Goal: Download file/media

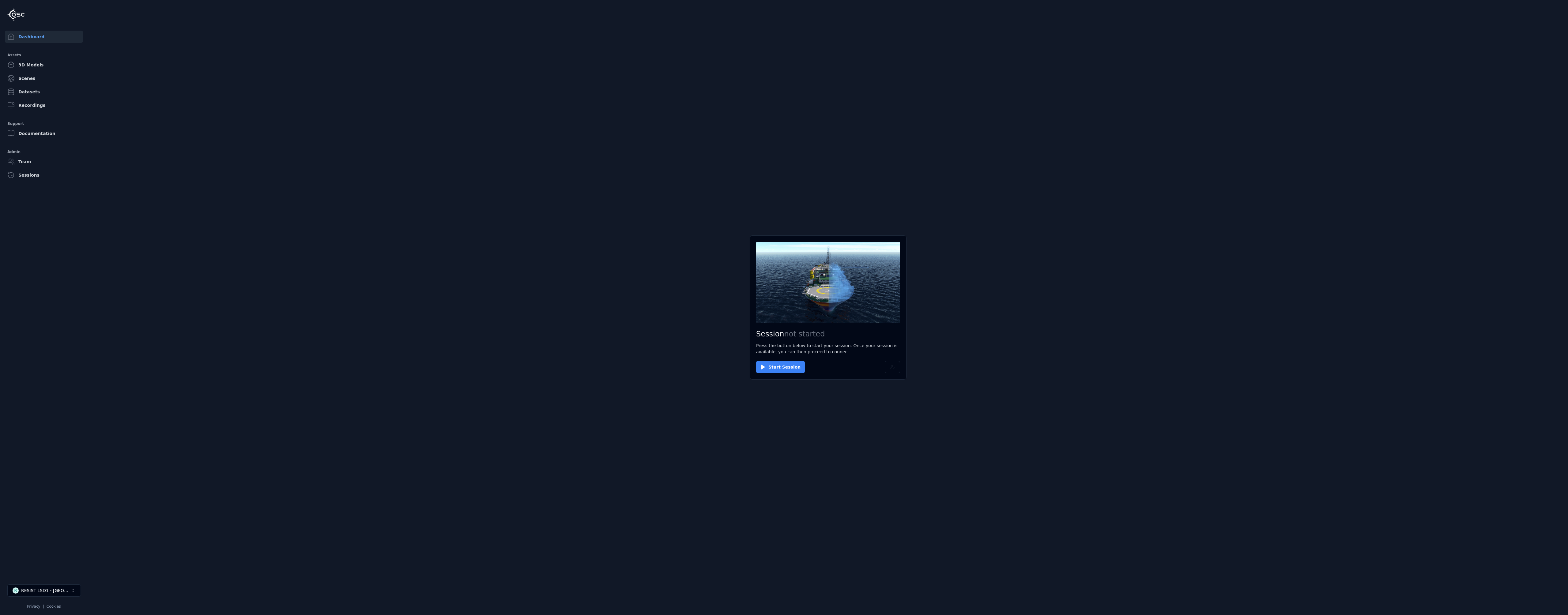
click at [774, 367] on button "Start Session" at bounding box center [780, 367] width 49 height 12
click at [775, 363] on button "Connect" at bounding box center [770, 367] width 28 height 12
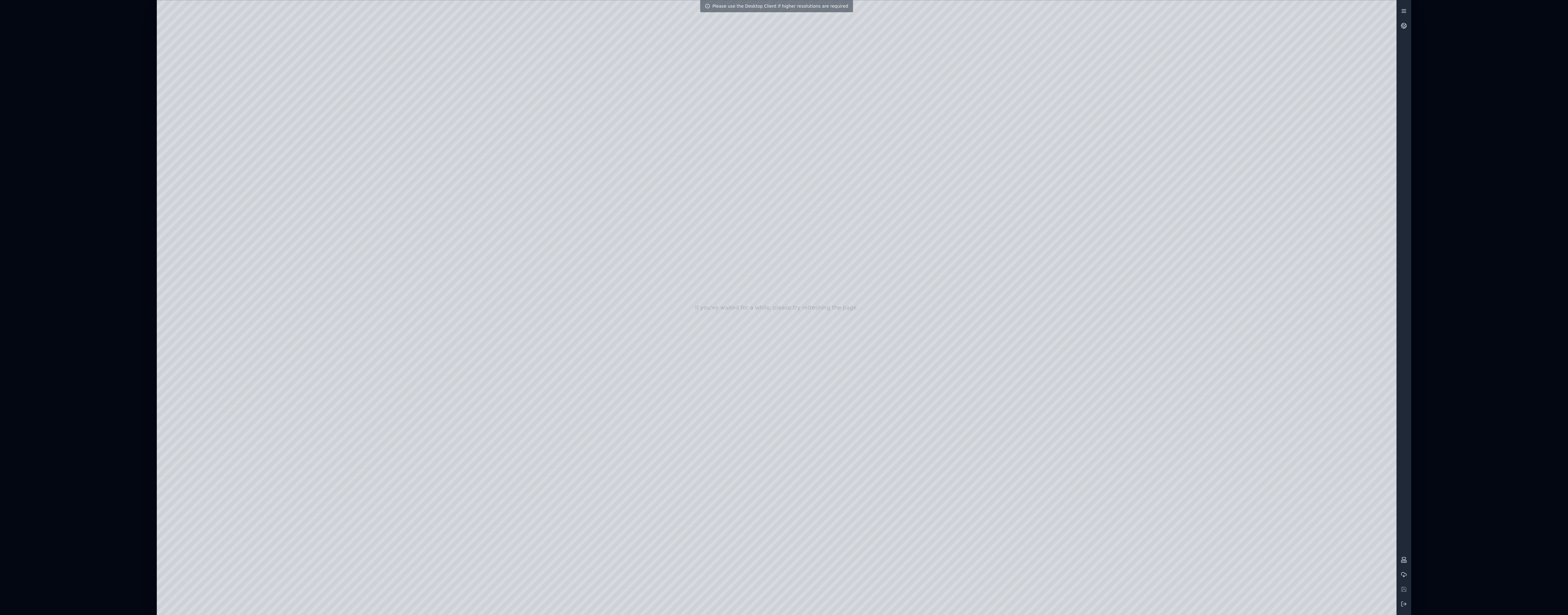
click at [1405, 10] on icon at bounding box center [1404, 11] width 6 height 6
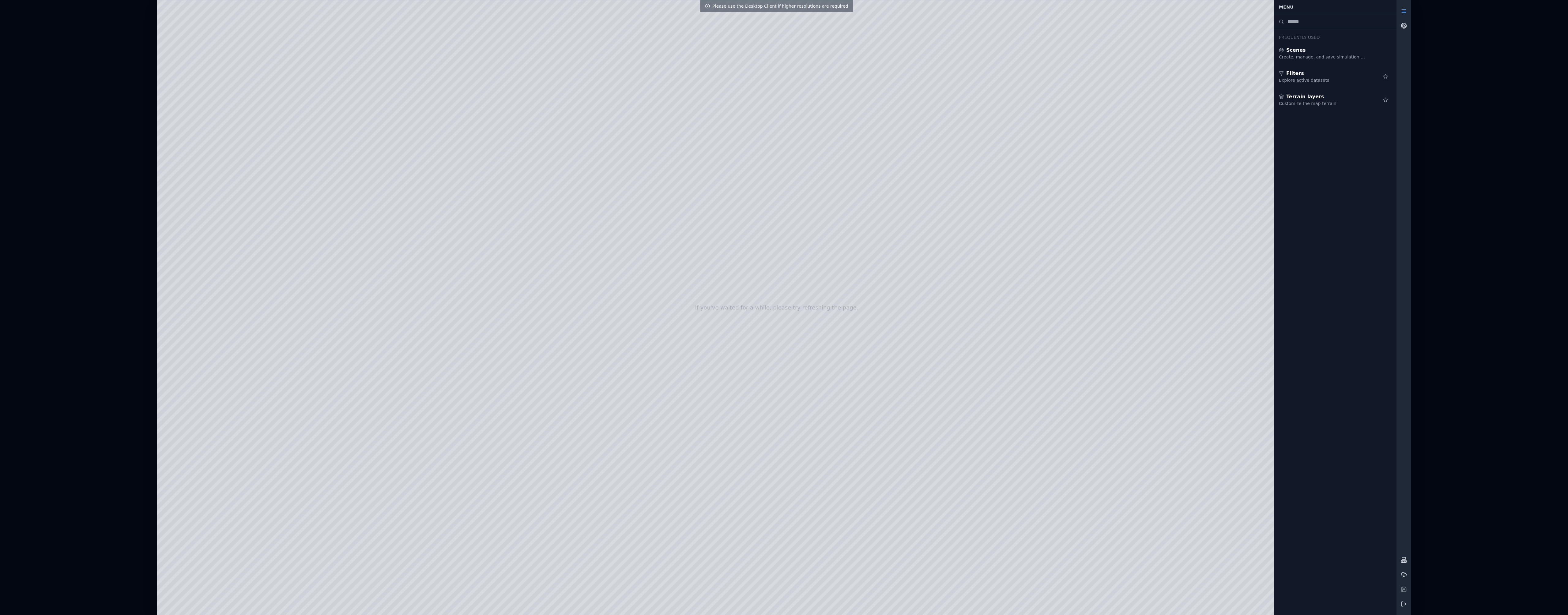
click at [1422, 56] on div "If you've waited for a while, please try refreshing the page. Please use the De…" at bounding box center [784, 307] width 1568 height 615
click at [1407, 29] on link at bounding box center [1404, 26] width 15 height 15
click at [1333, 27] on div "RESIST_LSDT1_Lisieux_01_04-02-2025" at bounding box center [1331, 24] width 104 height 7
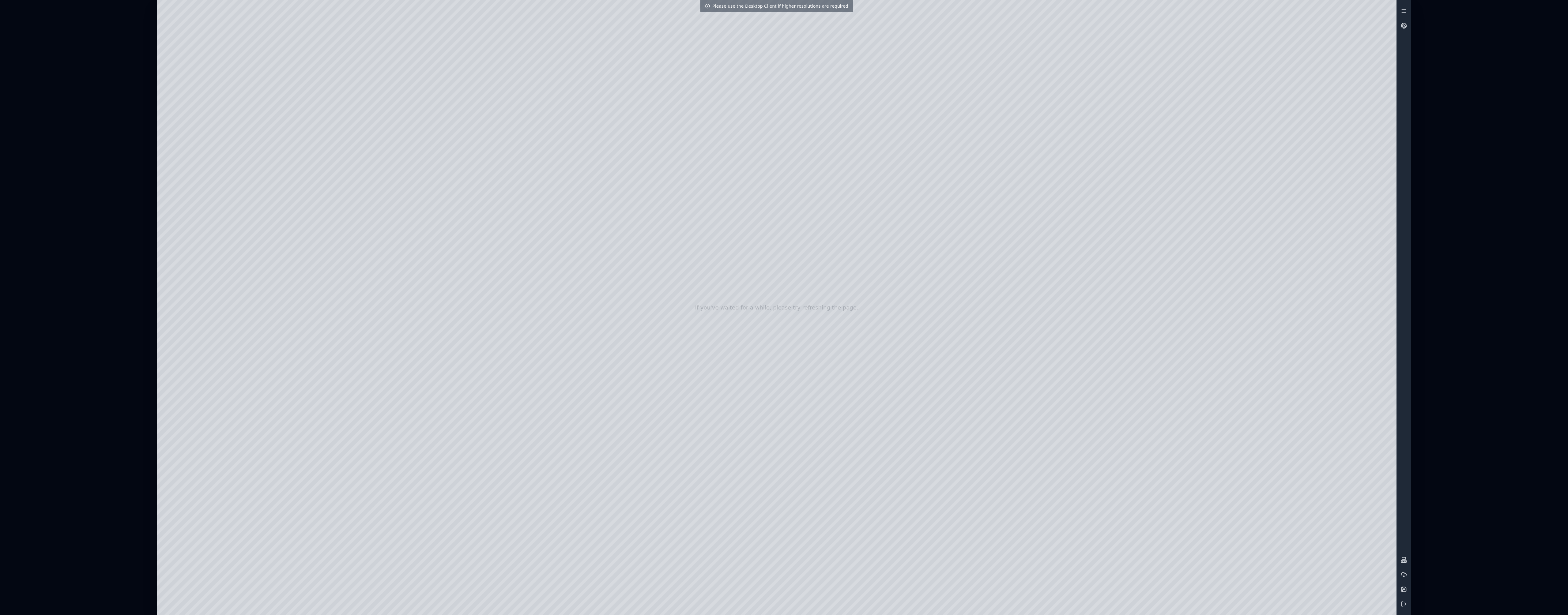
drag, startPoint x: 942, startPoint y: 304, endPoint x: 949, endPoint y: 335, distance: 31.8
drag, startPoint x: 951, startPoint y: 304, endPoint x: 973, endPoint y: 334, distance: 37.2
drag, startPoint x: 654, startPoint y: 295, endPoint x: 667, endPoint y: 316, distance: 24.7
drag, startPoint x: 632, startPoint y: 292, endPoint x: 1099, endPoint y: 661, distance: 595.2
drag, startPoint x: 442, startPoint y: 344, endPoint x: 929, endPoint y: 650, distance: 575.2
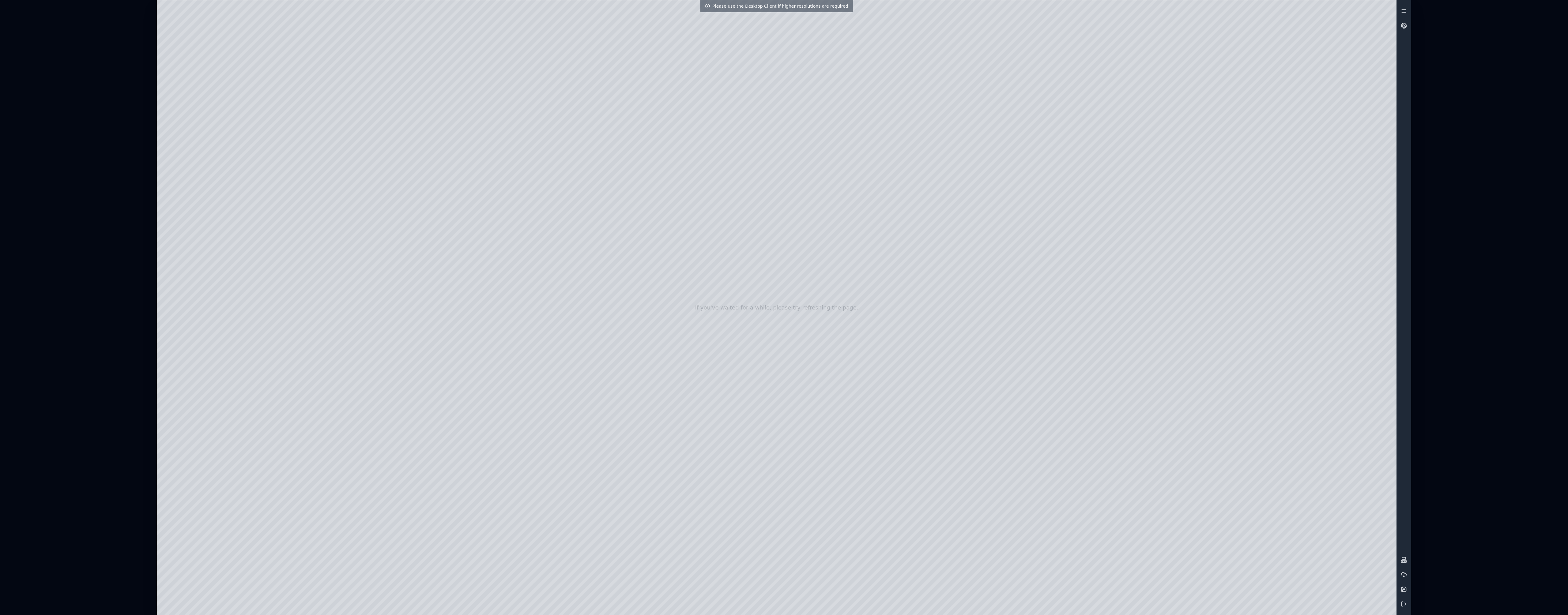
drag, startPoint x: 785, startPoint y: 336, endPoint x: 801, endPoint y: 336, distance: 16.0
drag, startPoint x: 755, startPoint y: 347, endPoint x: 849, endPoint y: 347, distance: 94.0
click at [208, 136] on div at bounding box center [777, 308] width 1240 height 614
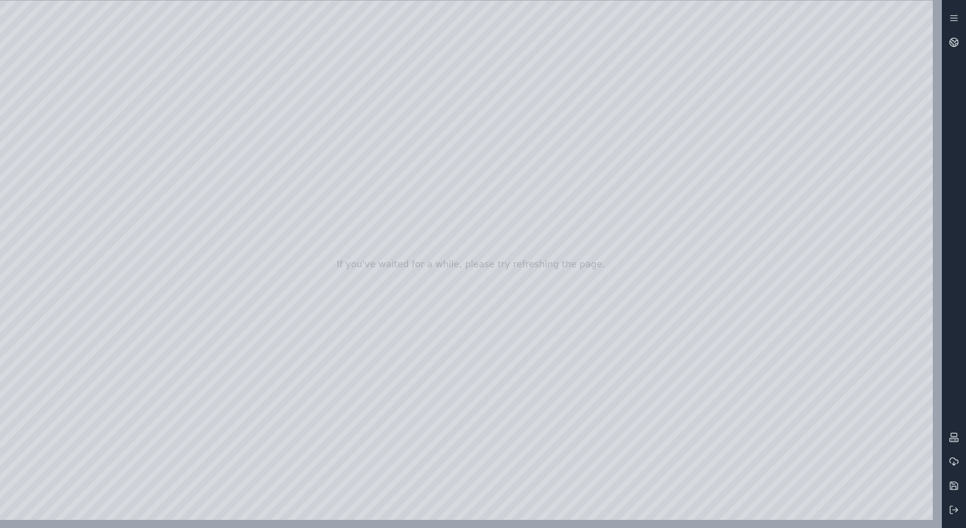
click at [89, 7] on div at bounding box center [471, 264] width 942 height 527
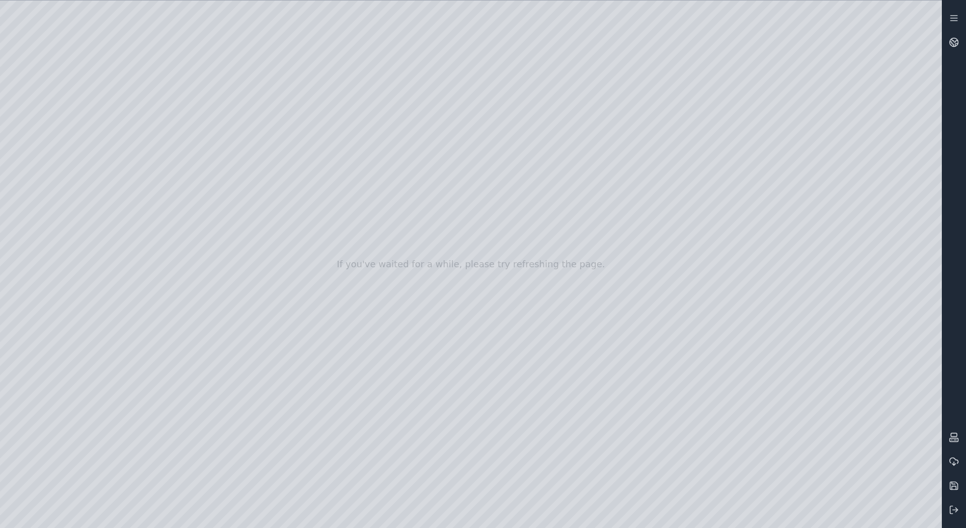
click at [89, 11] on div at bounding box center [471, 264] width 942 height 527
click at [63, 132] on div at bounding box center [471, 264] width 942 height 527
click at [149, 132] on div at bounding box center [471, 264] width 942 height 527
click at [75, 112] on div at bounding box center [471, 264] width 942 height 527
click at [101, 30] on div at bounding box center [471, 264] width 942 height 527
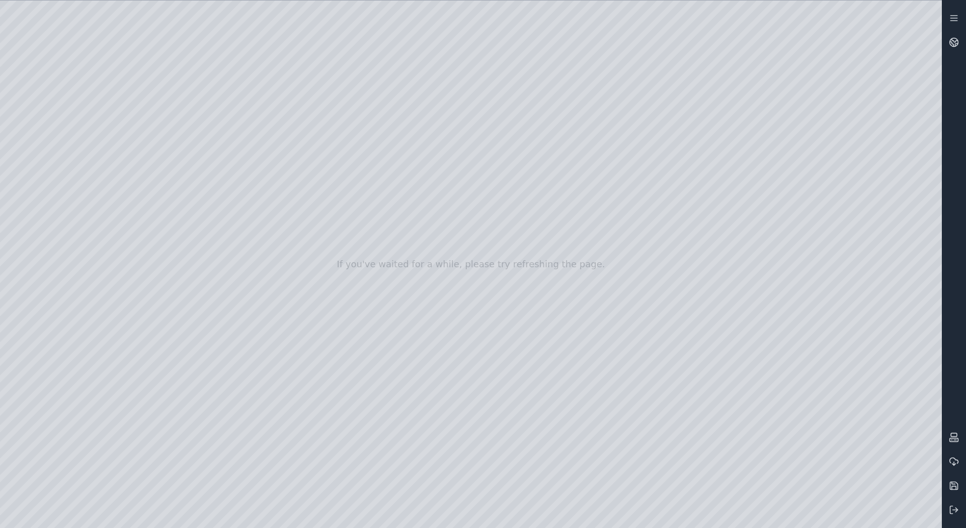
click at [8, 96] on div at bounding box center [471, 264] width 942 height 527
click at [957, 436] on rect at bounding box center [954, 435] width 6 height 4
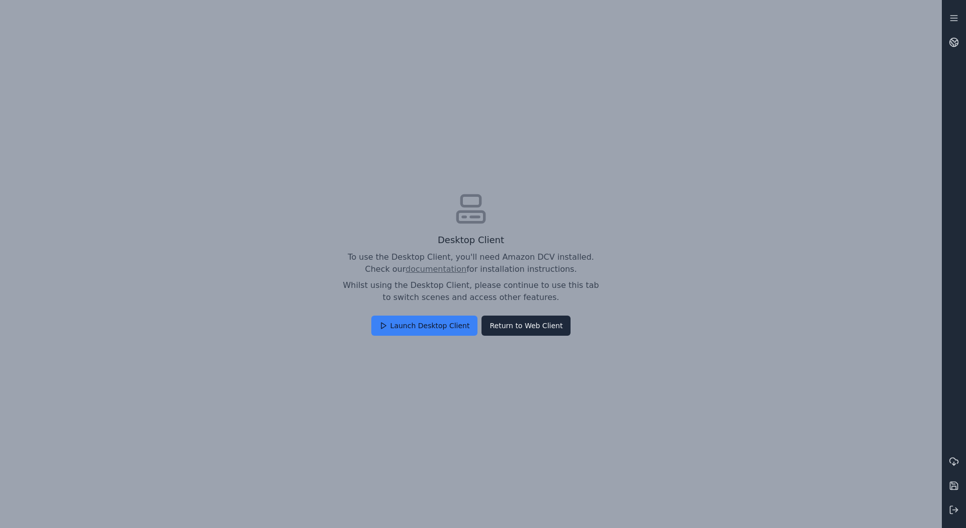
click at [384, 314] on div "Desktop Client To use the Desktop Client, you'll need Amazon DCV installed. Che…" at bounding box center [471, 264] width 258 height 143
click at [409, 319] on button "Launch Desktop Client" at bounding box center [424, 325] width 107 height 20
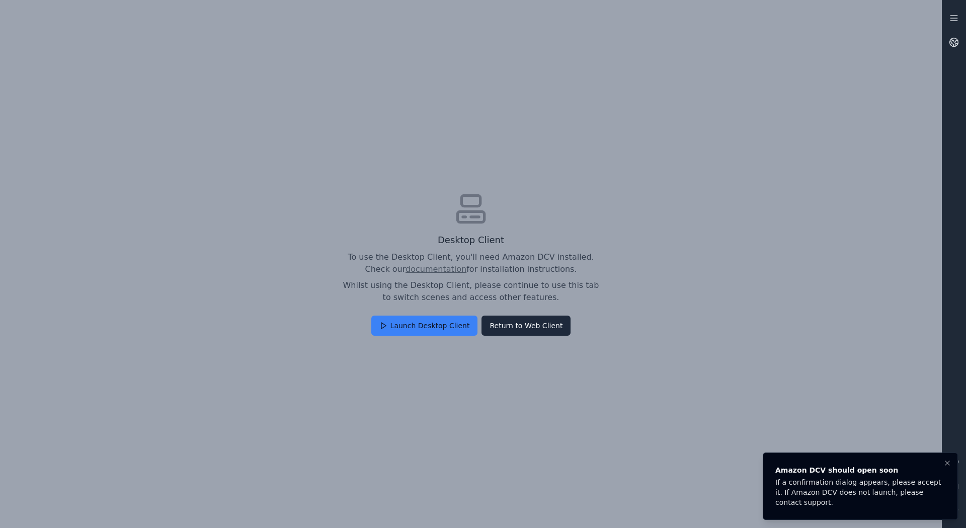
click at [854, 491] on div "If a confirmation dialog appears, please accept it. If Amazon DCV does not laun…" at bounding box center [858, 492] width 166 height 30
click at [412, 320] on button "Launch Desktop Client" at bounding box center [424, 325] width 107 height 20
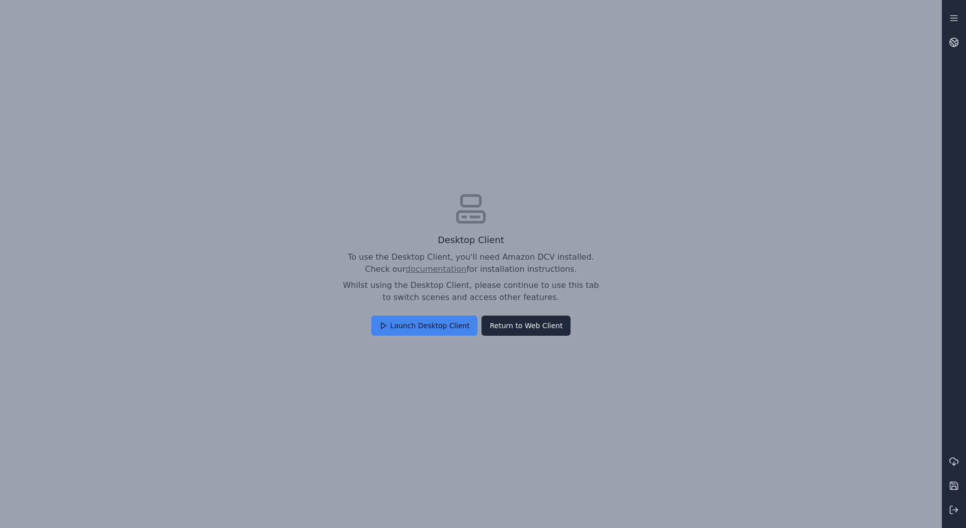
click at [430, 324] on button "Launch Desktop Client" at bounding box center [424, 325] width 107 height 20
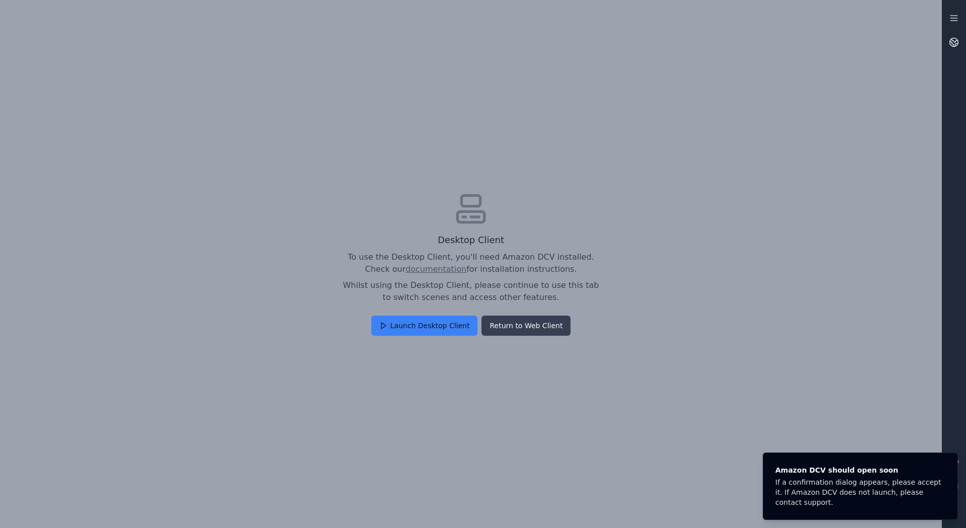
click at [514, 323] on button "Return to Web Client" at bounding box center [525, 325] width 89 height 20
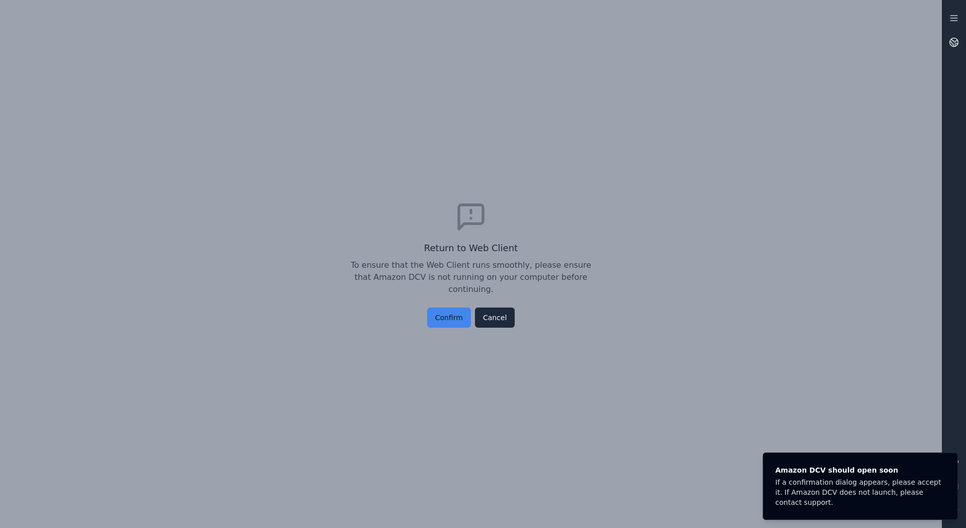
click at [460, 313] on button "Confirm" at bounding box center [449, 317] width 44 height 20
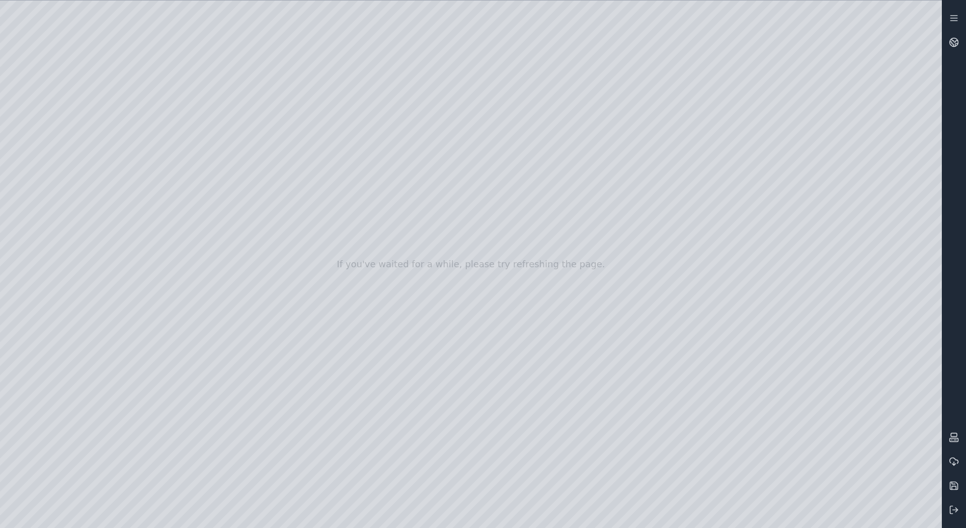
click at [871, 510] on div at bounding box center [471, 264] width 942 height 527
click at [530, 259] on div at bounding box center [471, 264] width 942 height 527
drag, startPoint x: 447, startPoint y: 327, endPoint x: 659, endPoint y: 304, distance: 213.0
drag, startPoint x: 405, startPoint y: 356, endPoint x: 626, endPoint y: 334, distance: 221.9
drag, startPoint x: 172, startPoint y: 503, endPoint x: 731, endPoint y: 392, distance: 569.8
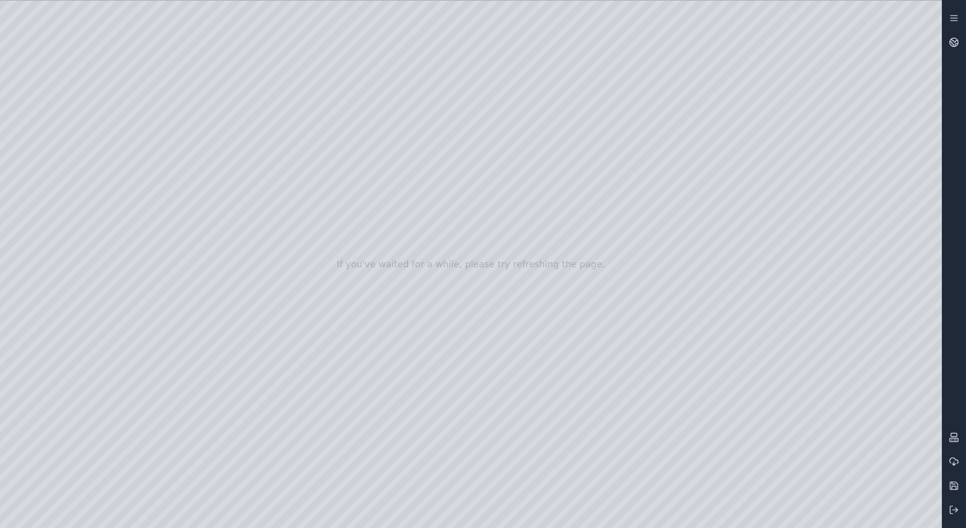
drag, startPoint x: 326, startPoint y: 438, endPoint x: 568, endPoint y: 501, distance: 249.4
drag, startPoint x: 423, startPoint y: 470, endPoint x: 607, endPoint y: 551, distance: 201.6
drag, startPoint x: 607, startPoint y: 551, endPoint x: 359, endPoint y: 465, distance: 262.5
drag, startPoint x: 272, startPoint y: 463, endPoint x: 498, endPoint y: 497, distance: 228.9
drag, startPoint x: 293, startPoint y: 420, endPoint x: 669, endPoint y: 512, distance: 387.6
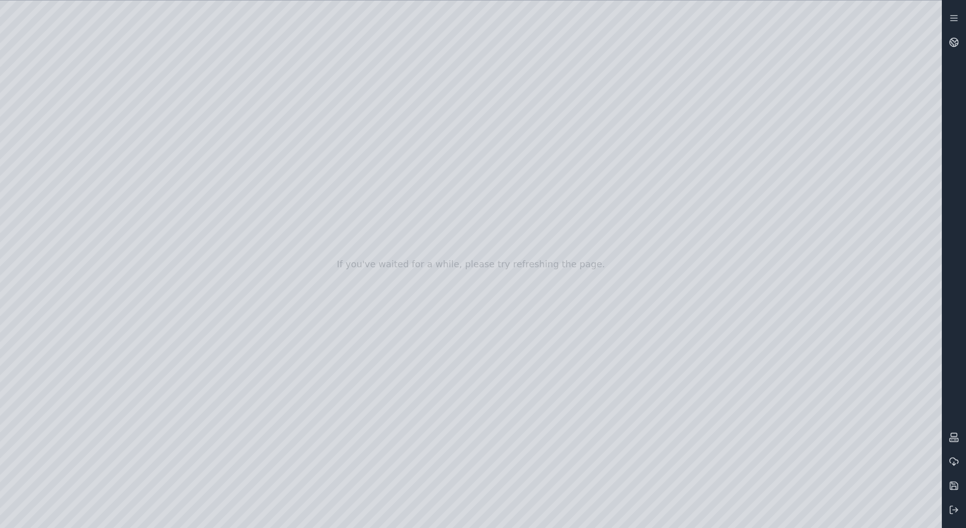
drag, startPoint x: 159, startPoint y: 440, endPoint x: 171, endPoint y: 440, distance: 11.6
drag, startPoint x: 171, startPoint y: 439, endPoint x: 371, endPoint y: 440, distance: 200.7
drag, startPoint x: 156, startPoint y: 419, endPoint x: 309, endPoint y: 395, distance: 154.7
drag, startPoint x: 85, startPoint y: 501, endPoint x: 346, endPoint y: 496, distance: 261.7
drag, startPoint x: 80, startPoint y: 510, endPoint x: 476, endPoint y: 466, distance: 398.4
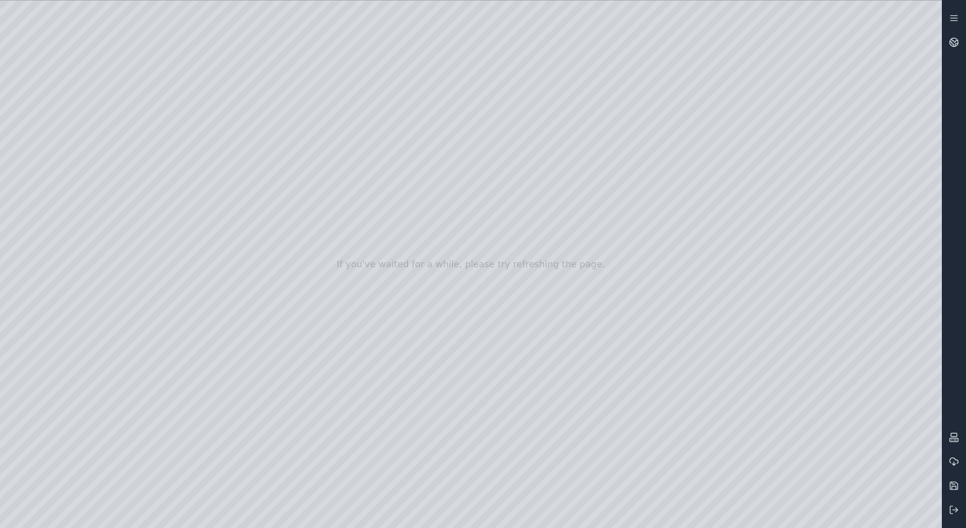
drag, startPoint x: 63, startPoint y: 513, endPoint x: 366, endPoint y: 463, distance: 306.9
drag, startPoint x: 59, startPoint y: 517, endPoint x: 219, endPoint y: 511, distance: 160.6
drag, startPoint x: 71, startPoint y: 511, endPoint x: 160, endPoint y: 551, distance: 97.7
drag, startPoint x: 160, startPoint y: 551, endPoint x: 142, endPoint y: 524, distance: 32.8
drag, startPoint x: 77, startPoint y: 432, endPoint x: 155, endPoint y: 478, distance: 90.7
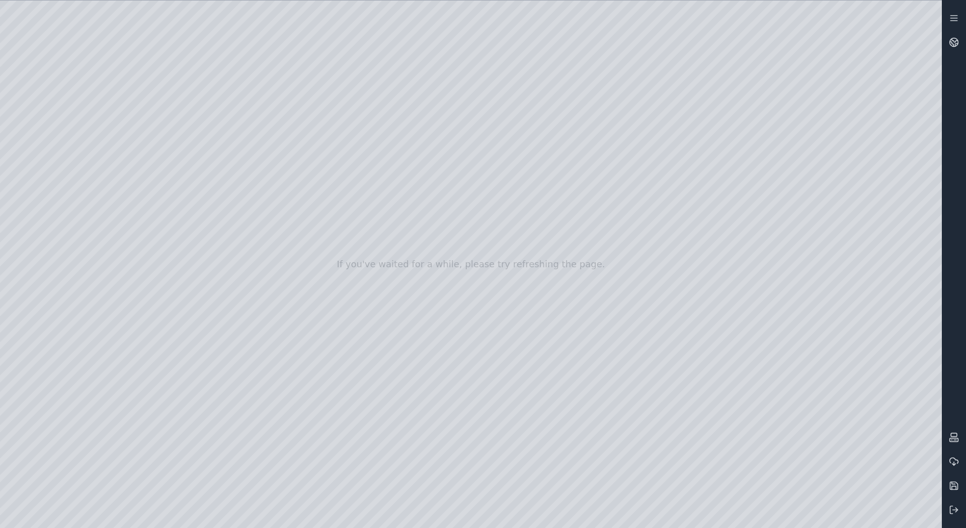
drag, startPoint x: 108, startPoint y: 485, endPoint x: 428, endPoint y: 546, distance: 325.7
drag, startPoint x: 428, startPoint y: 546, endPoint x: 75, endPoint y: 448, distance: 365.9
drag, startPoint x: 33, startPoint y: 459, endPoint x: 393, endPoint y: 523, distance: 365.4
drag, startPoint x: 149, startPoint y: 438, endPoint x: 174, endPoint y: 476, distance: 45.9
click at [929, 518] on div at bounding box center [471, 264] width 942 height 527
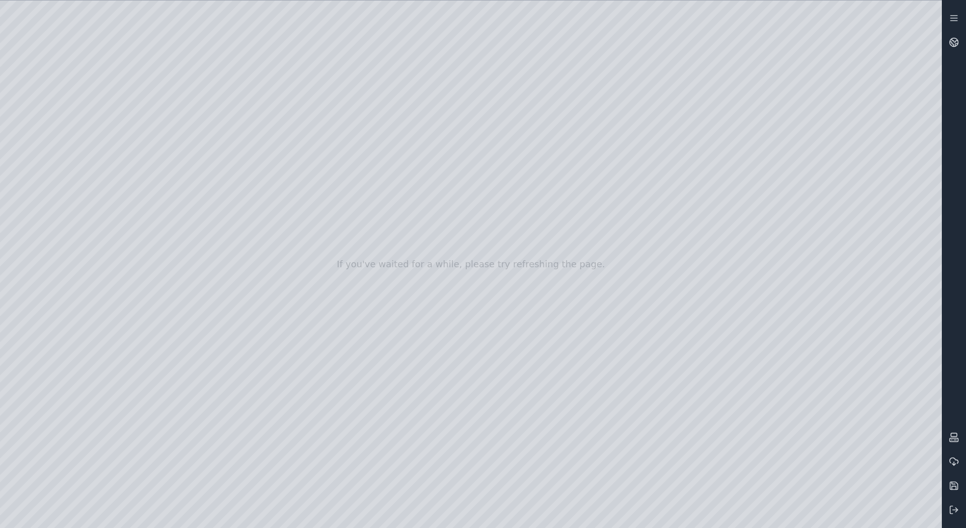
click at [817, 421] on div at bounding box center [471, 264] width 942 height 527
click at [873, 415] on div at bounding box center [471, 264] width 942 height 527
click at [776, 418] on div at bounding box center [471, 264] width 942 height 527
click at [798, 349] on div at bounding box center [471, 264] width 942 height 527
click at [927, 516] on div at bounding box center [471, 264] width 942 height 527
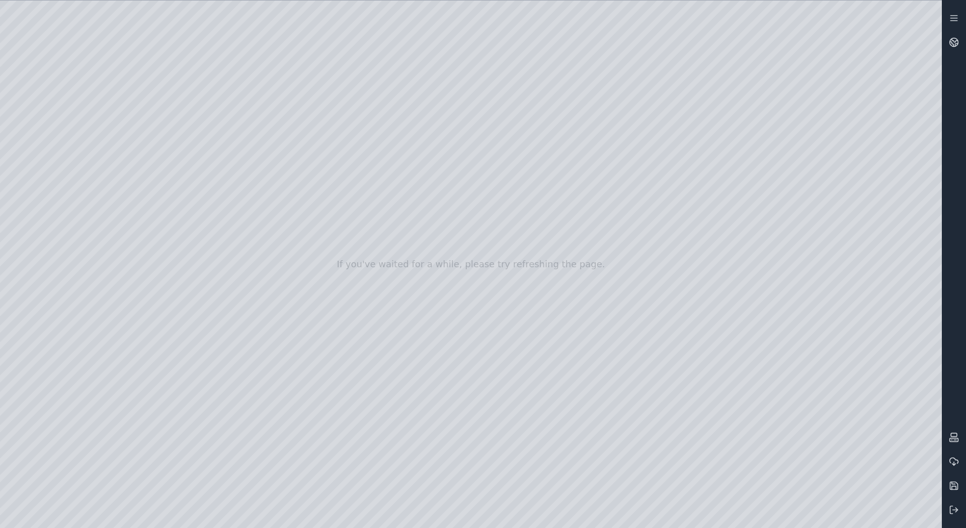
drag, startPoint x: 38, startPoint y: 504, endPoint x: 312, endPoint y: 499, distance: 274.8
click at [956, 438] on rect at bounding box center [954, 440] width 9 height 4
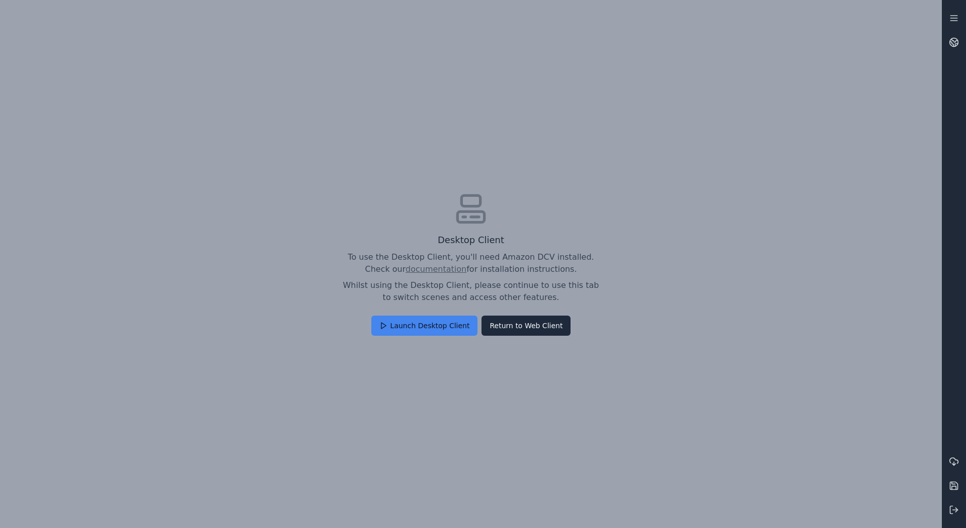
click at [435, 329] on button "Launch Desktop Client" at bounding box center [424, 325] width 107 height 20
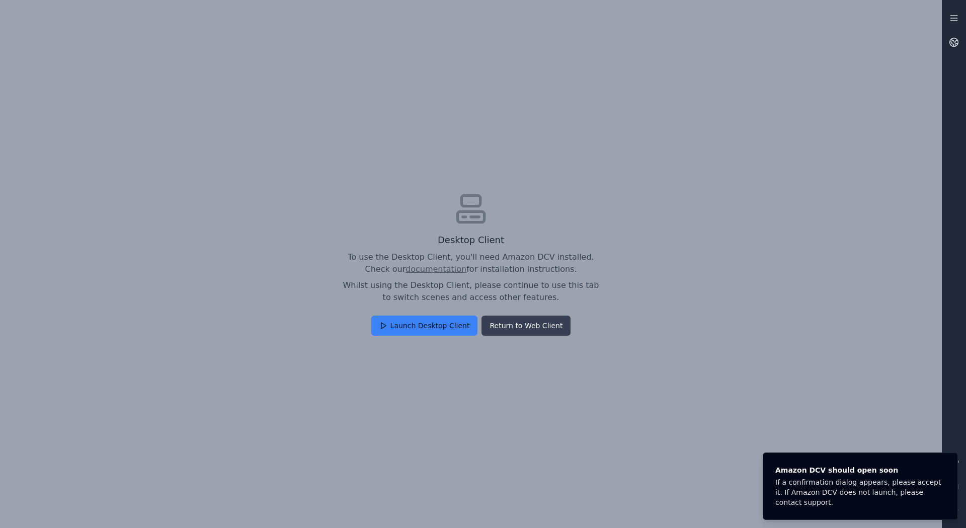
click at [516, 329] on button "Return to Web Client" at bounding box center [525, 325] width 89 height 20
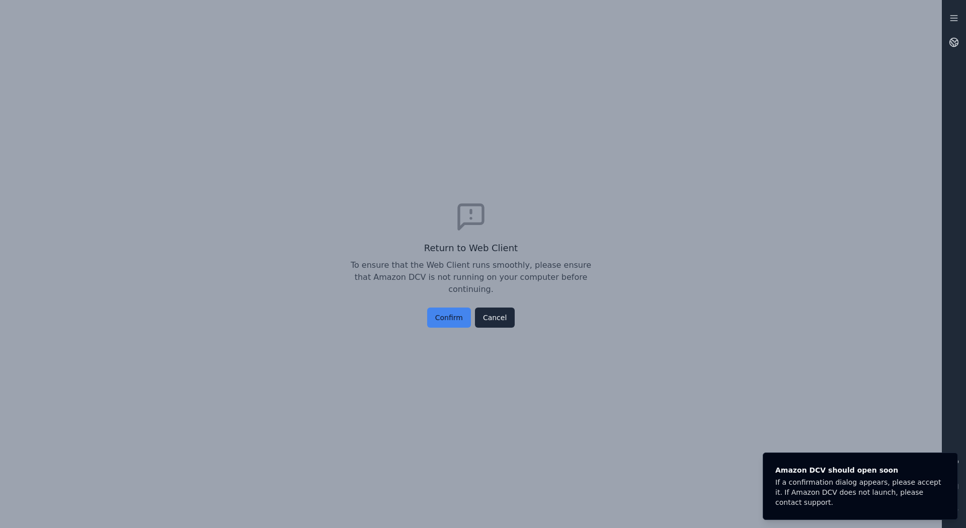
click at [445, 308] on button "Confirm" at bounding box center [449, 317] width 44 height 20
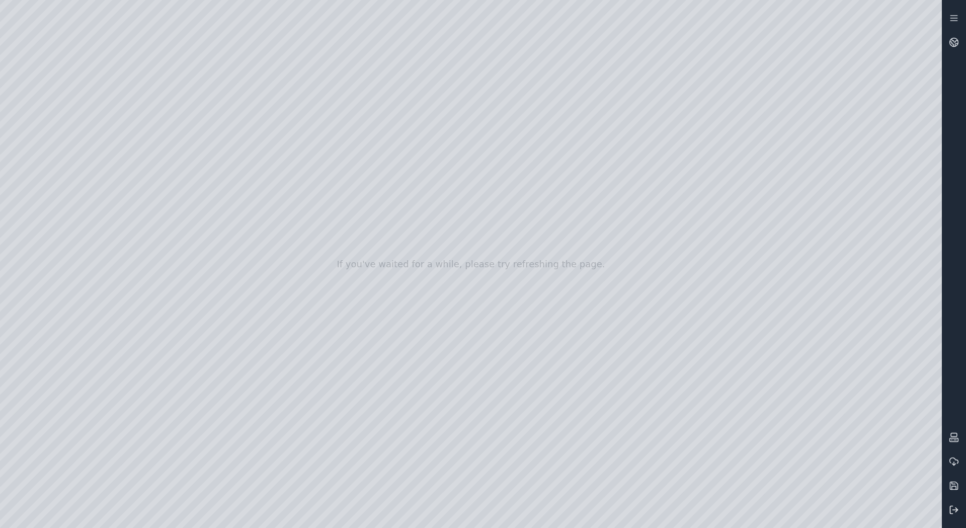
click at [957, 508] on icon at bounding box center [954, 510] width 10 height 10
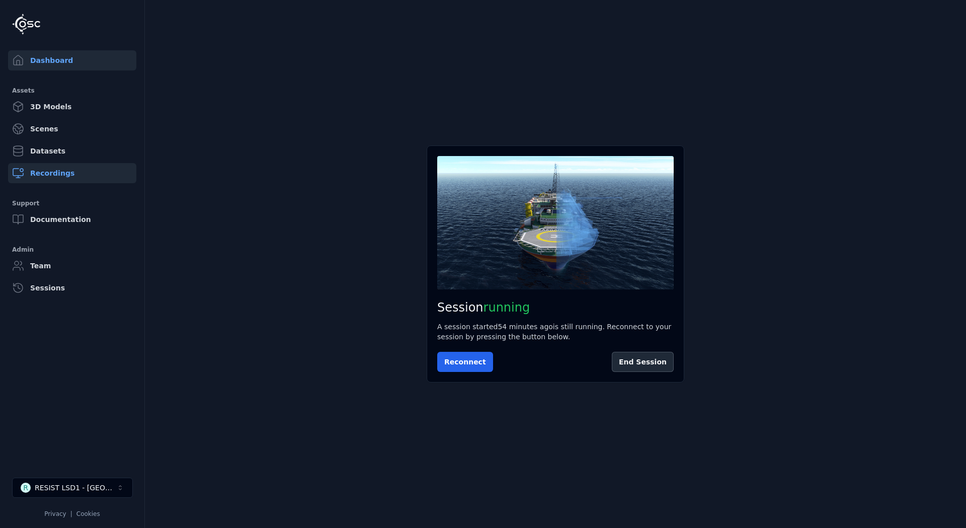
click at [50, 169] on link "Recordings" at bounding box center [72, 173] width 128 height 20
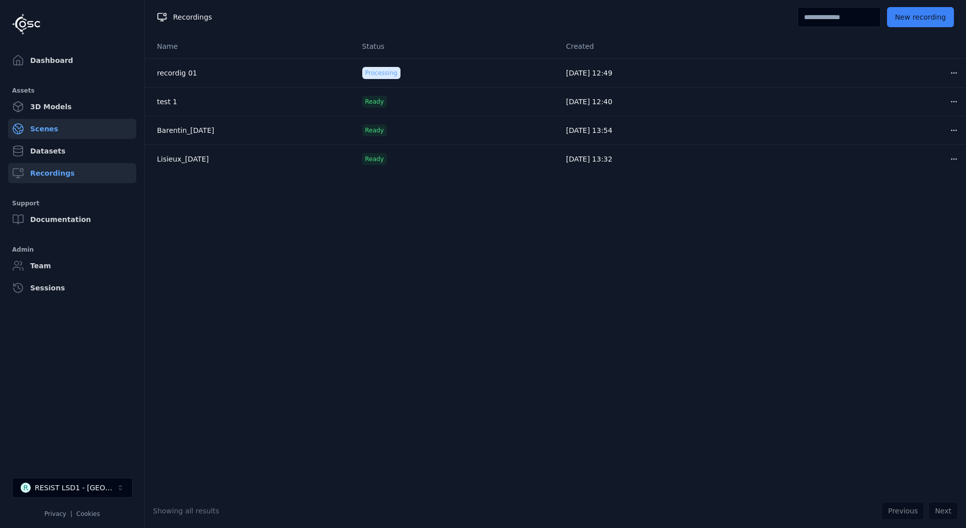
click at [42, 124] on link "Scenes" at bounding box center [72, 129] width 128 height 20
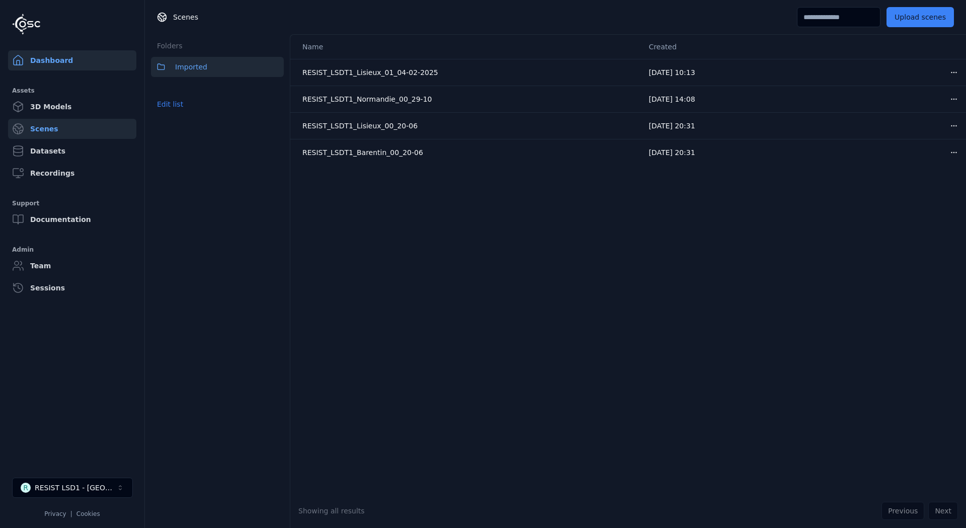
click at [41, 59] on link "Dashboard" at bounding box center [72, 60] width 128 height 20
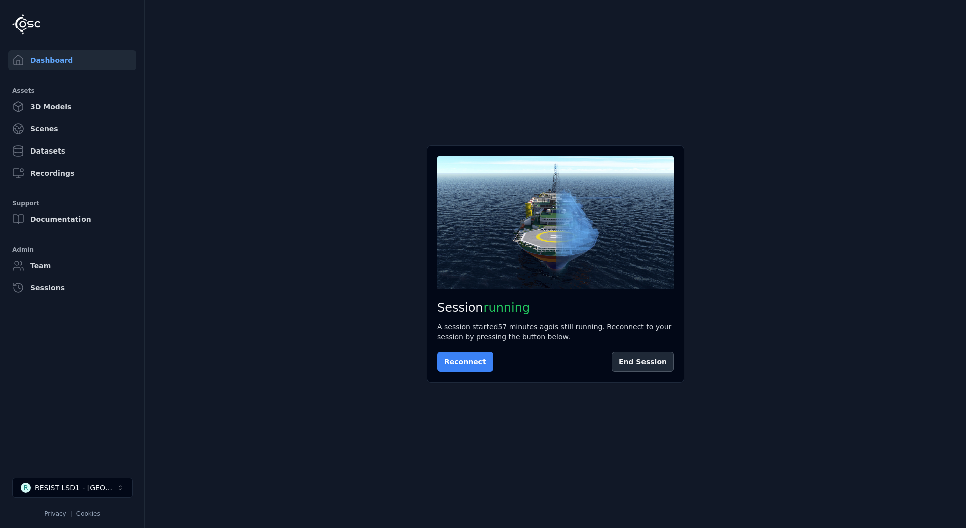
click at [459, 359] on button "Reconnect" at bounding box center [465, 362] width 56 height 20
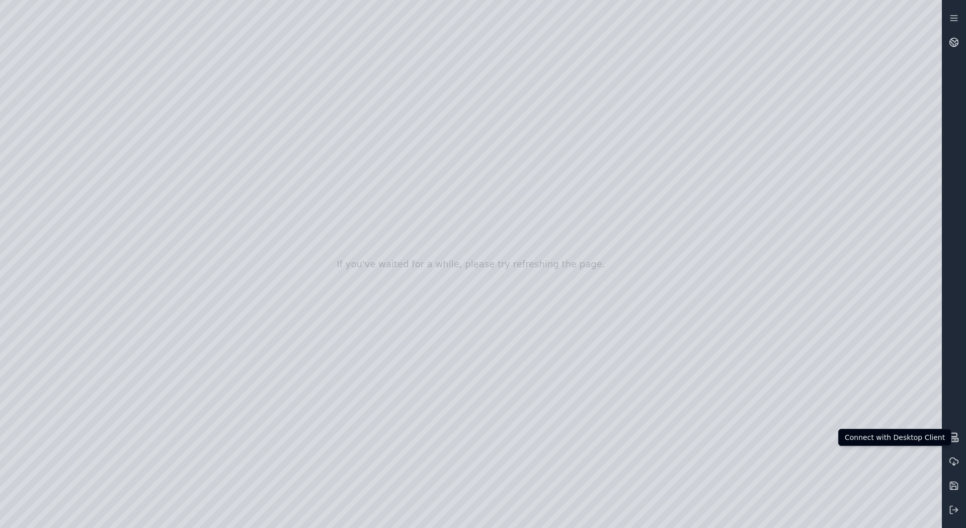
click at [955, 439] on icon at bounding box center [954, 437] width 10 height 10
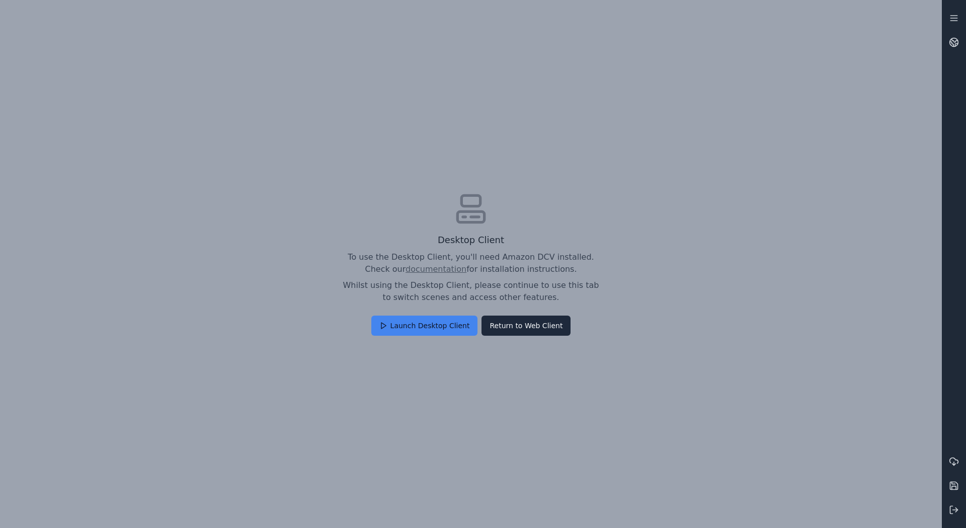
click at [443, 324] on button "Launch Desktop Client" at bounding box center [424, 325] width 107 height 20
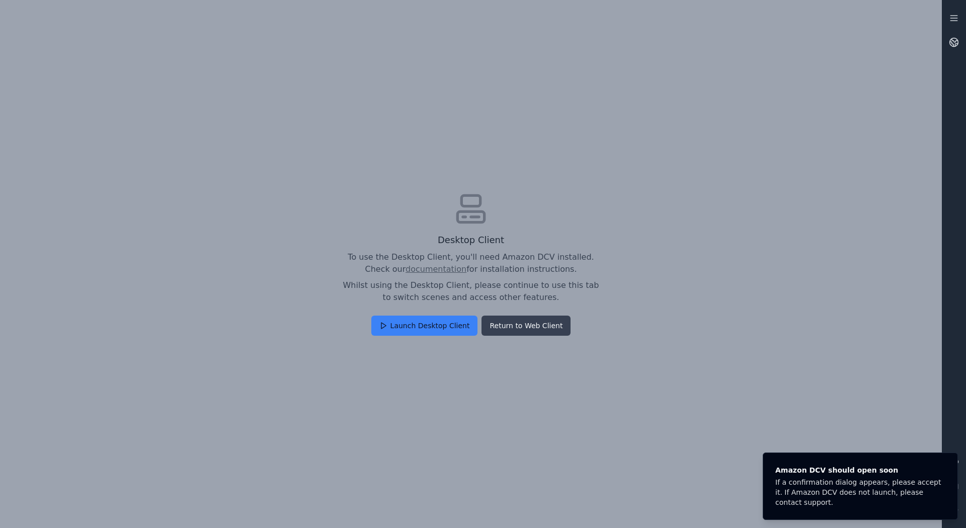
click at [537, 329] on button "Return to Web Client" at bounding box center [525, 325] width 89 height 20
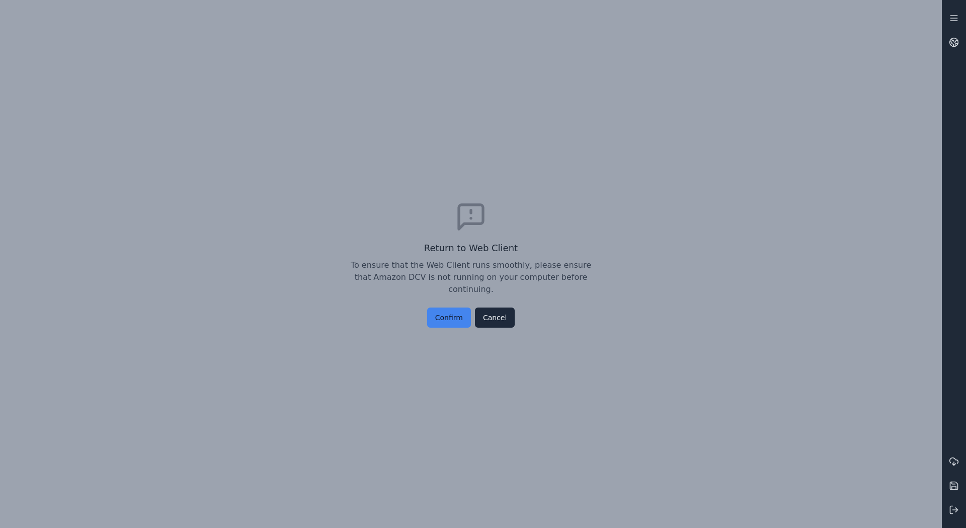
click at [447, 313] on button "Confirm" at bounding box center [449, 317] width 44 height 20
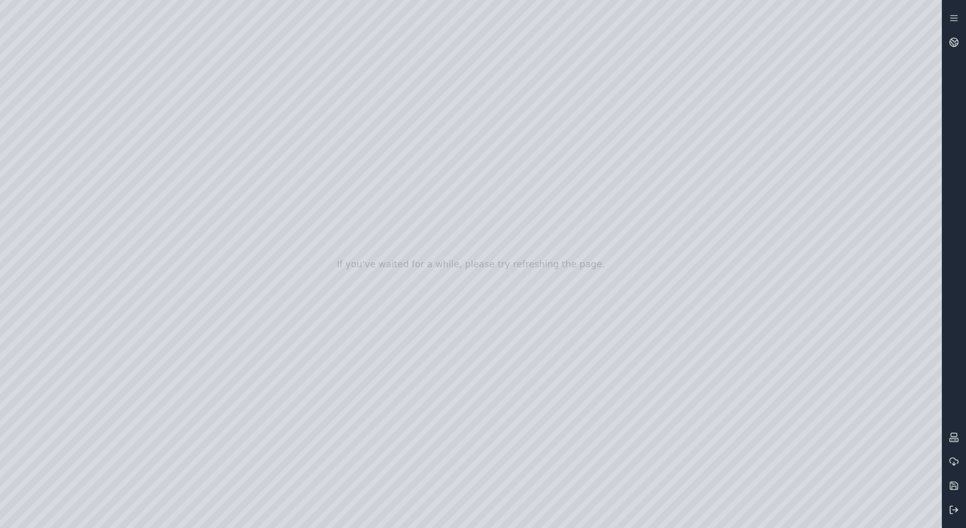
click at [953, 511] on icon at bounding box center [954, 510] width 10 height 10
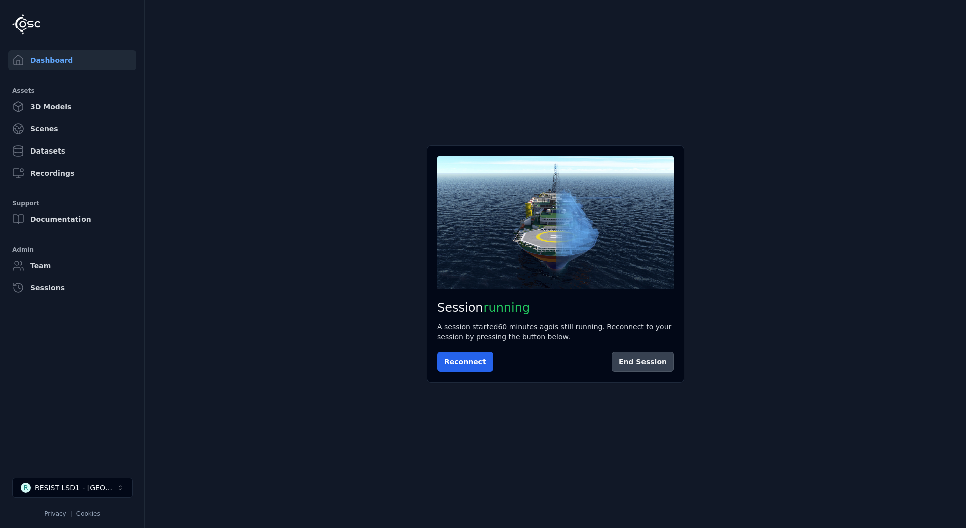
click at [660, 359] on button "End Session" at bounding box center [643, 362] width 62 height 20
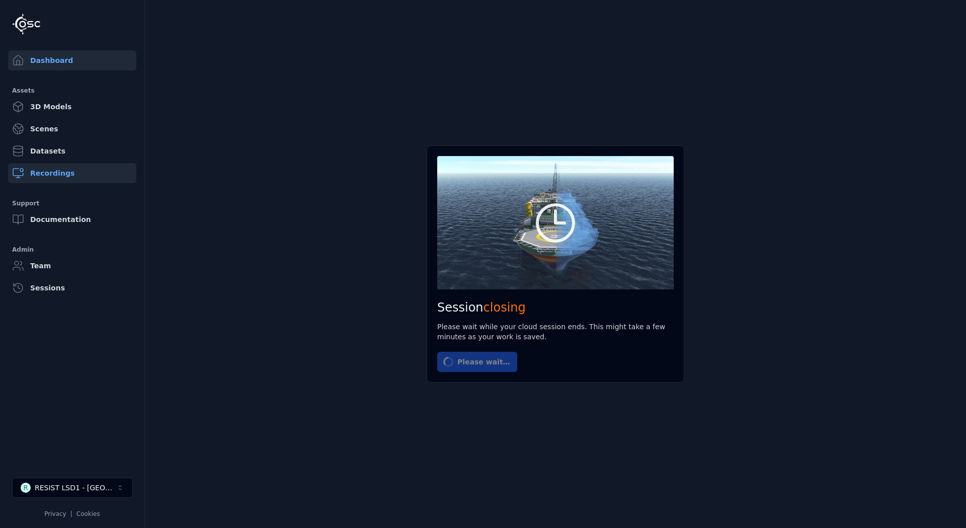
click at [54, 171] on link "Recordings" at bounding box center [72, 173] width 128 height 20
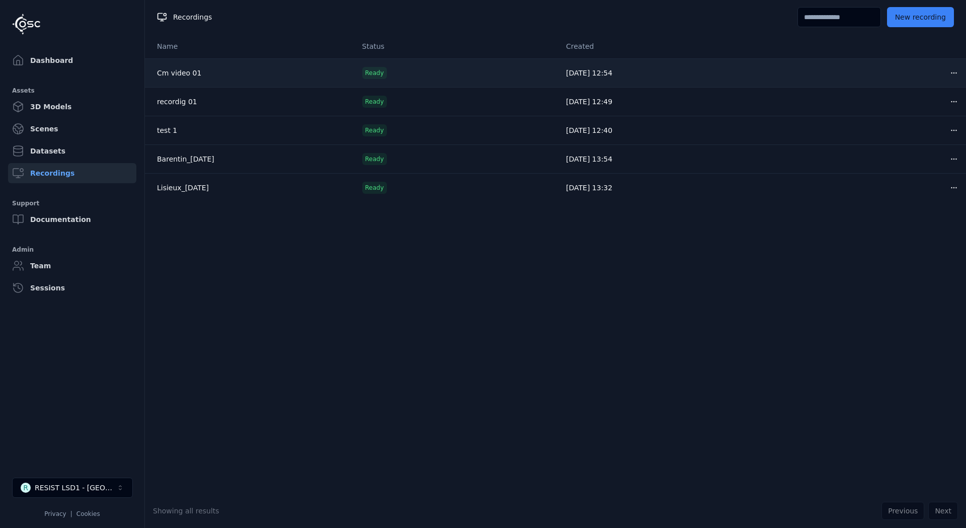
click at [948, 74] on html "Dashboard Assets 3D Models Scenes Datasets Recordings Support Documentation Adm…" at bounding box center [483, 264] width 966 height 528
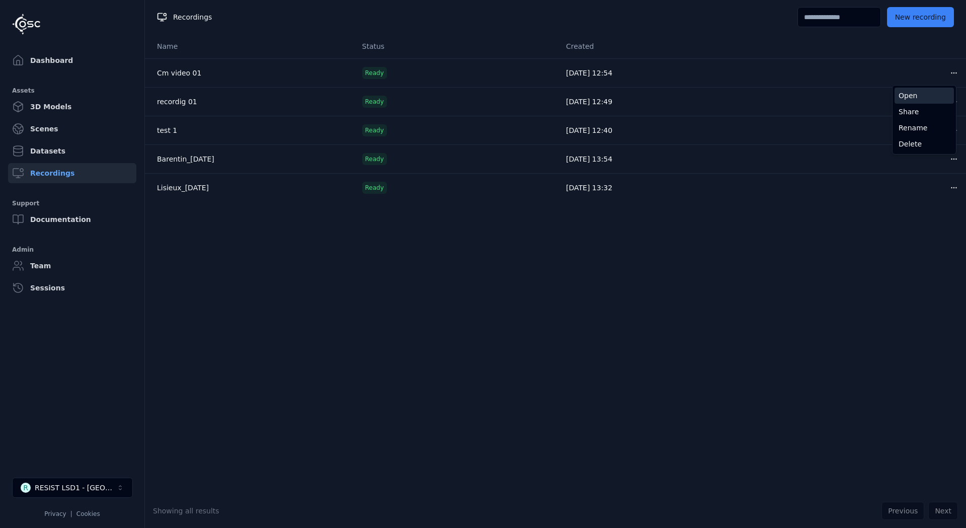
click at [906, 96] on div "Open" at bounding box center [924, 96] width 59 height 16
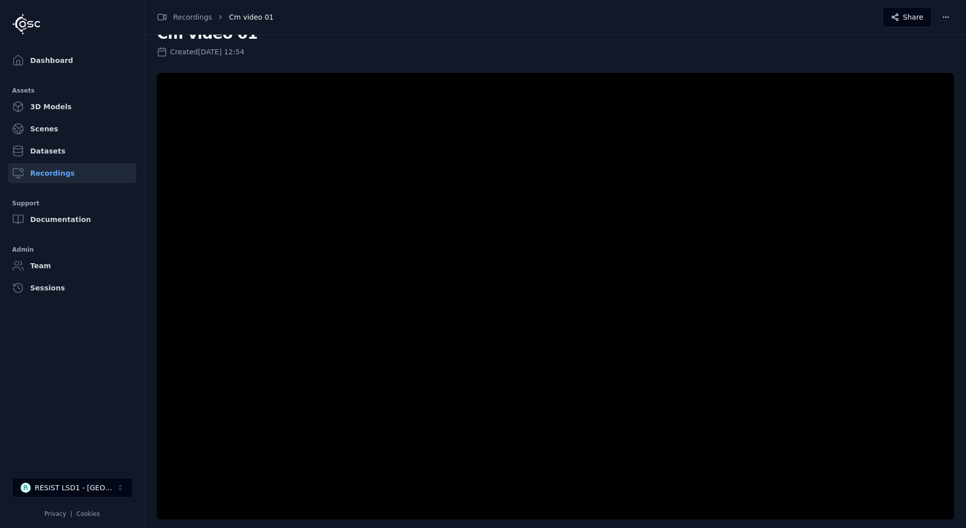
scroll to position [21, 0]
click at [949, 15] on html "Dashboard Assets 3D Models Scenes Datasets Recordings Support Documentation Adm…" at bounding box center [483, 264] width 966 height 528
click at [924, 73] on div "Download" at bounding box center [921, 74] width 59 height 16
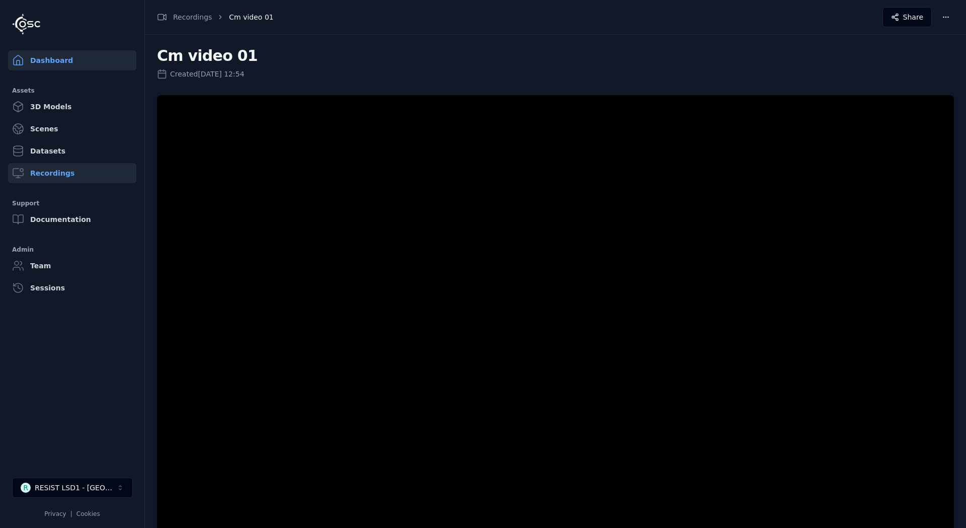
click at [31, 68] on link "Dashboard" at bounding box center [72, 60] width 128 height 20
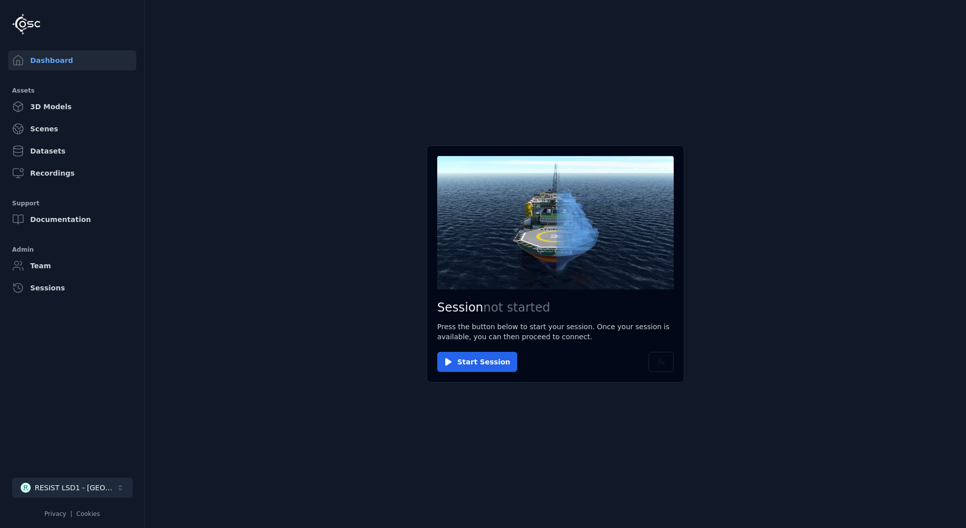
click at [87, 487] on div "RESIST LSD1 - [GEOGRAPHIC_DATA]" at bounding box center [76, 487] width 82 height 10
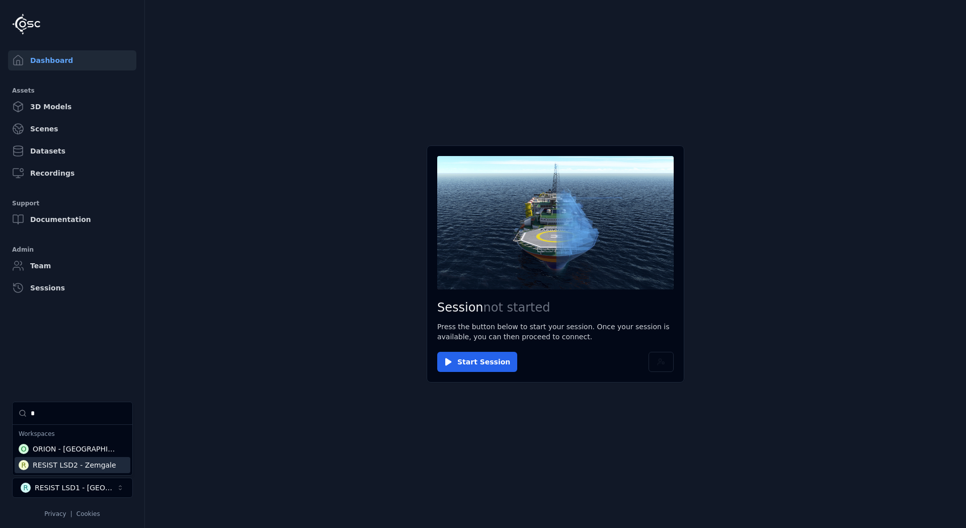
type input "*"
click at [84, 462] on div "RESIST LSD2 - Zemgale" at bounding box center [75, 465] width 84 height 10
click at [269, 472] on html "Dashboard Assets 3D Models Scenes Datasets Recordings Support Documentation Adm…" at bounding box center [483, 264] width 966 height 528
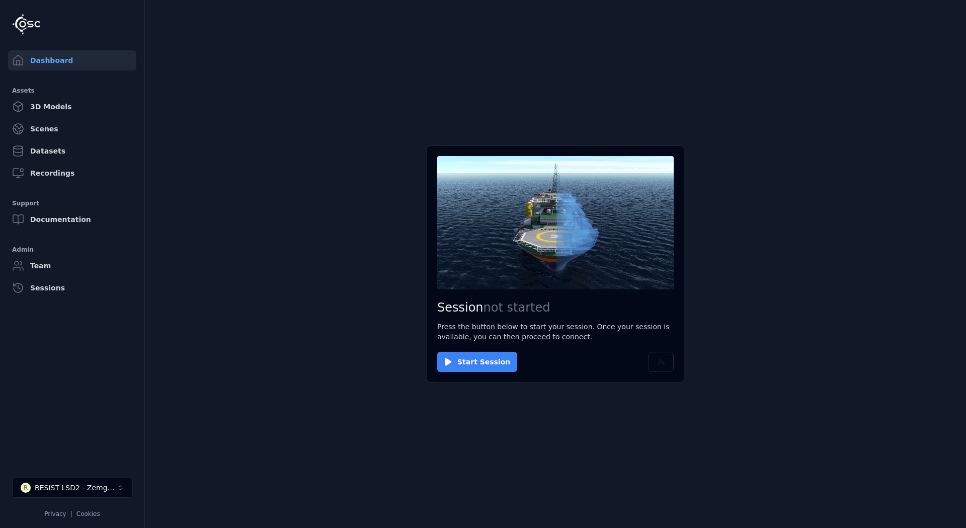
click at [470, 361] on button "Start Session" at bounding box center [477, 362] width 80 height 20
click at [466, 363] on button "Connect" at bounding box center [460, 362] width 46 height 20
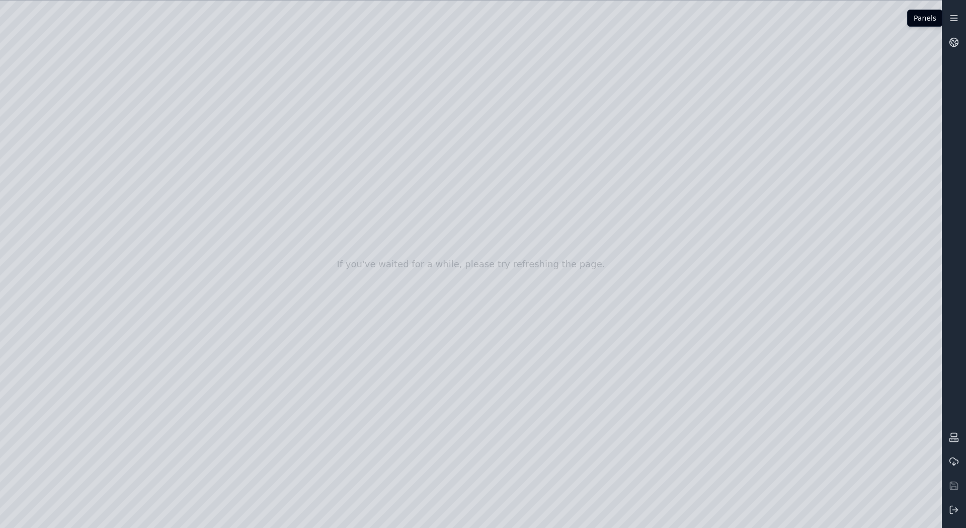
click at [957, 25] on link at bounding box center [954, 18] width 24 height 24
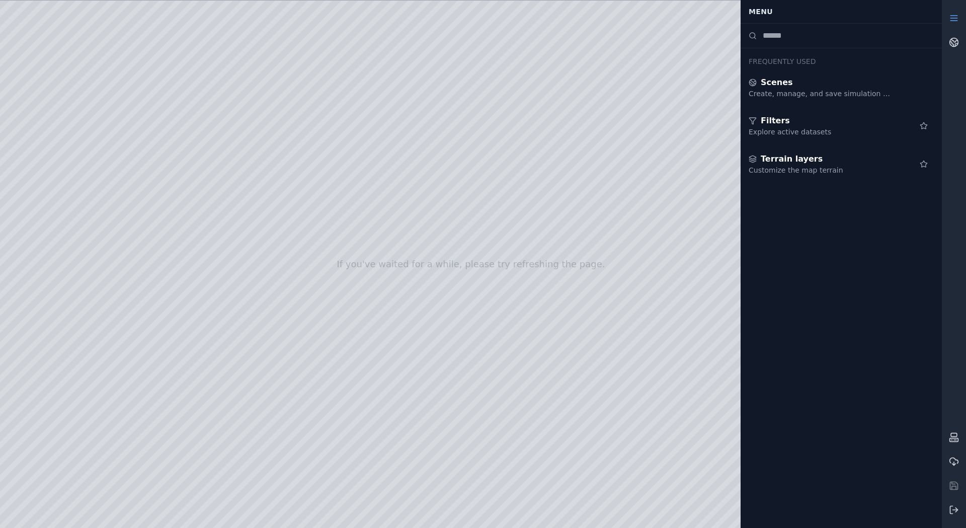
click at [961, 58] on div at bounding box center [954, 264] width 24 height 516
click at [959, 44] on link at bounding box center [954, 42] width 24 height 24
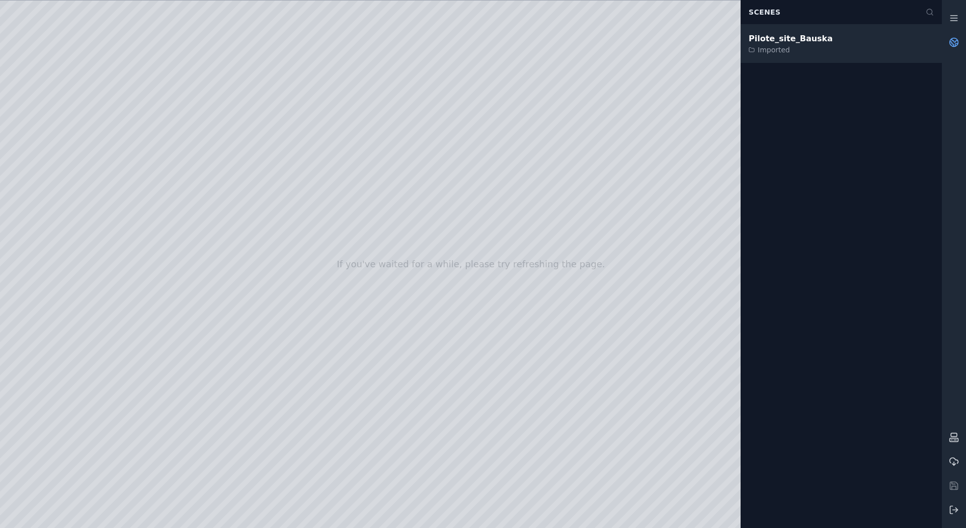
click at [800, 42] on div "Pilote_site_Bauska" at bounding box center [791, 39] width 84 height 12
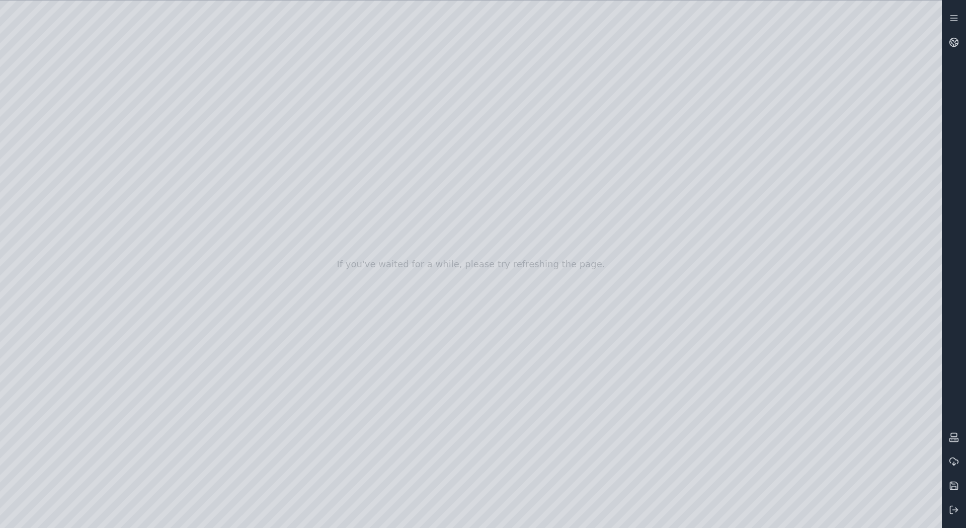
drag, startPoint x: 485, startPoint y: 191, endPoint x: 497, endPoint y: 228, distance: 39.6
click at [53, 113] on div at bounding box center [471, 264] width 942 height 527
click at [55, 132] on div at bounding box center [471, 264] width 942 height 527
click at [64, 113] on div at bounding box center [471, 264] width 942 height 527
click at [59, 131] on div at bounding box center [471, 264] width 942 height 527
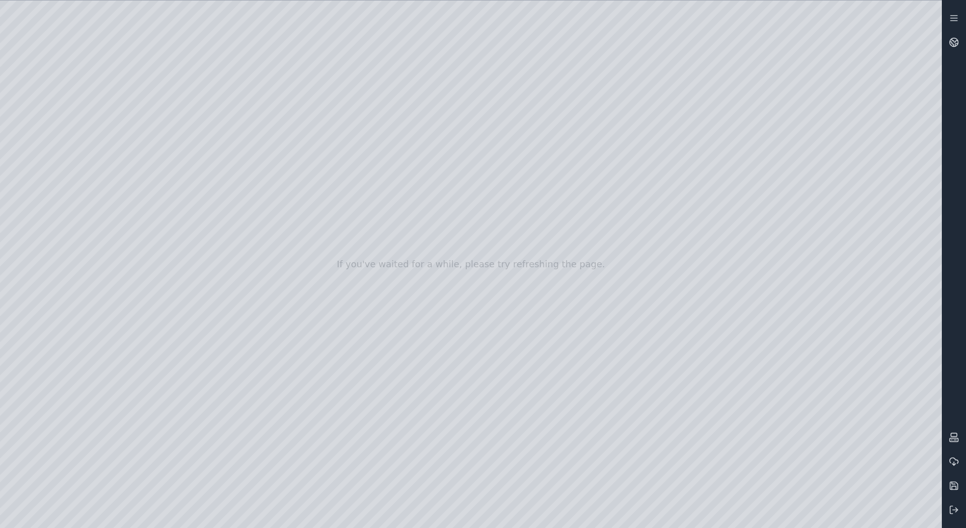
click at [680, 82] on div at bounding box center [471, 264] width 942 height 527
click at [958, 13] on link at bounding box center [954, 18] width 24 height 24
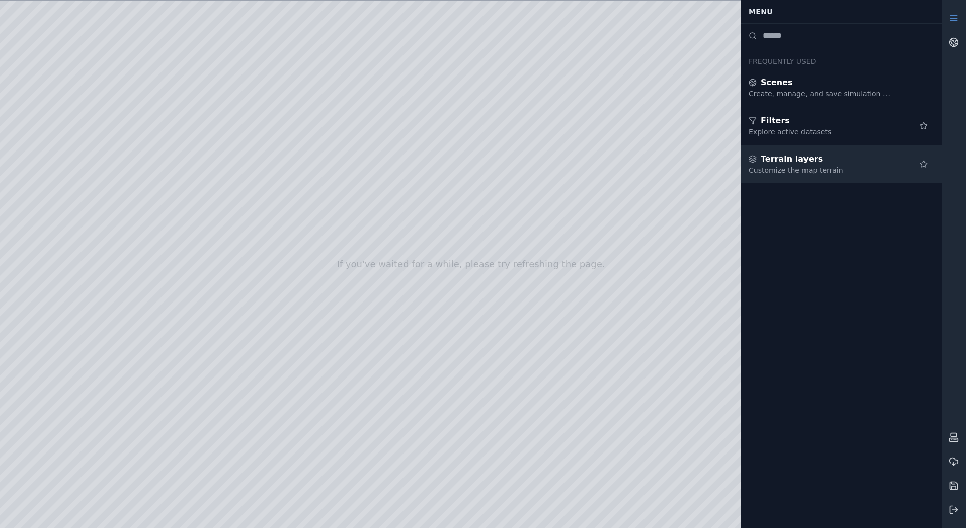
click at [843, 157] on div "Terrain layers" at bounding box center [821, 159] width 145 height 12
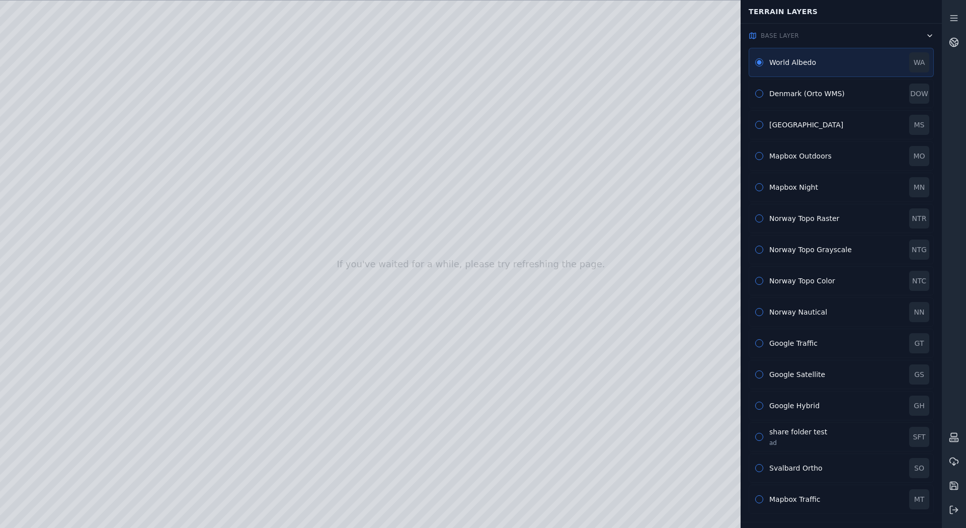
click at [106, 33] on div at bounding box center [471, 264] width 942 height 527
drag, startPoint x: 375, startPoint y: 277, endPoint x: 408, endPoint y: 312, distance: 47.7
drag, startPoint x: 406, startPoint y: 315, endPoint x: 395, endPoint y: 311, distance: 11.3
click at [423, 338] on div at bounding box center [471, 264] width 942 height 527
click at [57, 310] on div at bounding box center [471, 264] width 942 height 527
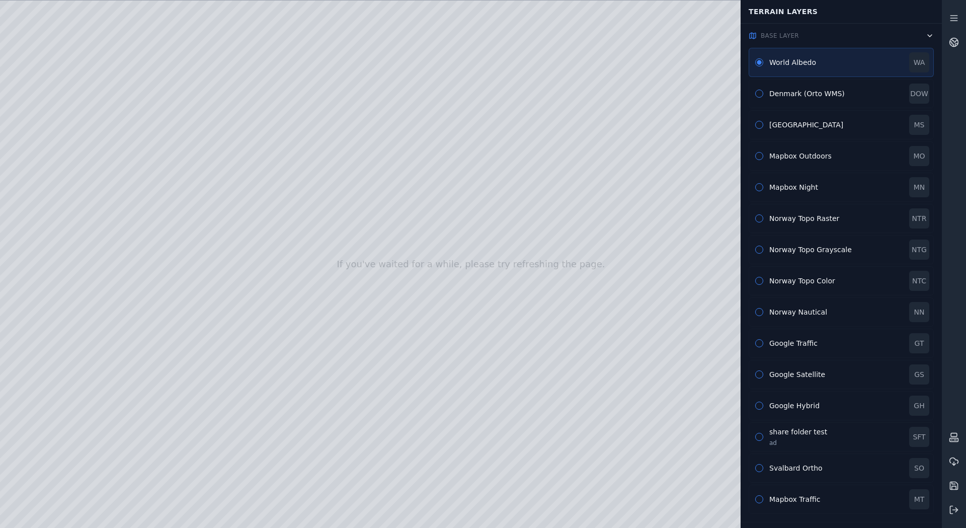
click at [52, 136] on div at bounding box center [471, 264] width 942 height 527
click at [47, 113] on div at bounding box center [471, 264] width 942 height 527
click at [46, 151] on div at bounding box center [471, 264] width 942 height 527
click at [237, 321] on div at bounding box center [471, 264] width 942 height 527
click at [105, 37] on div at bounding box center [471, 264] width 942 height 527
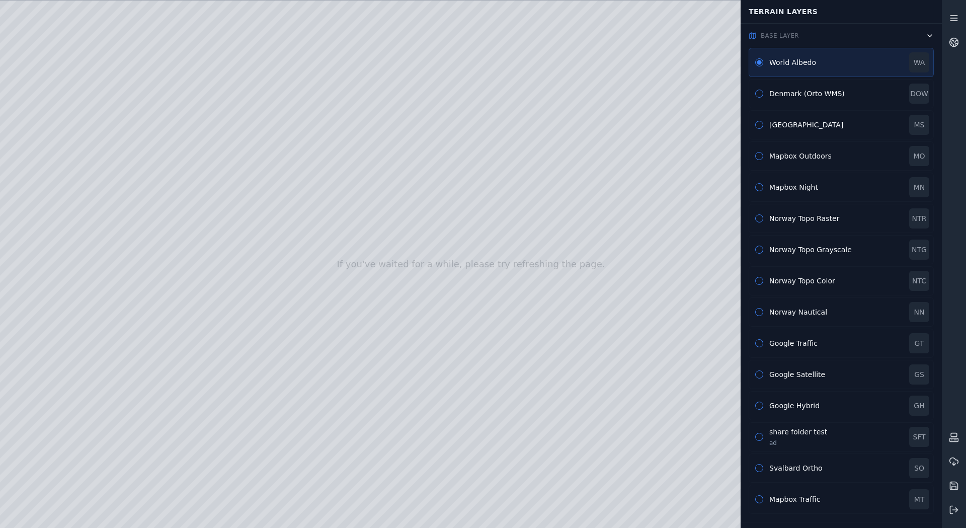
click at [950, 20] on icon at bounding box center [954, 18] width 10 height 10
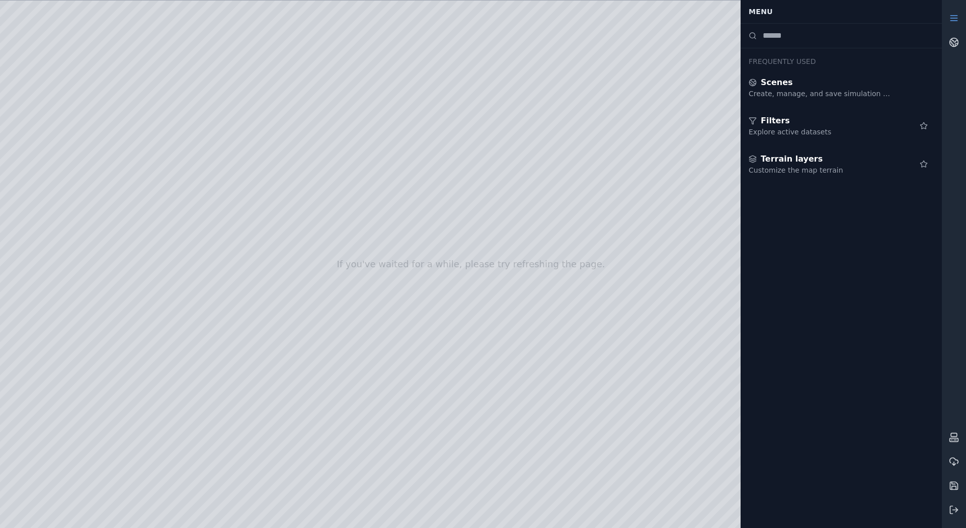
click at [956, 25] on link at bounding box center [954, 18] width 24 height 24
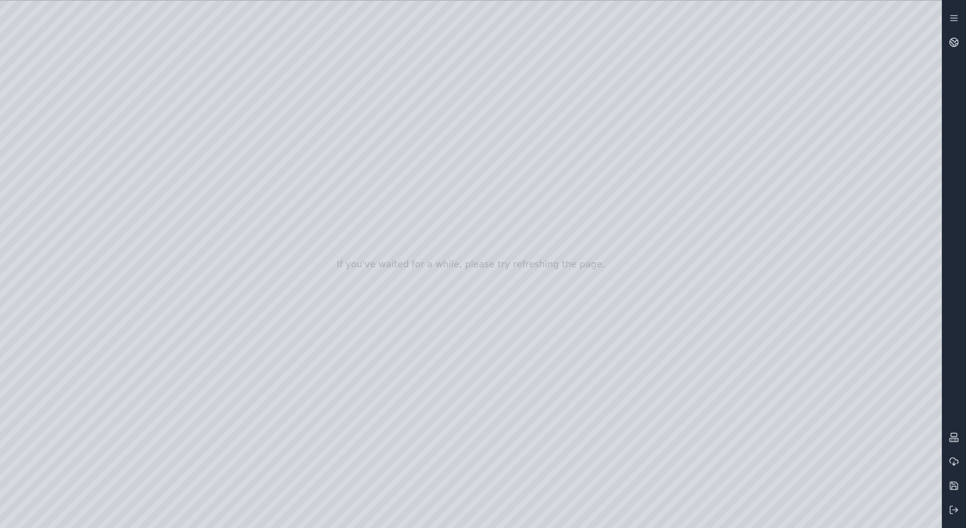
drag, startPoint x: 404, startPoint y: 216, endPoint x: 773, endPoint y: 324, distance: 384.5
drag, startPoint x: 452, startPoint y: 289, endPoint x: 598, endPoint y: 251, distance: 150.8
click at [7, 97] on div at bounding box center [471, 264] width 942 height 527
click at [953, 437] on icon at bounding box center [954, 437] width 10 height 10
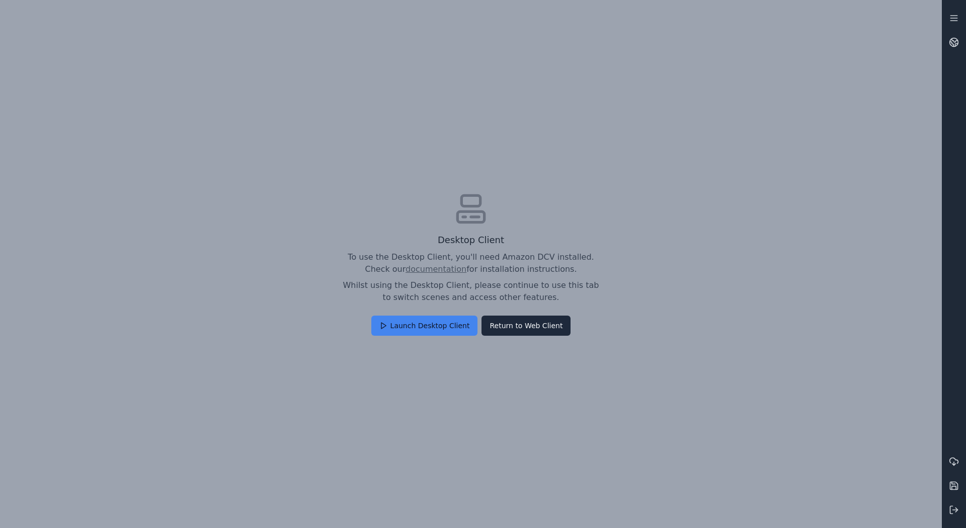
click at [424, 326] on button "Launch Desktop Client" at bounding box center [424, 325] width 107 height 20
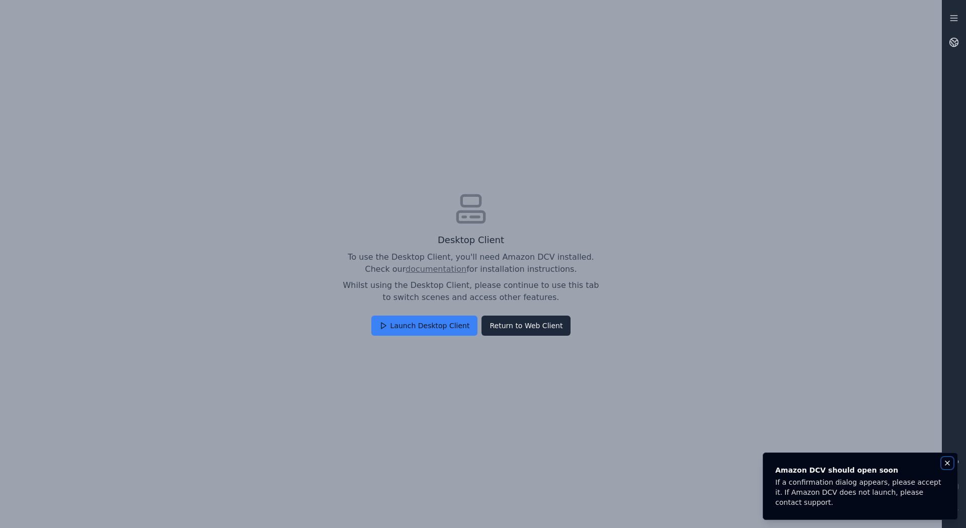
click at [950, 462] on icon "Notifications (F8)" at bounding box center [947, 463] width 8 height 8
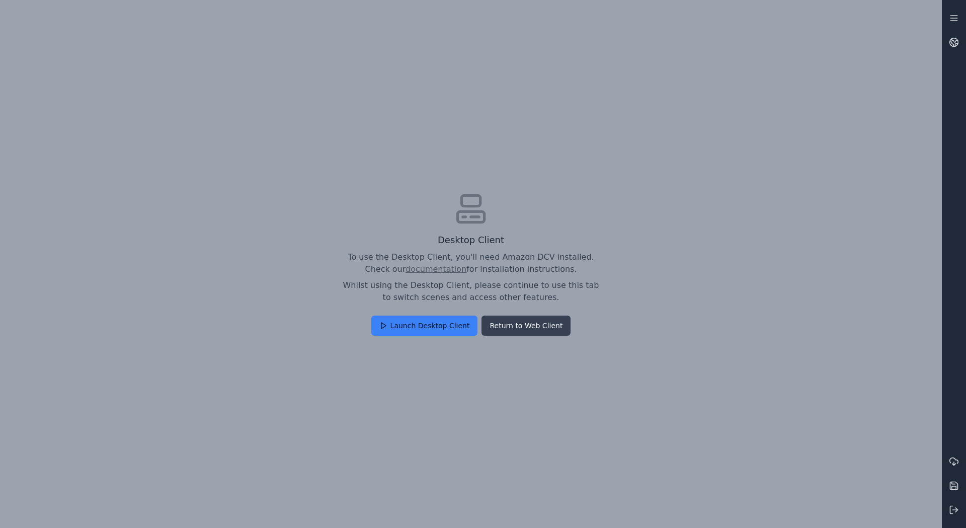
click at [514, 326] on button "Return to Web Client" at bounding box center [525, 325] width 89 height 20
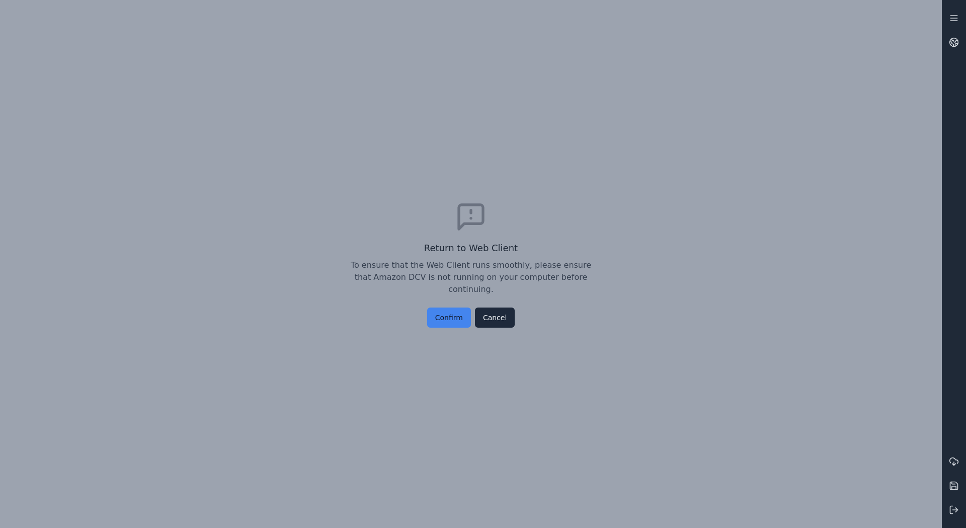
click at [456, 311] on button "Confirm" at bounding box center [449, 317] width 44 height 20
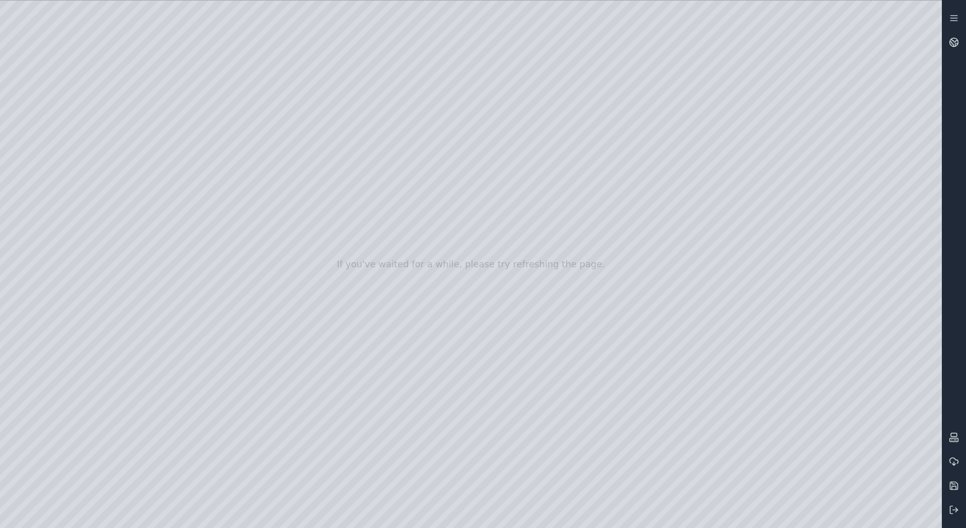
click at [8, 99] on div at bounding box center [471, 264] width 942 height 527
click at [9, 96] on div at bounding box center [471, 264] width 942 height 527
click at [954, 504] on button at bounding box center [954, 510] width 24 height 24
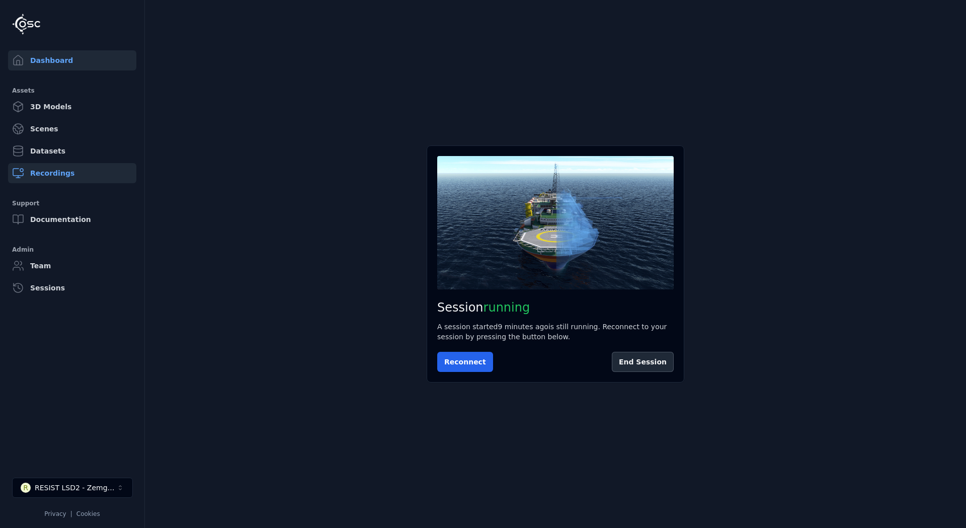
click at [56, 175] on link "Recordings" at bounding box center [72, 173] width 128 height 20
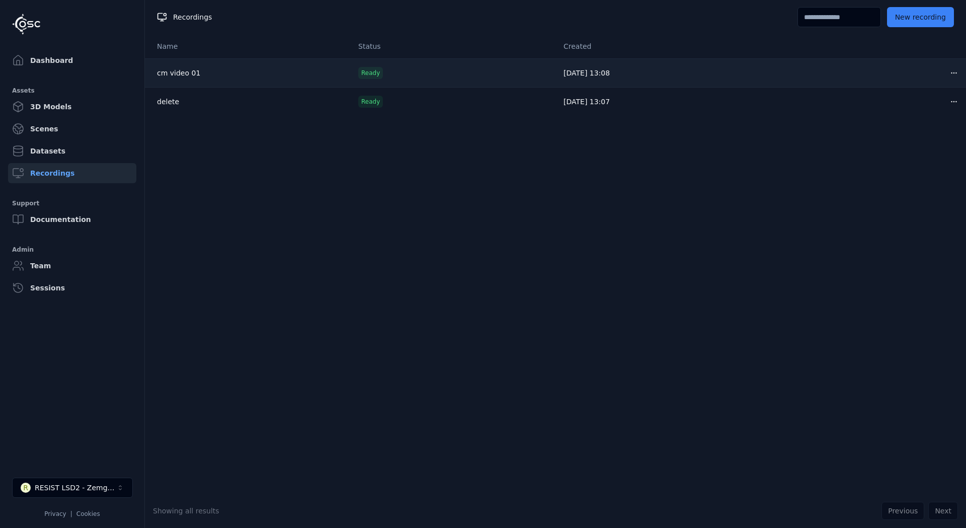
click at [952, 76] on html "Dashboard Assets 3D Models Scenes Datasets Recordings Support Documentation Adm…" at bounding box center [483, 264] width 966 height 528
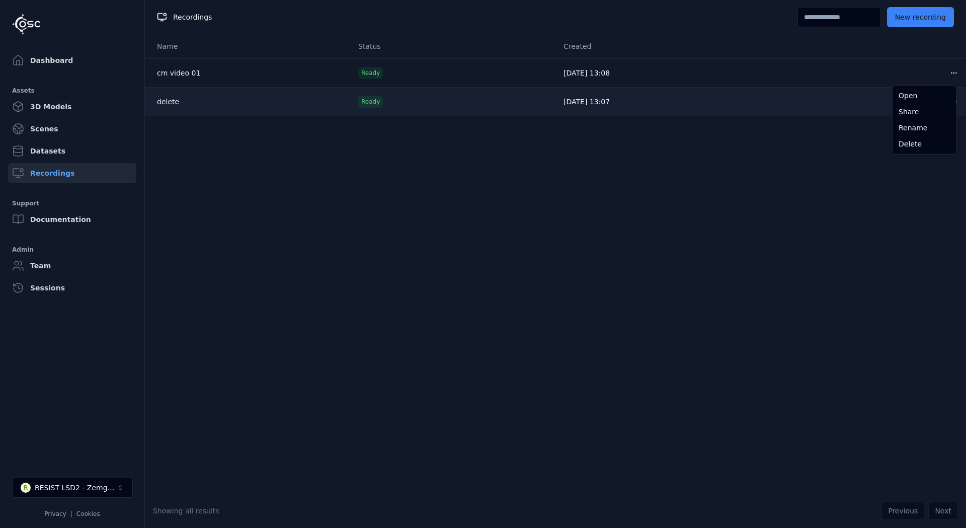
drag, startPoint x: 789, startPoint y: 138, endPoint x: 533, endPoint y: 112, distance: 257.4
click at [786, 139] on html "Dashboard Assets 3D Models Scenes Datasets Recordings Support Documentation Adm…" at bounding box center [483, 264] width 966 height 528
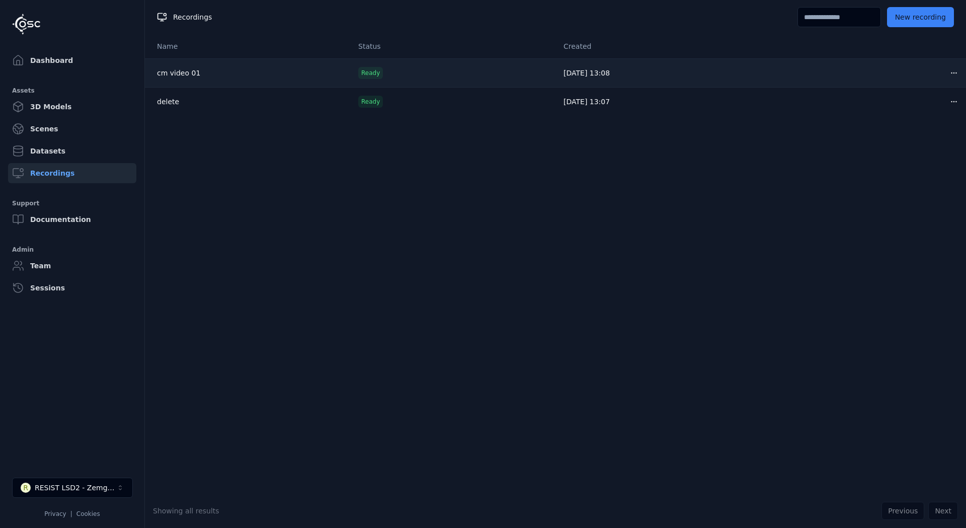
click at [171, 69] on link "cm video 01" at bounding box center [178, 73] width 43 height 8
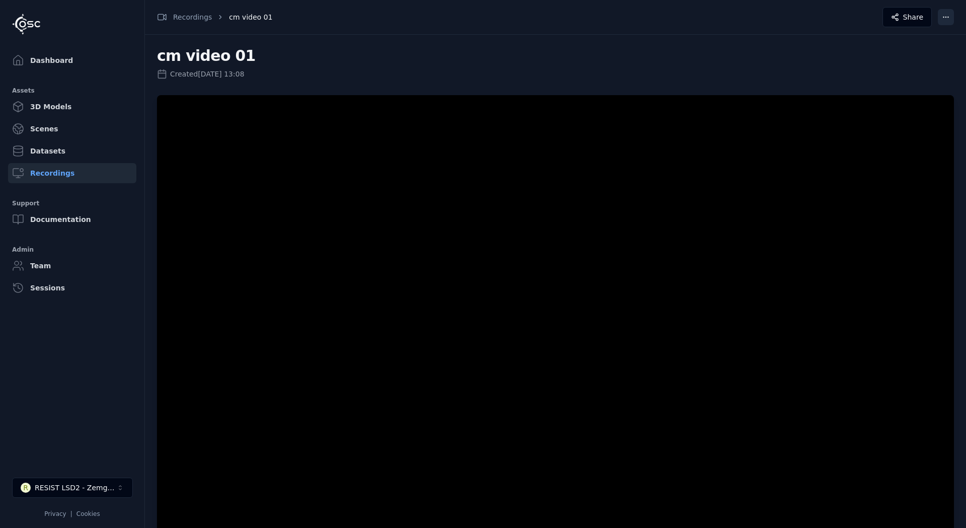
click at [949, 22] on html "Dashboard Assets 3D Models Scenes Datasets Recordings Support Documentation Adm…" at bounding box center [483, 264] width 966 height 528
click at [920, 71] on div "Download" at bounding box center [921, 74] width 59 height 16
click at [45, 60] on link "Dashboard" at bounding box center [72, 60] width 128 height 20
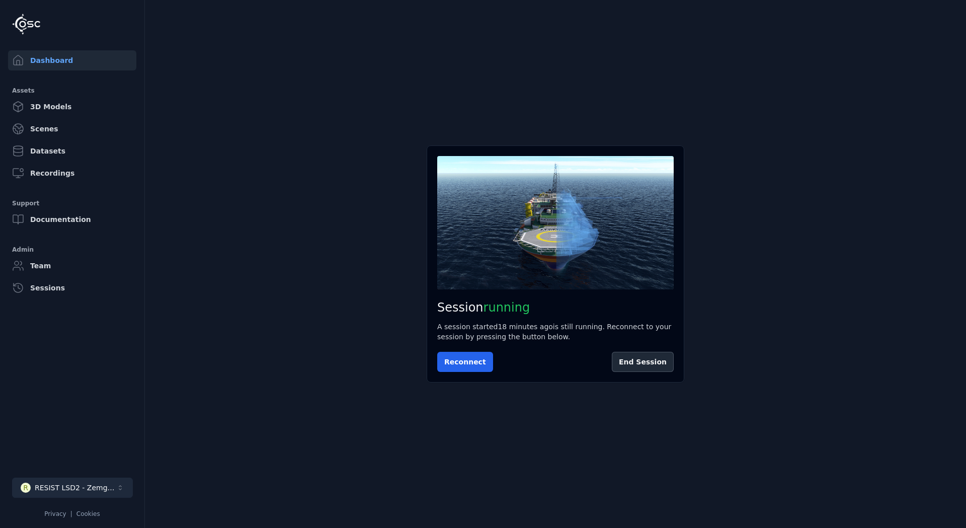
click at [112, 485] on button "R RESIST LSD2 - Zemgale" at bounding box center [72, 487] width 121 height 20
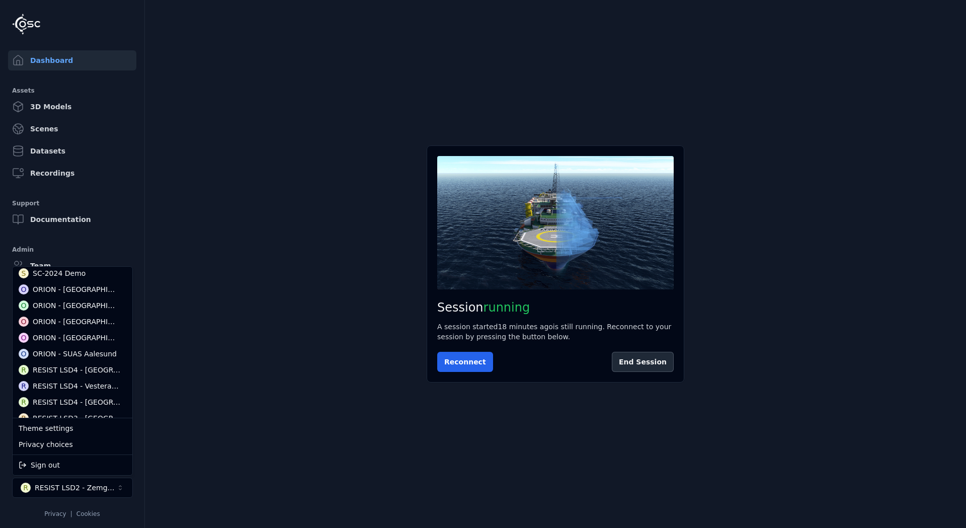
scroll to position [151, 0]
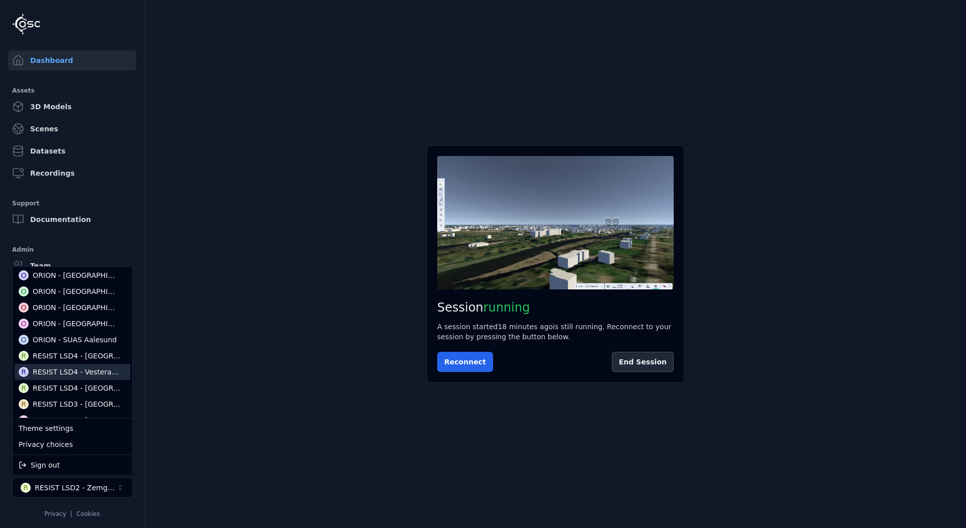
click at [78, 373] on div "RESIST LSD4 - Vesteralen" at bounding box center [76, 372] width 86 height 10
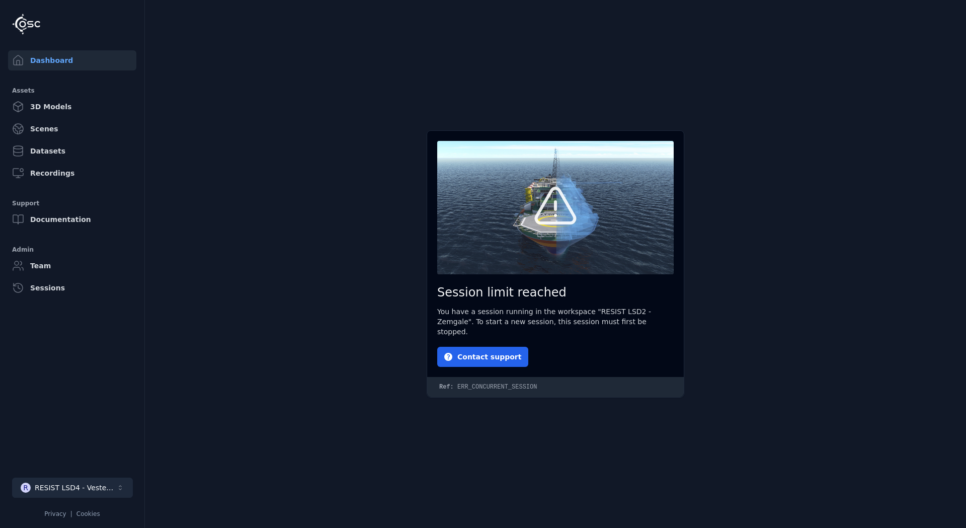
click at [93, 482] on div "RESIST LSD4 - Vesteralen" at bounding box center [76, 487] width 82 height 10
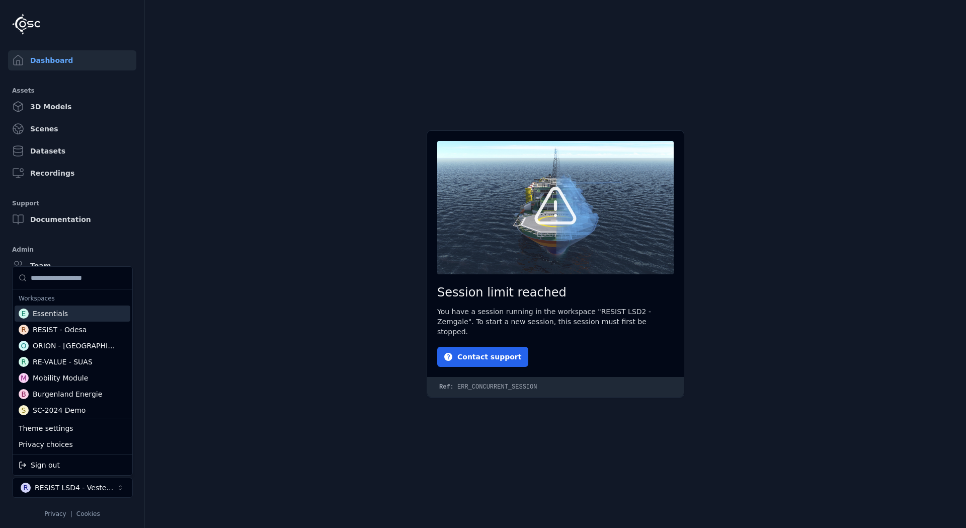
click at [49, 283] on input "Suggestions" at bounding box center [79, 278] width 96 height 22
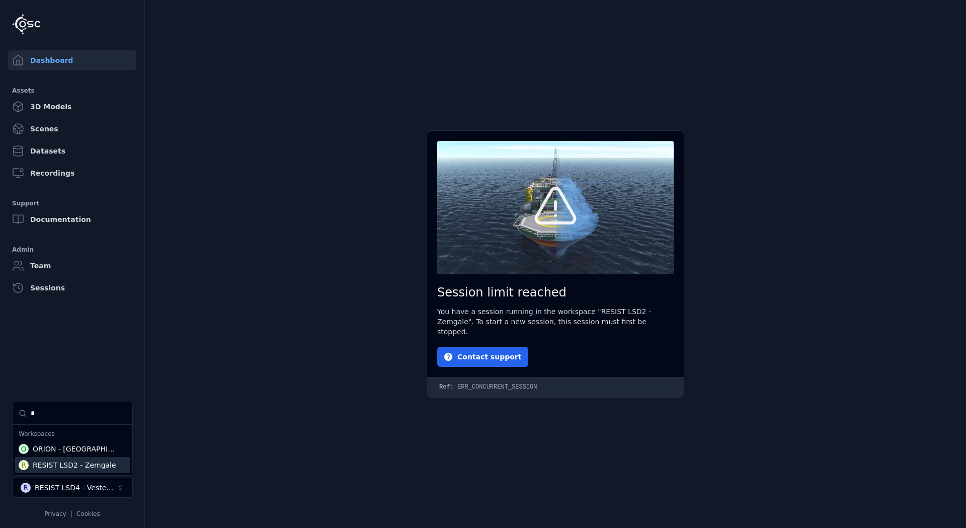
type input "*"
click at [103, 466] on div "RESIST LSD2 - Zemgale" at bounding box center [75, 465] width 84 height 10
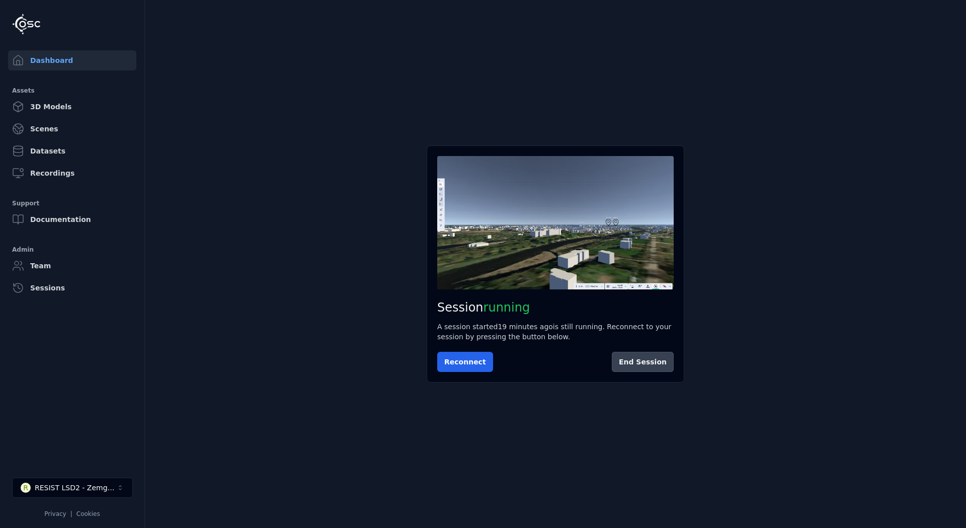
click at [643, 360] on button "End Session" at bounding box center [643, 362] width 62 height 20
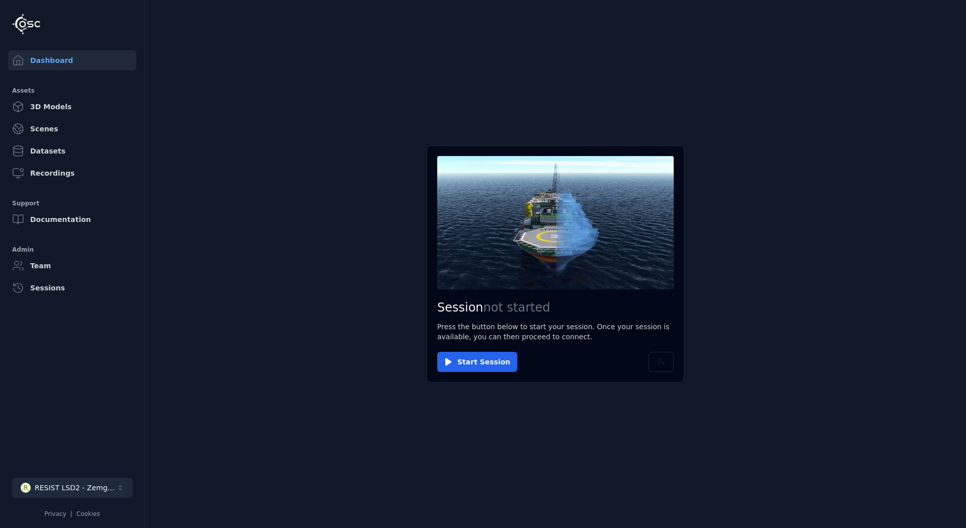
click at [107, 484] on div "RESIST LSD2 - Zemgale" at bounding box center [76, 487] width 82 height 10
type input "*"
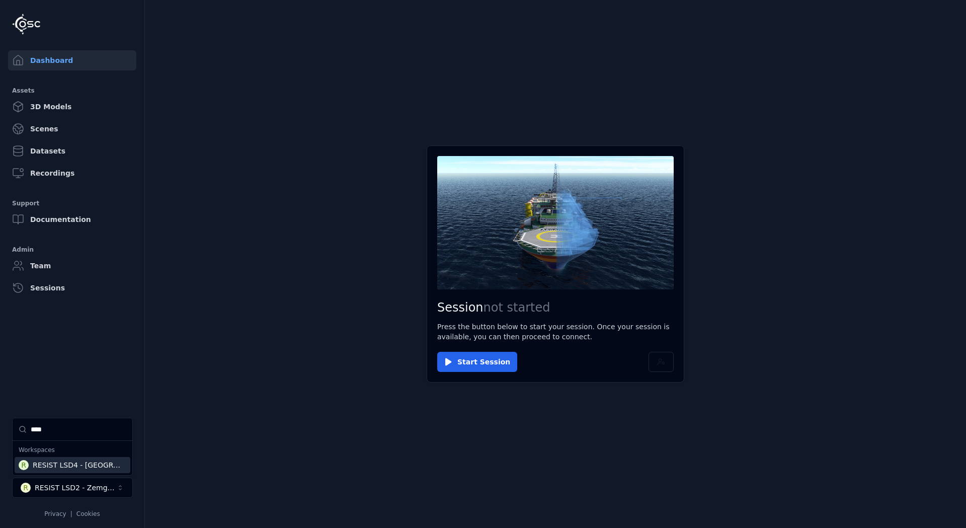
type input "****"
click at [64, 466] on div "RESIST LSD4 - [GEOGRAPHIC_DATA]" at bounding box center [77, 465] width 88 height 10
click at [472, 362] on html "Dashboard Assets 3D Models Scenes Datasets Recordings Support Documentation Adm…" at bounding box center [483, 264] width 966 height 528
click at [472, 362] on button "Start Session" at bounding box center [477, 362] width 80 height 20
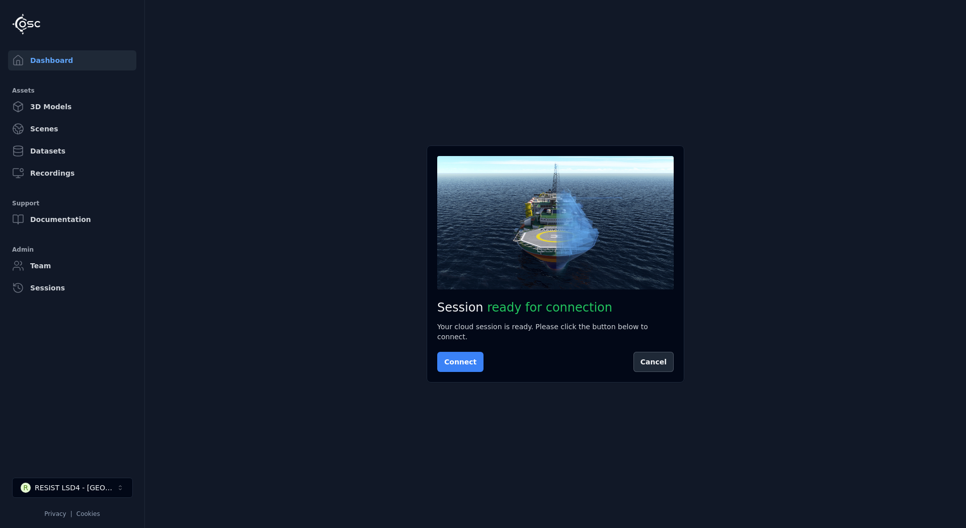
click at [463, 357] on button "Connect" at bounding box center [460, 362] width 46 height 20
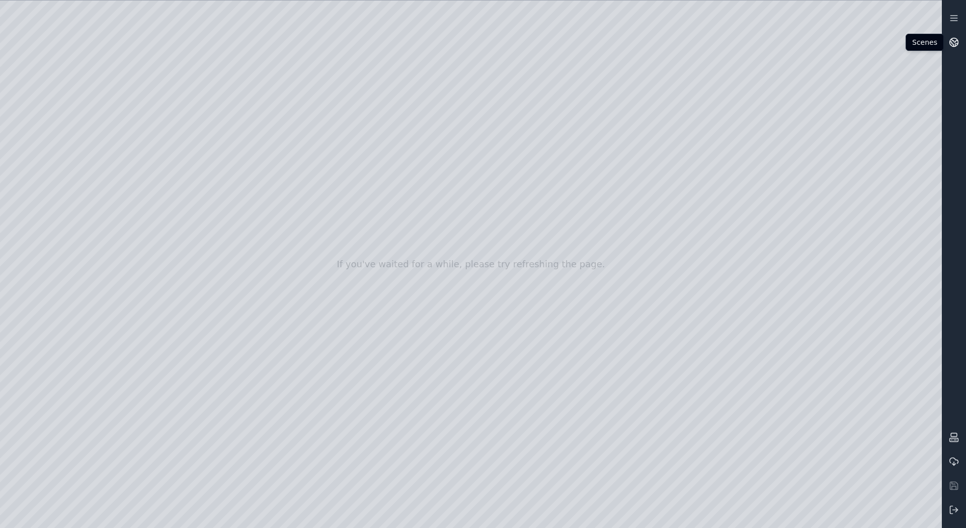
click at [954, 43] on icon at bounding box center [954, 42] width 10 height 10
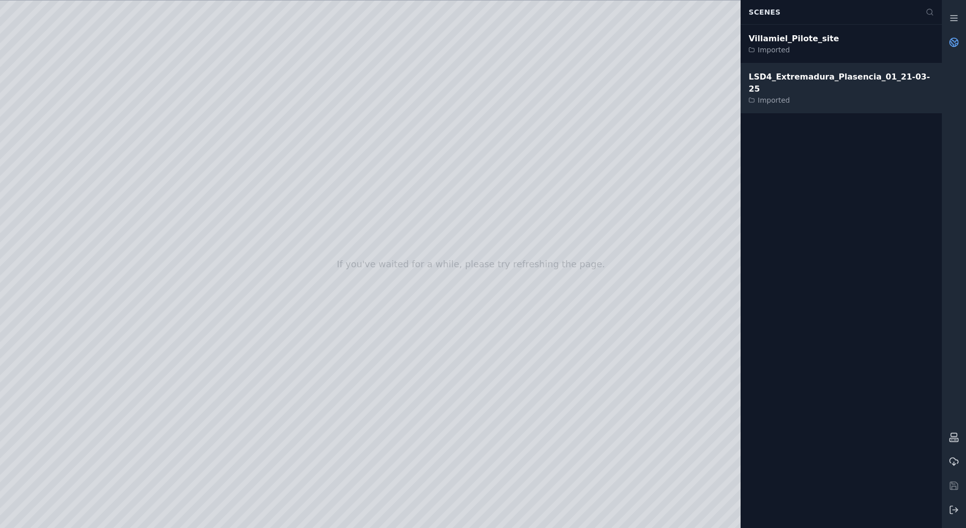
click at [794, 95] on div "Imported" at bounding box center [841, 100] width 185 height 10
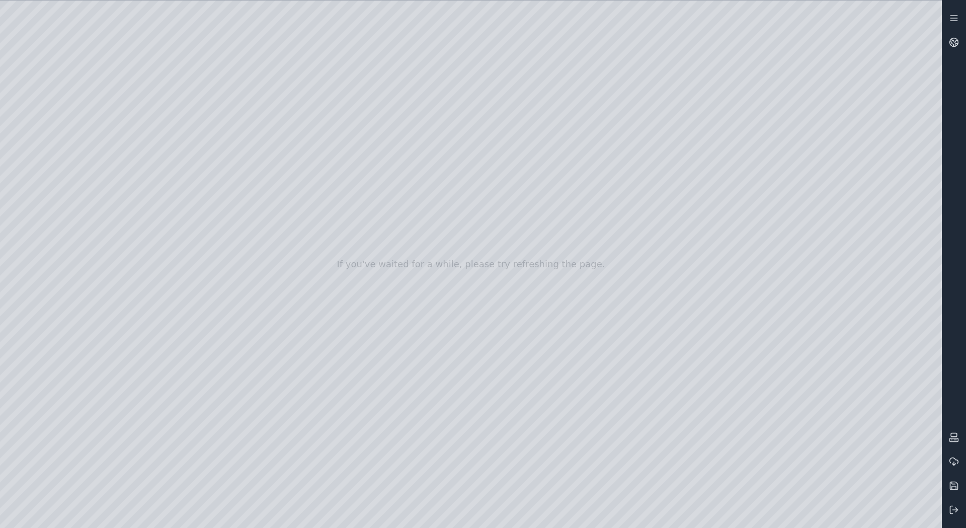
click at [8, 95] on div at bounding box center [471, 264] width 942 height 527
click at [952, 439] on icon at bounding box center [954, 437] width 10 height 10
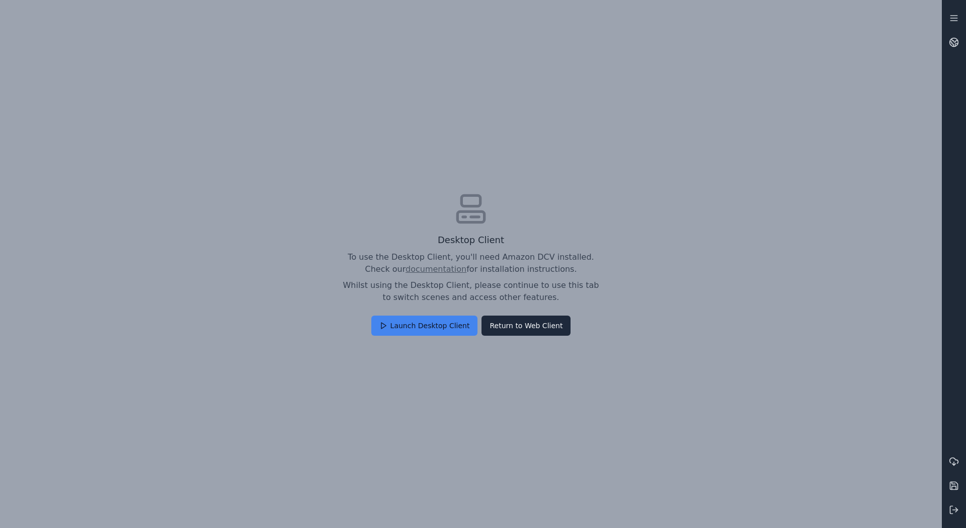
click at [431, 328] on button "Launch Desktop Client" at bounding box center [424, 325] width 107 height 20
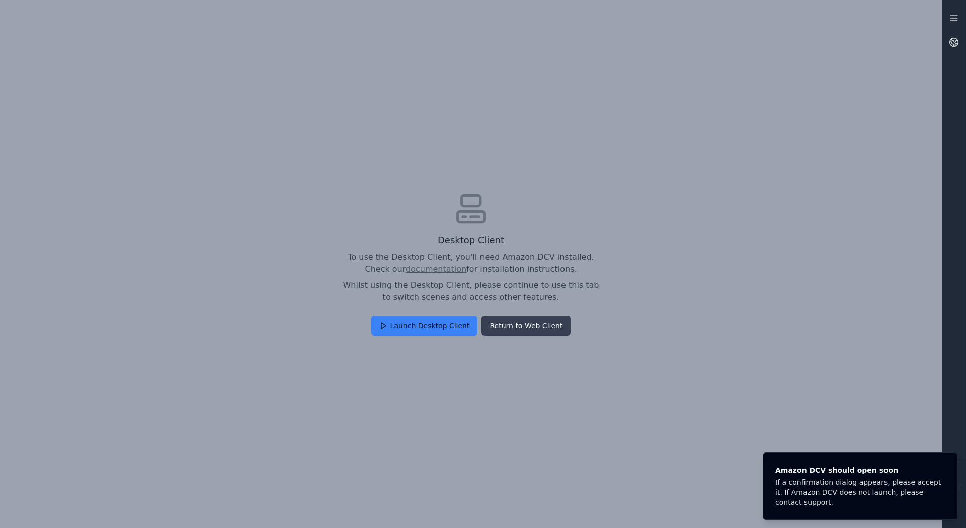
click at [493, 327] on button "Return to Web Client" at bounding box center [525, 325] width 89 height 20
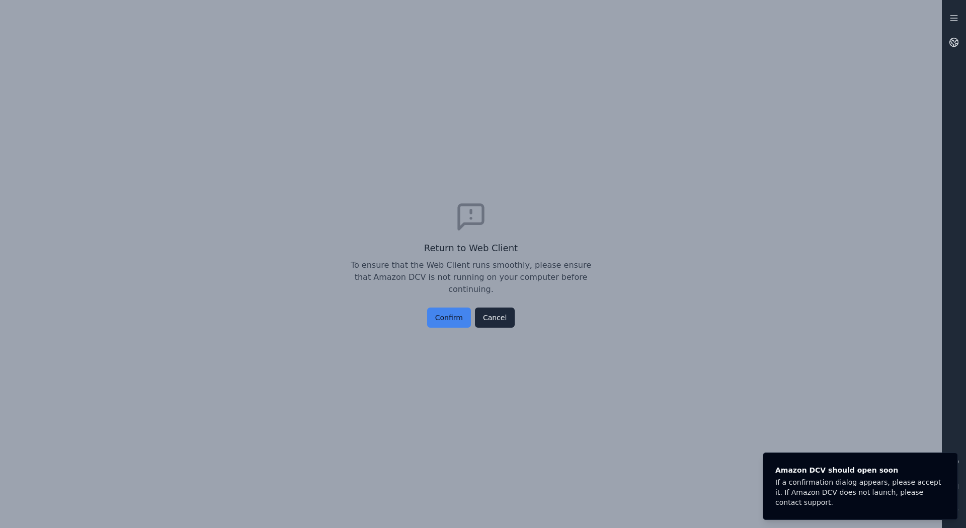
click at [446, 309] on button "Confirm" at bounding box center [449, 317] width 44 height 20
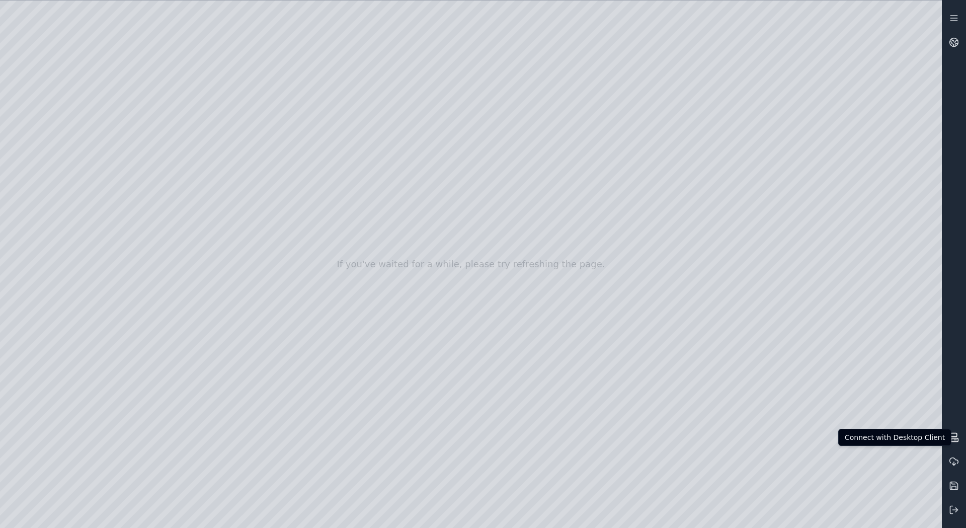
click at [955, 440] on icon at bounding box center [954, 437] width 10 height 10
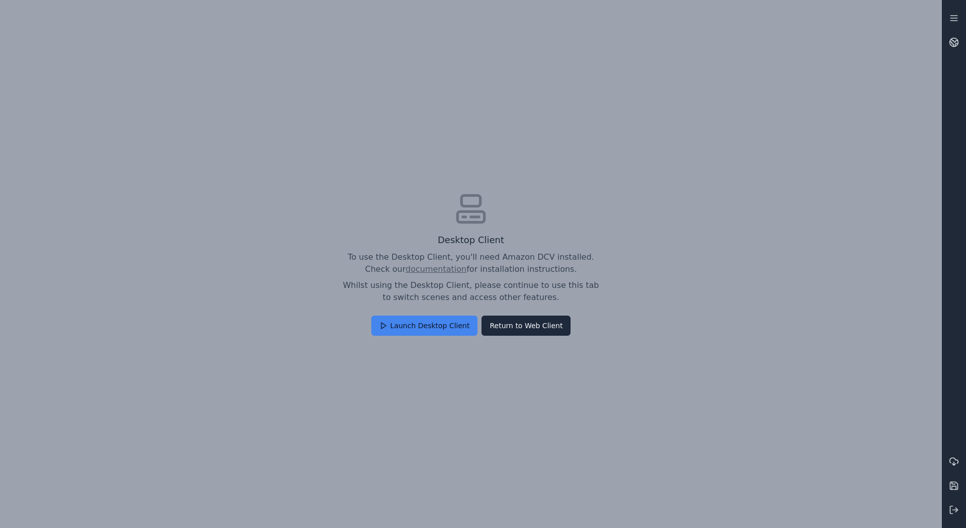
click at [447, 327] on button "Launch Desktop Client" at bounding box center [424, 325] width 107 height 20
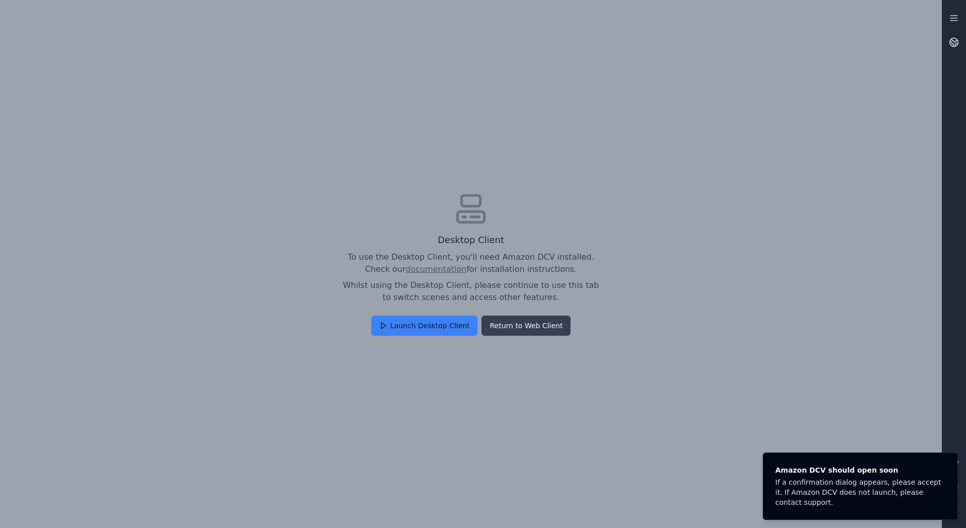
click at [549, 324] on button "Return to Web Client" at bounding box center [525, 325] width 89 height 20
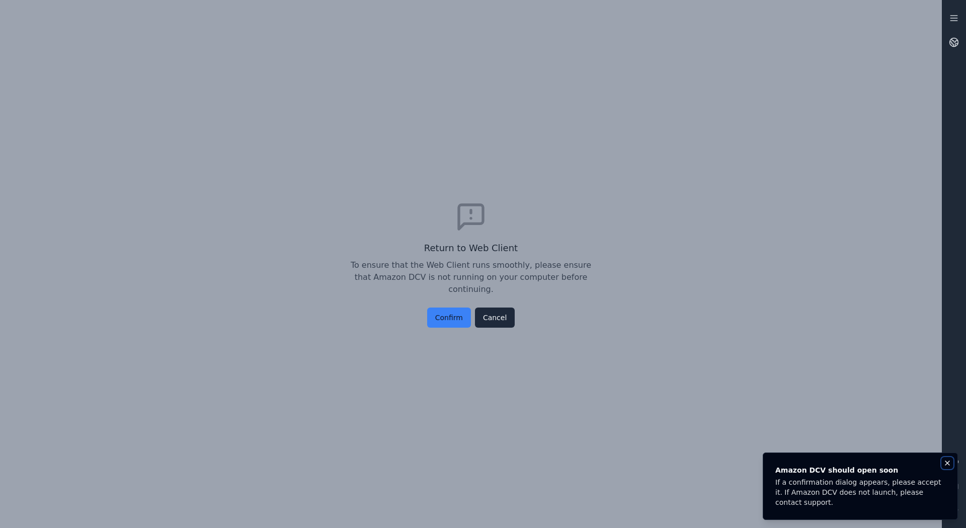
click at [945, 460] on icon "Notifications (F8)" at bounding box center [947, 463] width 8 height 8
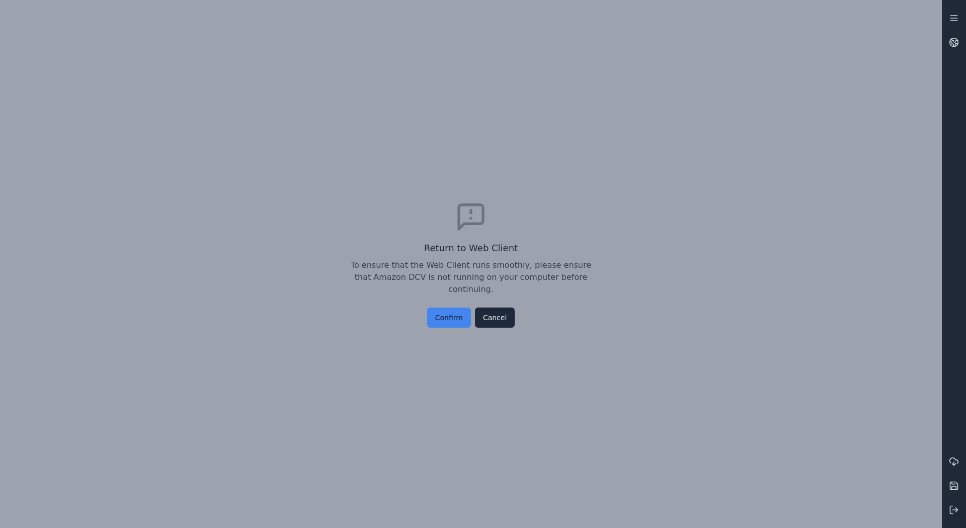
click at [458, 312] on button "Confirm" at bounding box center [449, 317] width 44 height 20
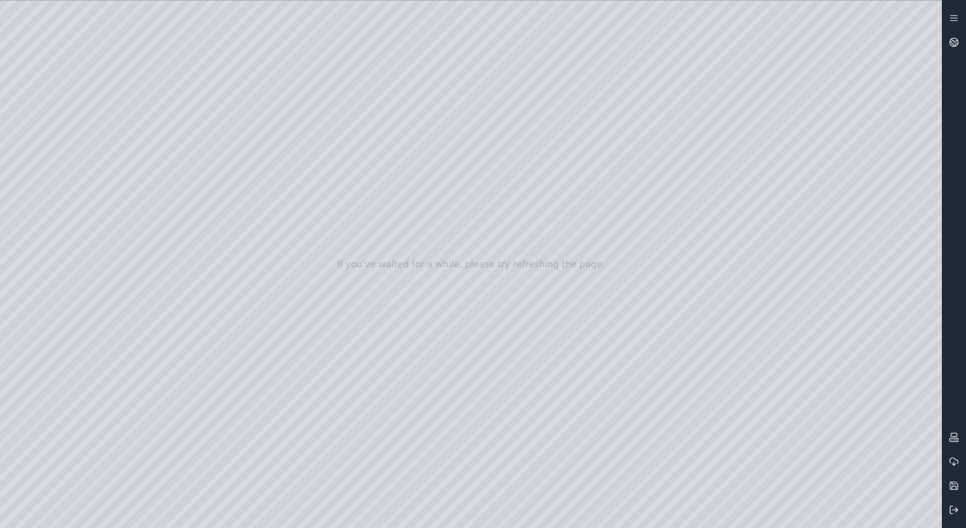
click at [953, 506] on icon at bounding box center [951, 510] width 3 height 8
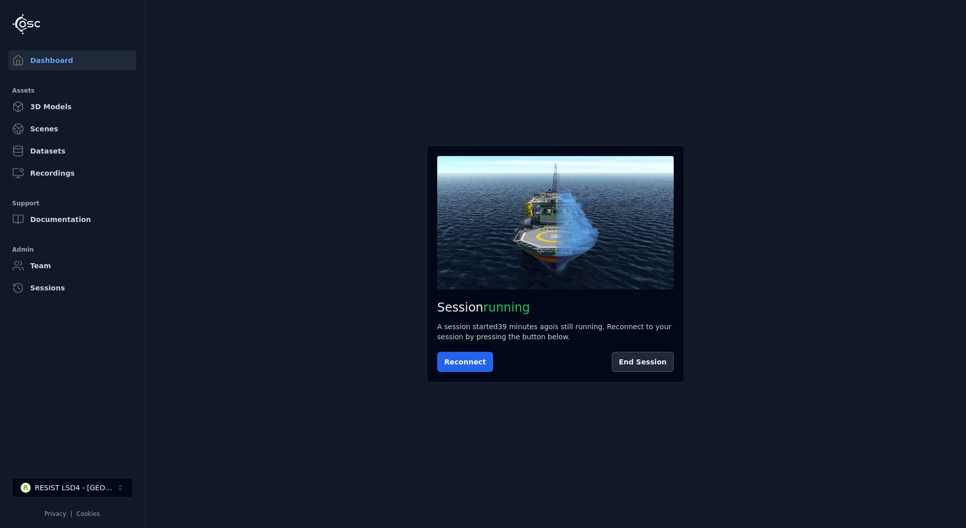
drag, startPoint x: 656, startPoint y: 363, endPoint x: 98, endPoint y: 251, distance: 569.1
click at [96, 254] on div "Dashboard Assets 3D Models Scenes Datasets Recordings Support Documentation Adm…" at bounding box center [483, 264] width 966 height 528
click at [49, 175] on link "Recordings" at bounding box center [72, 173] width 128 height 20
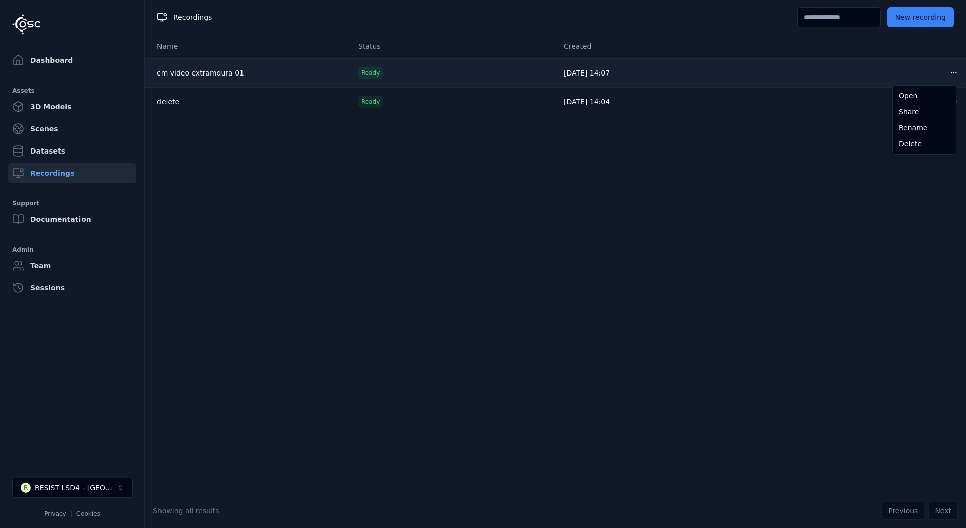
click at [948, 70] on html "Dashboard Assets 3D Models Scenes Datasets Recordings Support Documentation Adm…" at bounding box center [483, 264] width 966 height 528
click at [188, 70] on html "Dashboard Assets 3D Models Scenes Datasets Recordings Support Documentation Adm…" at bounding box center [483, 264] width 966 height 528
click at [189, 71] on link "cm video extramdura 01" at bounding box center [200, 73] width 87 height 8
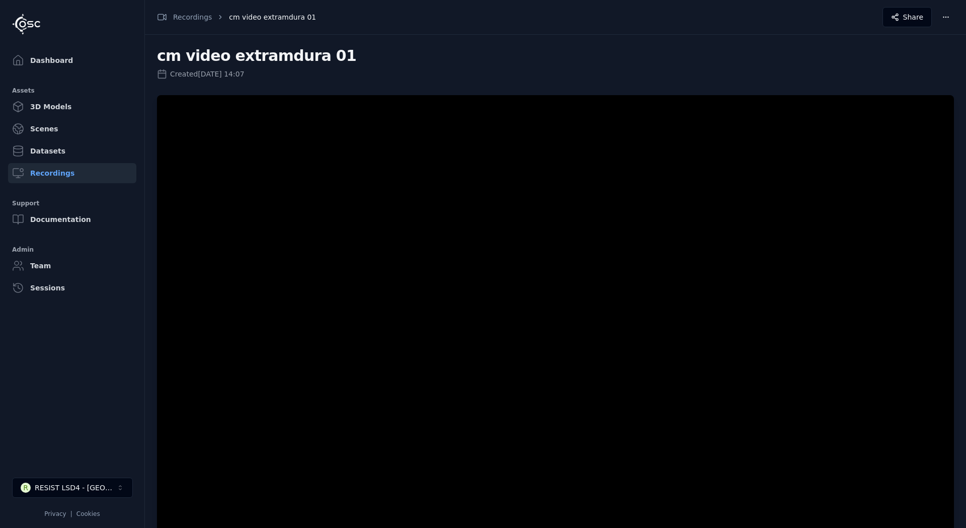
scroll to position [25, 0]
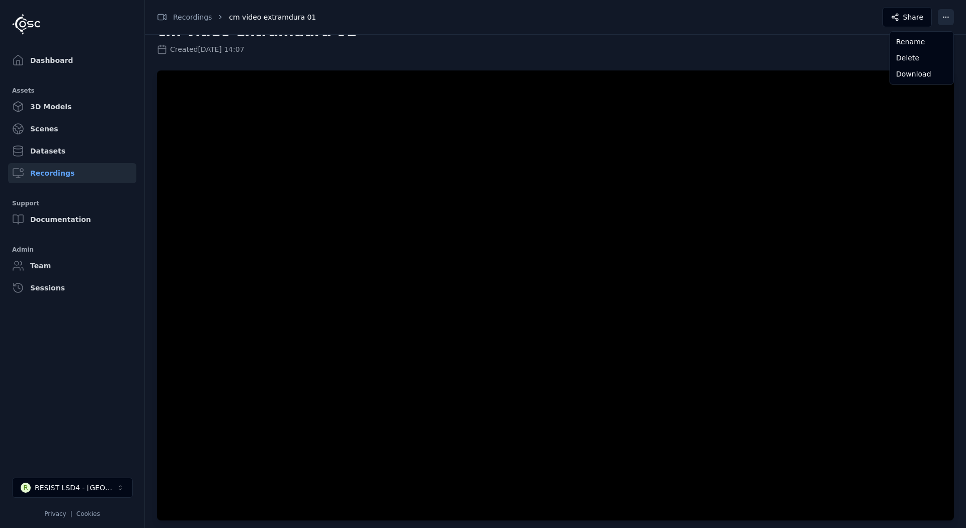
click at [941, 18] on html "Dashboard Assets 3D Models Scenes Datasets Recordings Support Documentation Adm…" at bounding box center [483, 264] width 966 height 528
click at [915, 72] on div "Download" at bounding box center [921, 74] width 59 height 16
click at [44, 57] on link "Dashboard" at bounding box center [72, 60] width 128 height 20
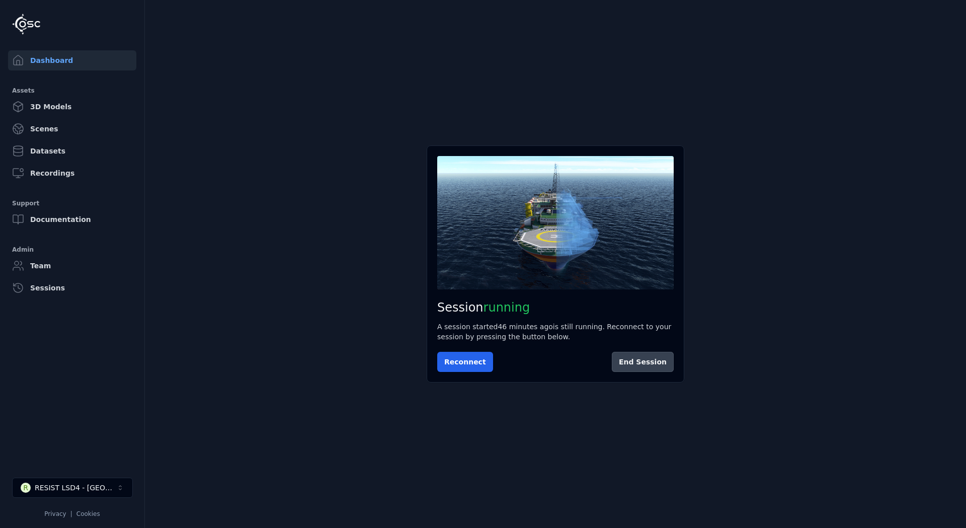
click at [645, 364] on button "End Session" at bounding box center [643, 362] width 62 height 20
click at [102, 487] on div "RESIST LSD4 - [GEOGRAPHIC_DATA]" at bounding box center [76, 487] width 82 height 10
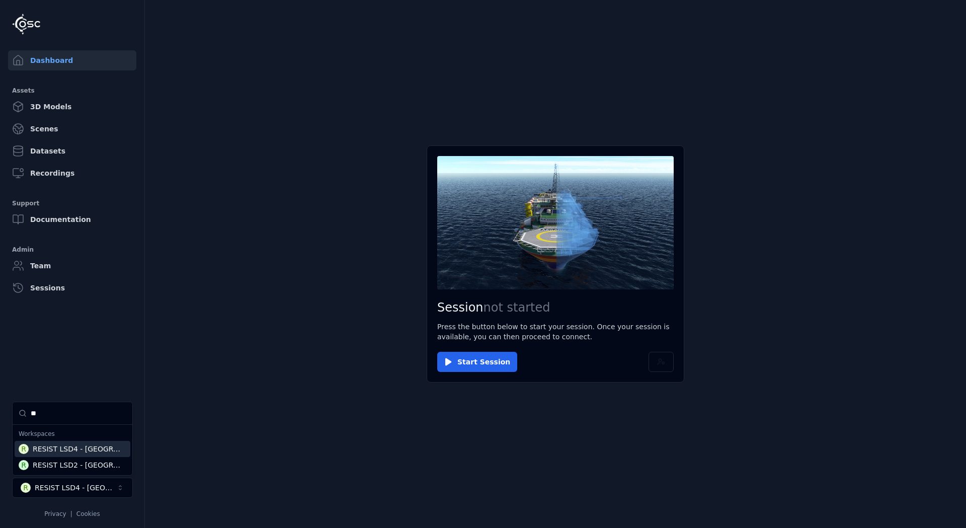
type input "**"
click at [91, 446] on div "RESIST LSD4 - [GEOGRAPHIC_DATA]" at bounding box center [77, 449] width 88 height 10
click at [307, 457] on html "Dashboard Assets 3D Models Scenes Datasets Recordings Support Documentation Adm…" at bounding box center [483, 264] width 966 height 528
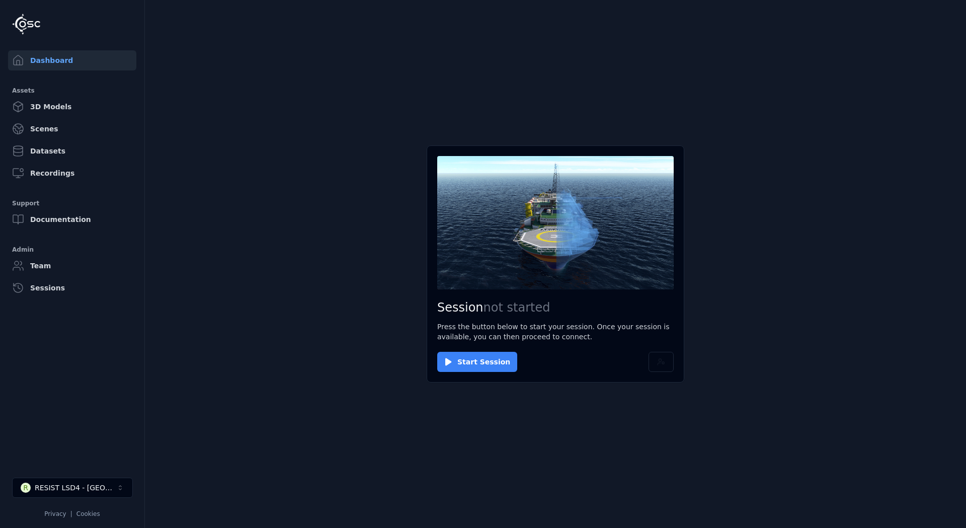
click at [483, 363] on button "Start Session" at bounding box center [477, 362] width 80 height 20
click at [459, 354] on button "Connect" at bounding box center [460, 362] width 46 height 20
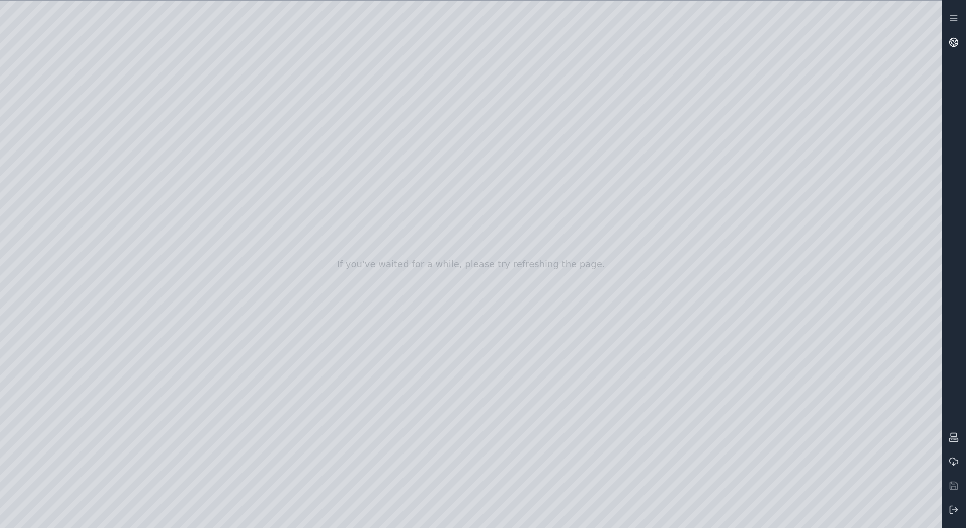
click at [950, 42] on icon at bounding box center [952, 44] width 4 height 5
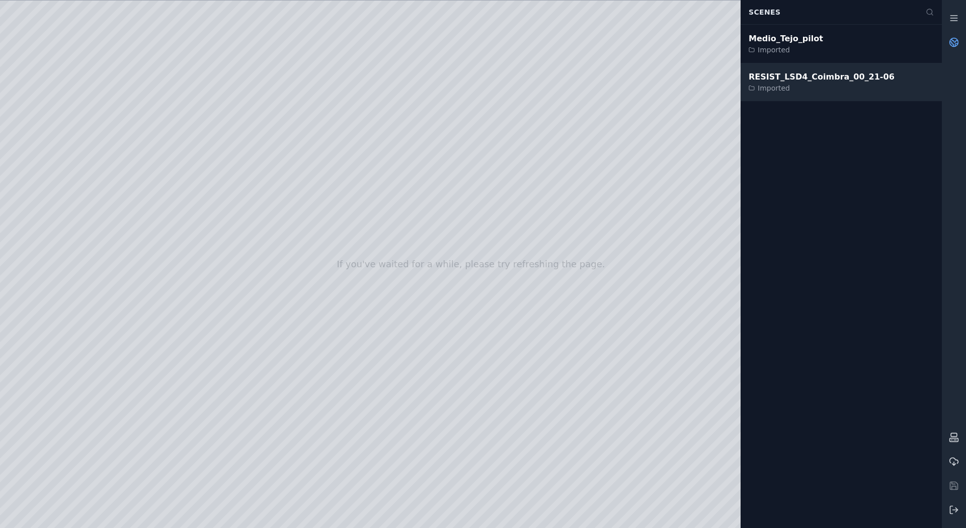
click at [819, 83] on div "Imported" at bounding box center [822, 88] width 146 height 10
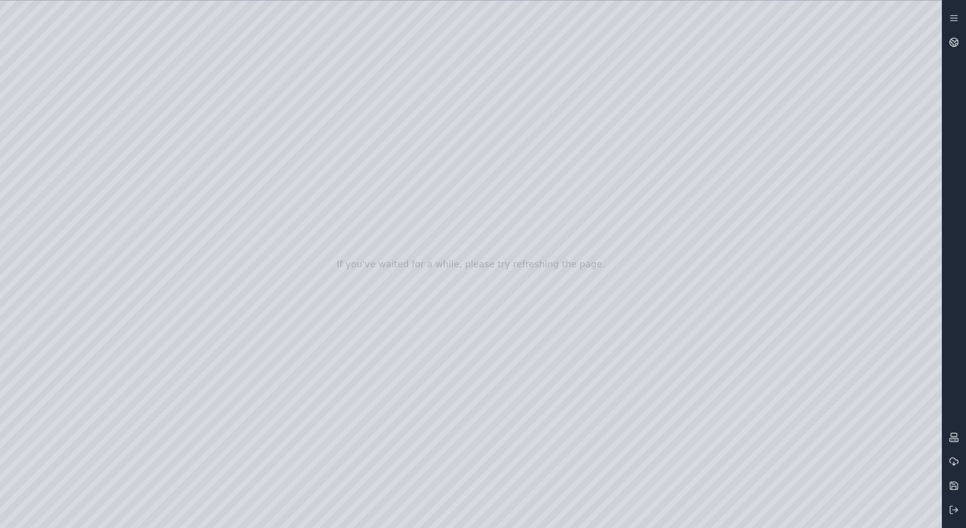
drag, startPoint x: 417, startPoint y: 221, endPoint x: 423, endPoint y: 244, distance: 23.9
click at [423, 244] on div at bounding box center [471, 264] width 942 height 527
drag, startPoint x: 429, startPoint y: 228, endPoint x: 452, endPoint y: 280, distance: 56.8
drag, startPoint x: 452, startPoint y: 280, endPoint x: 440, endPoint y: 318, distance: 40.3
drag, startPoint x: 340, startPoint y: 327, endPoint x: 423, endPoint y: 351, distance: 86.0
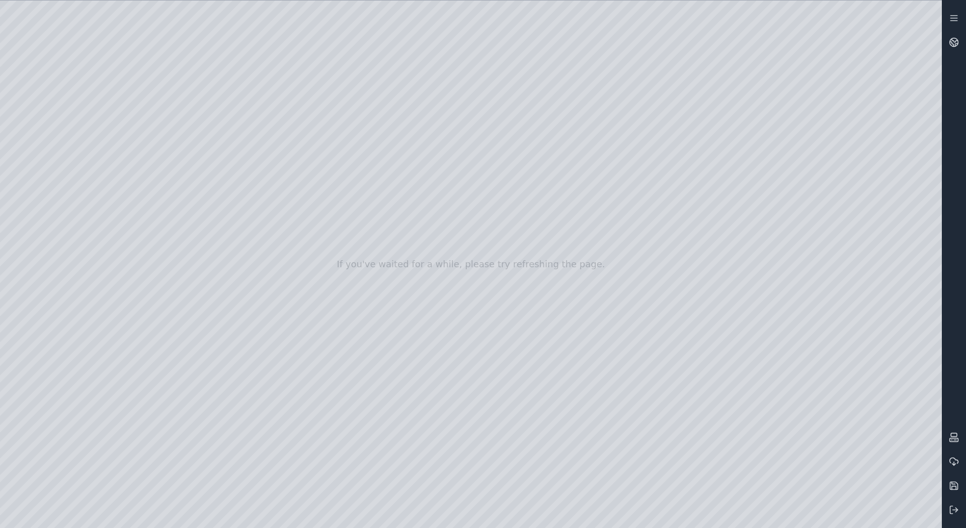
click at [423, 351] on div at bounding box center [471, 264] width 942 height 527
drag, startPoint x: 291, startPoint y: 292, endPoint x: 354, endPoint y: 312, distance: 66.7
drag, startPoint x: 323, startPoint y: 295, endPoint x: 276, endPoint y: 243, distance: 69.8
drag, startPoint x: 304, startPoint y: 243, endPoint x: 267, endPoint y: 246, distance: 37.8
click at [267, 246] on div at bounding box center [471, 264] width 942 height 527
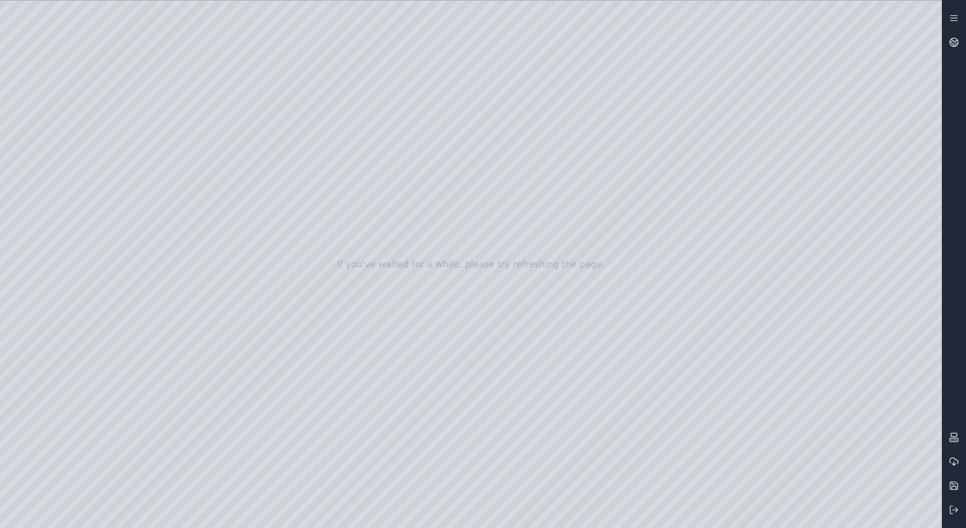
drag, startPoint x: 248, startPoint y: 249, endPoint x: 238, endPoint y: 227, distance: 23.5
click at [953, 434] on icon at bounding box center [954, 437] width 10 height 10
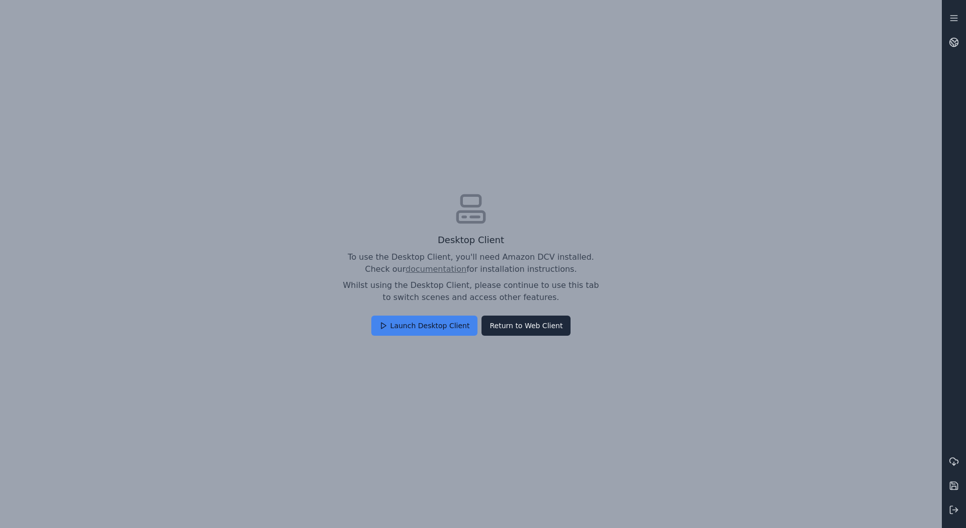
click at [444, 326] on button "Launch Desktop Client" at bounding box center [424, 325] width 107 height 20
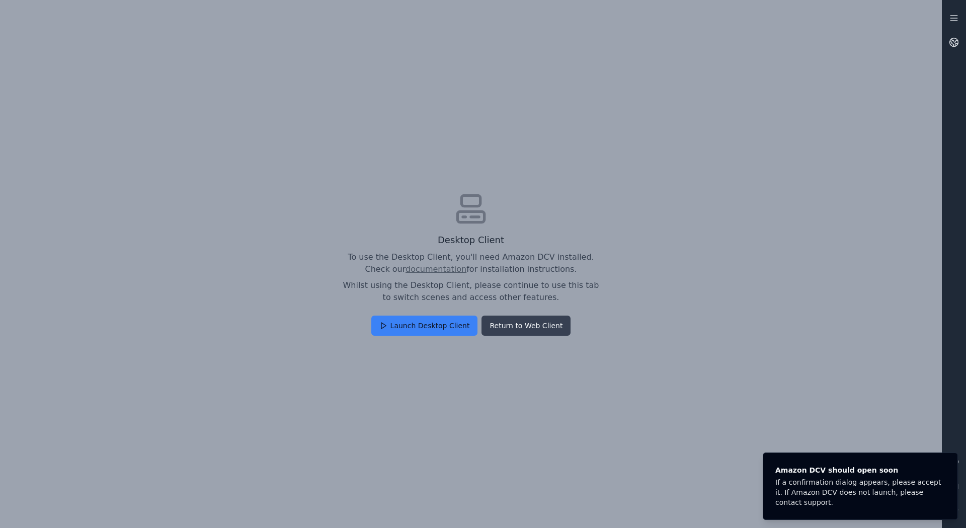
click at [527, 327] on button "Return to Web Client" at bounding box center [525, 325] width 89 height 20
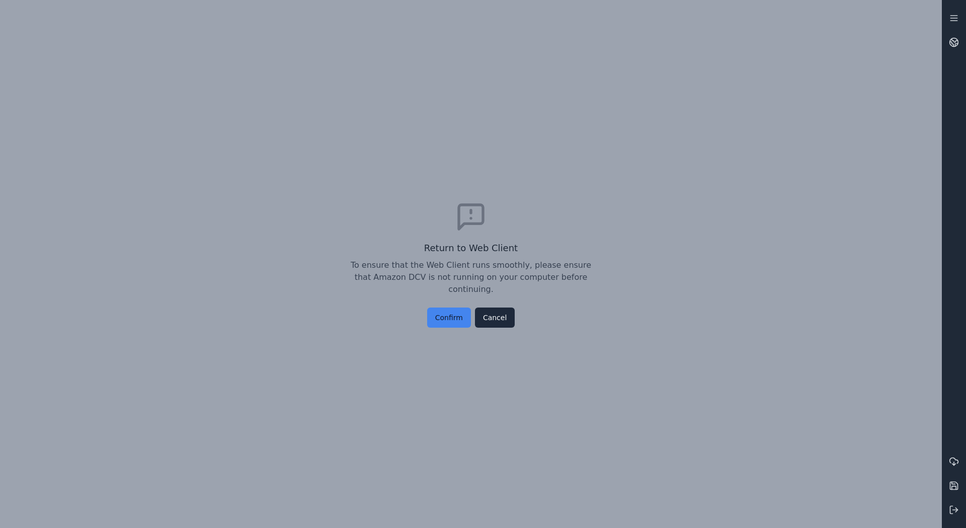
click at [452, 310] on button "Confirm" at bounding box center [449, 317] width 44 height 20
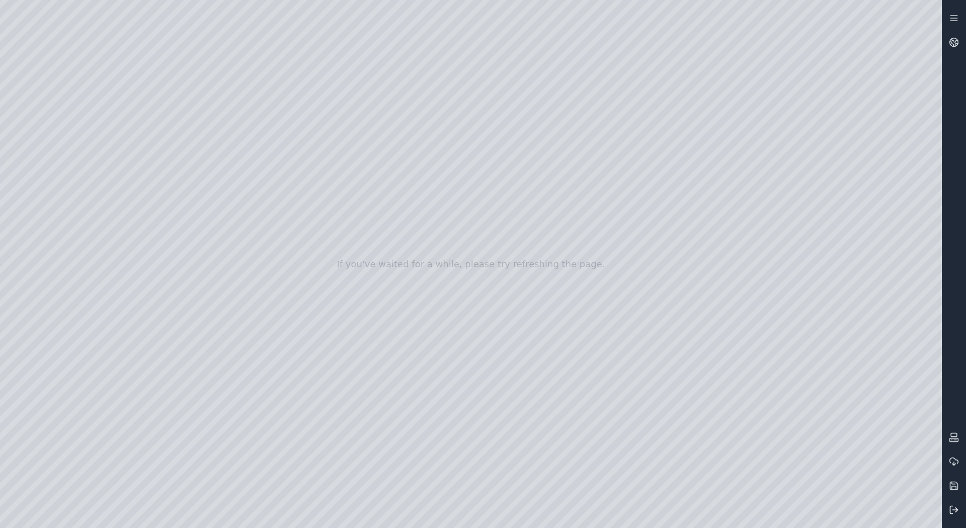
click at [962, 509] on button at bounding box center [954, 510] width 24 height 24
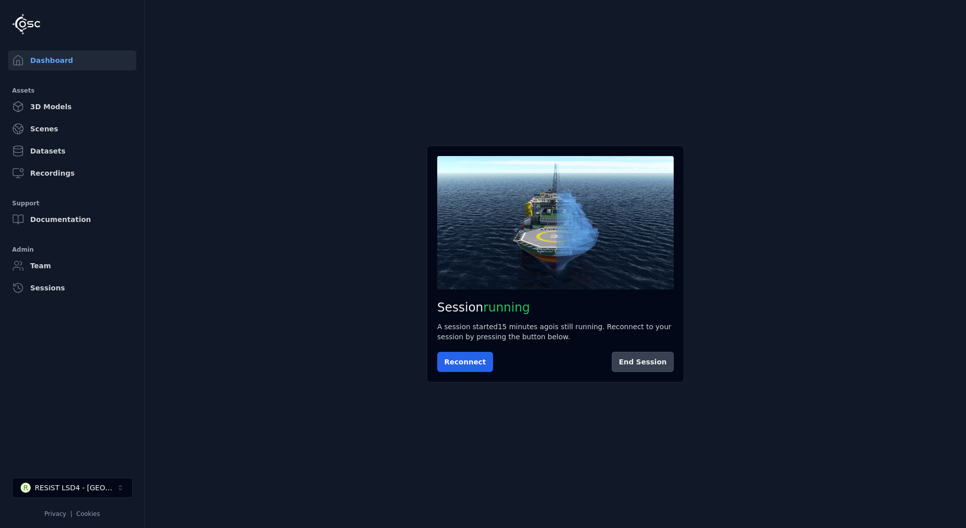
click at [642, 359] on button "End Session" at bounding box center [643, 362] width 62 height 20
click at [51, 174] on link "Recordings" at bounding box center [72, 173] width 128 height 20
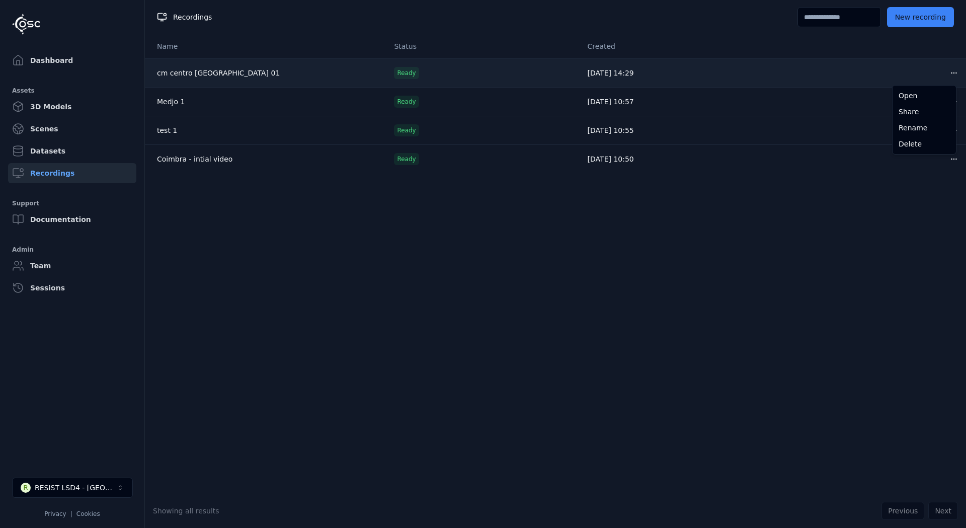
click at [943, 72] on html "Dashboard Assets 3D Models Scenes Datasets Recordings Support Documentation Adm…" at bounding box center [483, 264] width 966 height 528
click at [180, 68] on html "Dashboard Assets 3D Models Scenes Datasets Recordings Support Documentation Adm…" at bounding box center [483, 264] width 966 height 528
click at [195, 79] on td "cm centro portugal 01" at bounding box center [265, 72] width 241 height 29
click at [194, 73] on link "cm centro portugal 01" at bounding box center [218, 73] width 123 height 8
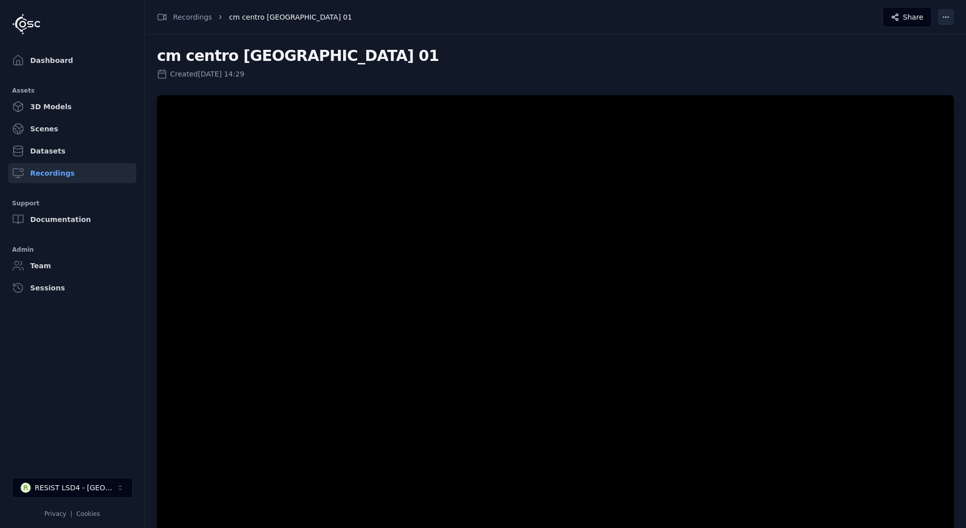
click at [949, 15] on html "Dashboard Assets 3D Models Scenes Datasets Recordings Support Documentation Adm…" at bounding box center [483, 264] width 966 height 528
click at [917, 74] on div "Download" at bounding box center [921, 74] width 59 height 16
click at [673, 52] on h2 "cm centro portugal 01" at bounding box center [555, 56] width 797 height 18
click at [41, 62] on link "Dashboard" at bounding box center [72, 60] width 128 height 20
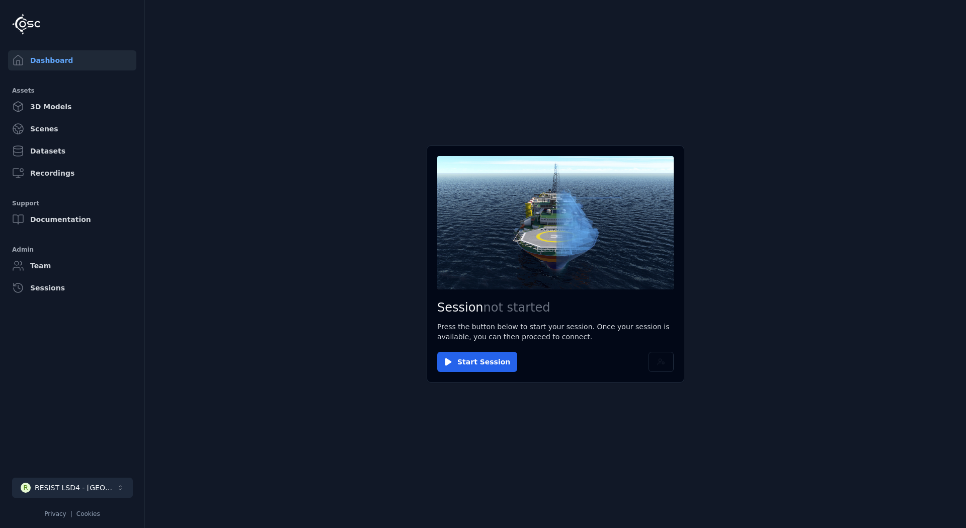
click at [73, 492] on div "RESIST LSD4 - [GEOGRAPHIC_DATA]" at bounding box center [76, 487] width 82 height 10
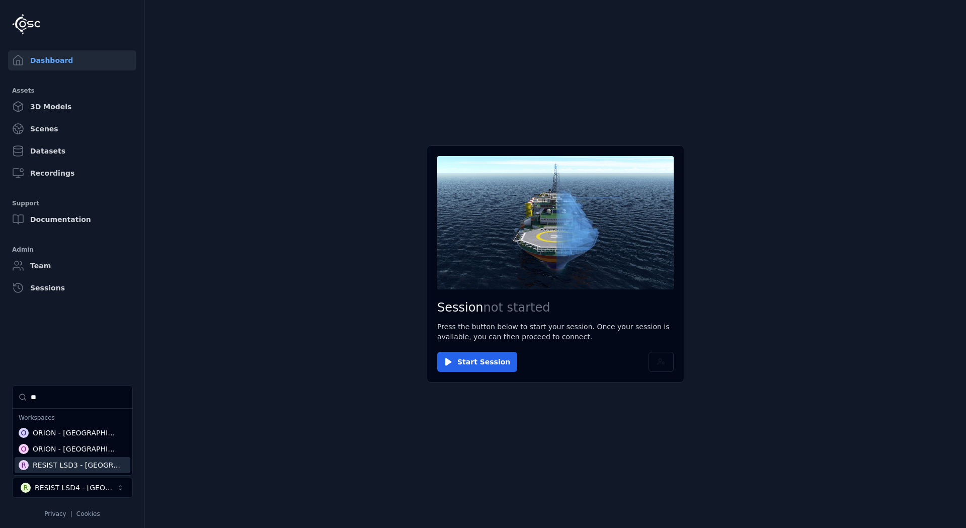
type input "**"
click at [93, 465] on div "RESIST LSD3 - [GEOGRAPHIC_DATA]" at bounding box center [77, 465] width 88 height 10
click at [366, 444] on html "Dashboard Assets 3D Models Scenes Datasets Recordings Support Documentation Adm…" at bounding box center [483, 264] width 966 height 528
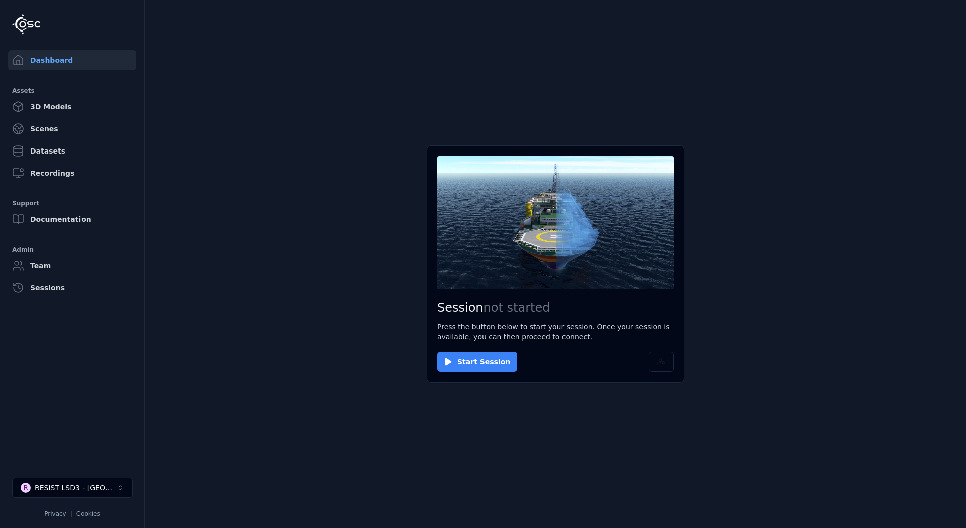
click at [472, 364] on button "Start Session" at bounding box center [477, 362] width 80 height 20
click at [462, 358] on button "Connect" at bounding box center [460, 362] width 46 height 20
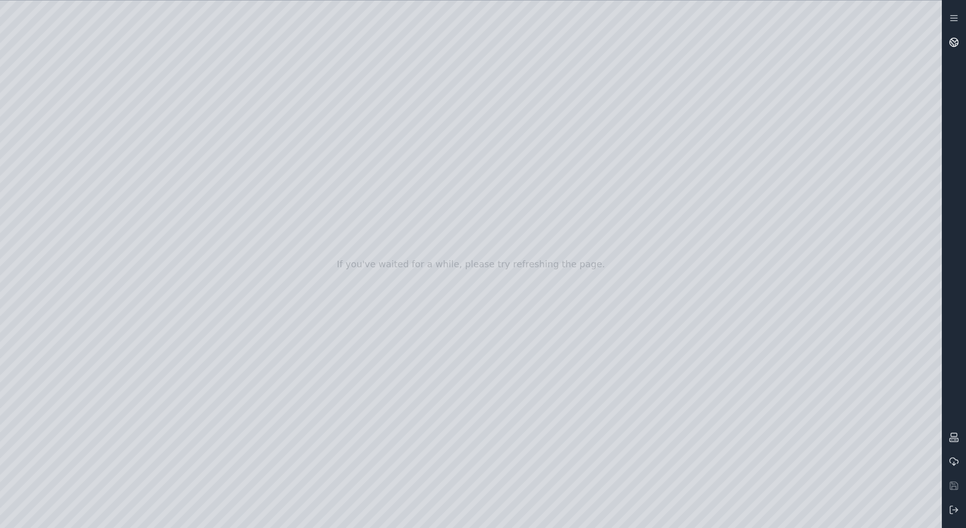
click at [955, 44] on icon at bounding box center [956, 45] width 3 height 3
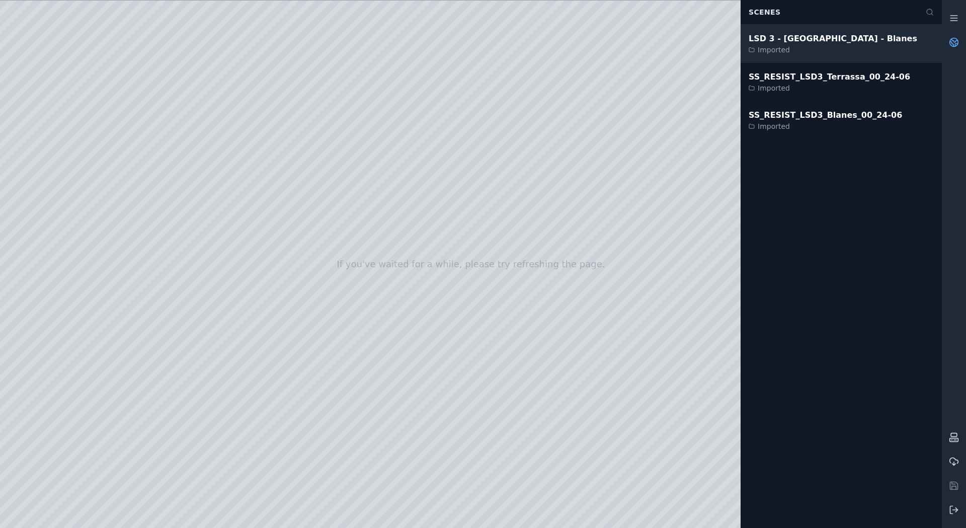
click at [793, 37] on div "LSD 3 - Catalonia - Blanes" at bounding box center [833, 39] width 169 height 12
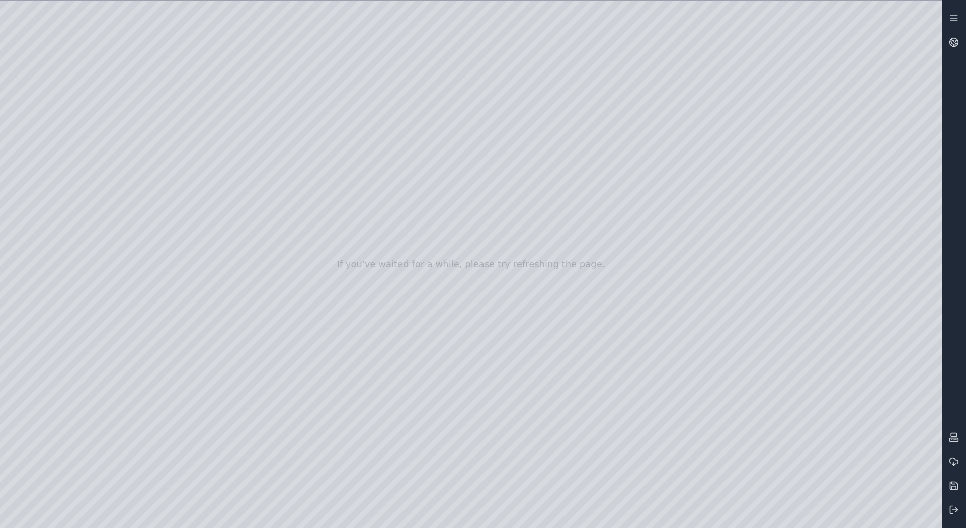
click at [949, 398] on div at bounding box center [954, 264] width 24 height 516
click at [953, 434] on icon at bounding box center [954, 437] width 10 height 10
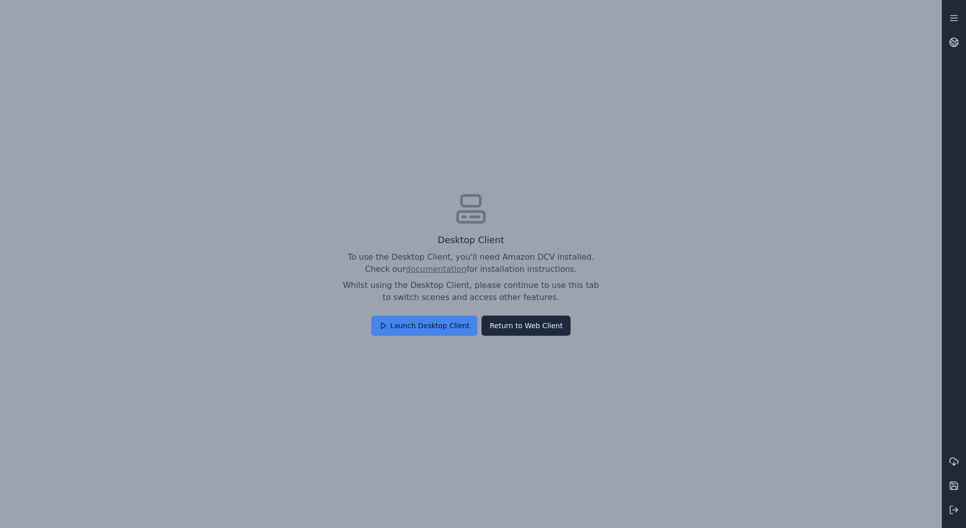
click at [426, 329] on button "Launch Desktop Client" at bounding box center [424, 325] width 107 height 20
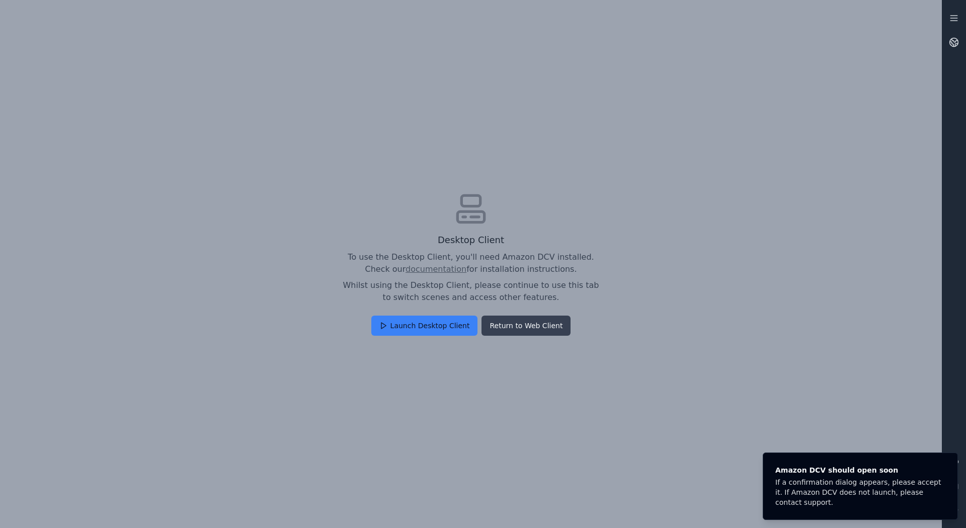
click at [511, 324] on button "Return to Web Client" at bounding box center [525, 325] width 89 height 20
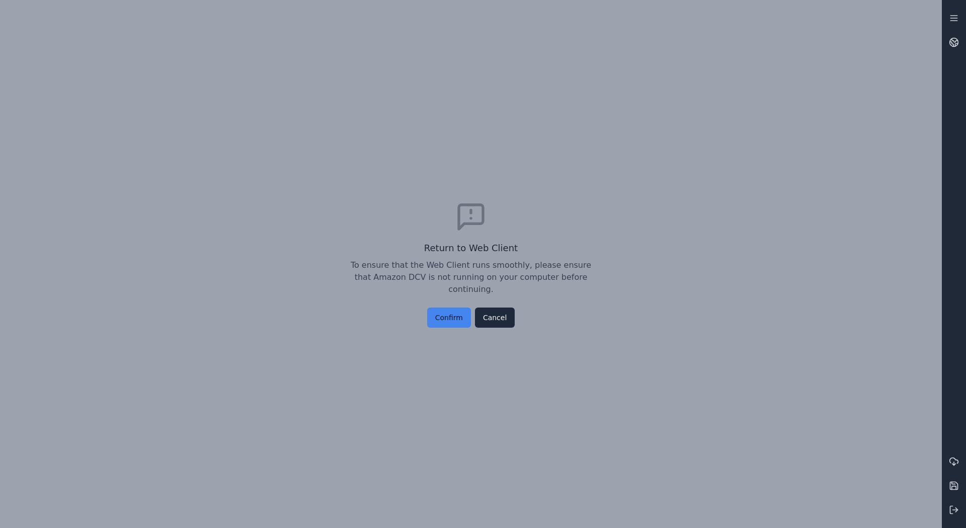
click at [464, 309] on button "Confirm" at bounding box center [449, 317] width 44 height 20
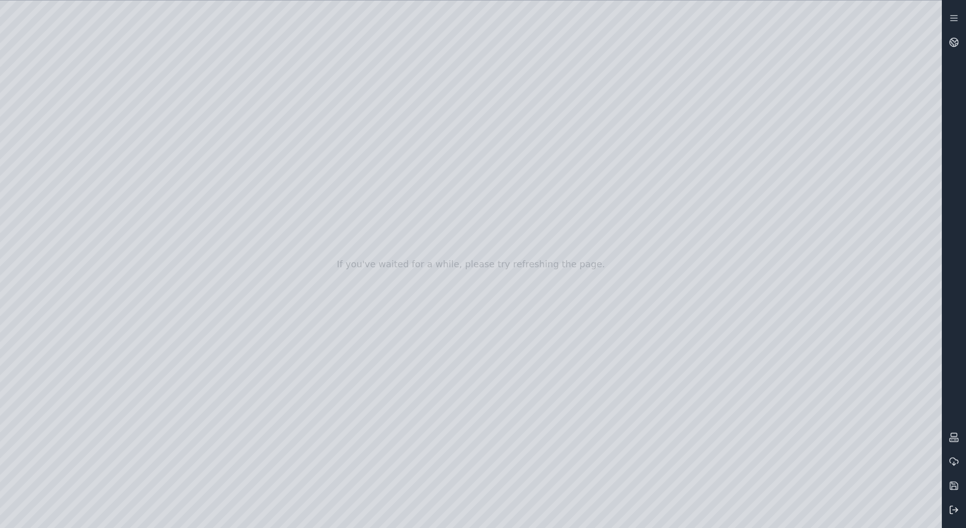
click at [954, 512] on icon at bounding box center [954, 510] width 10 height 10
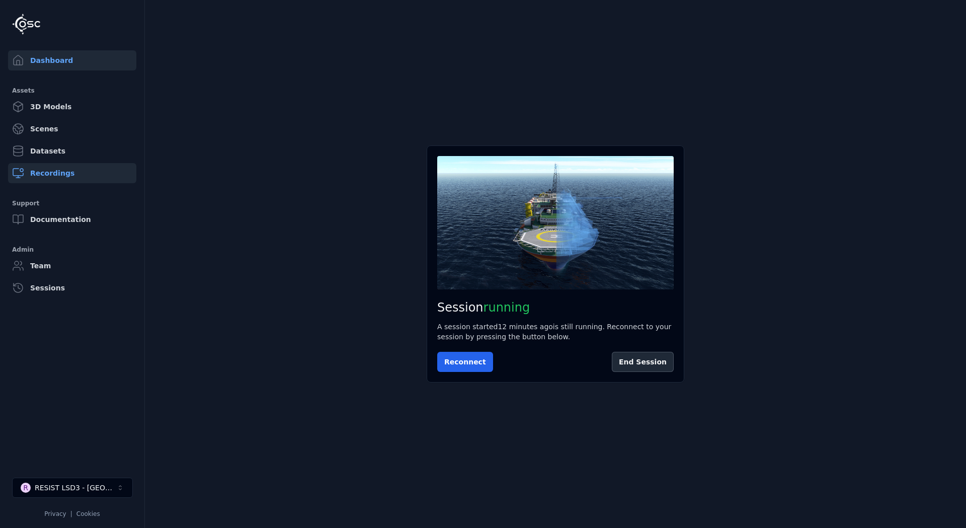
click at [43, 170] on link "Recordings" at bounding box center [72, 173] width 128 height 20
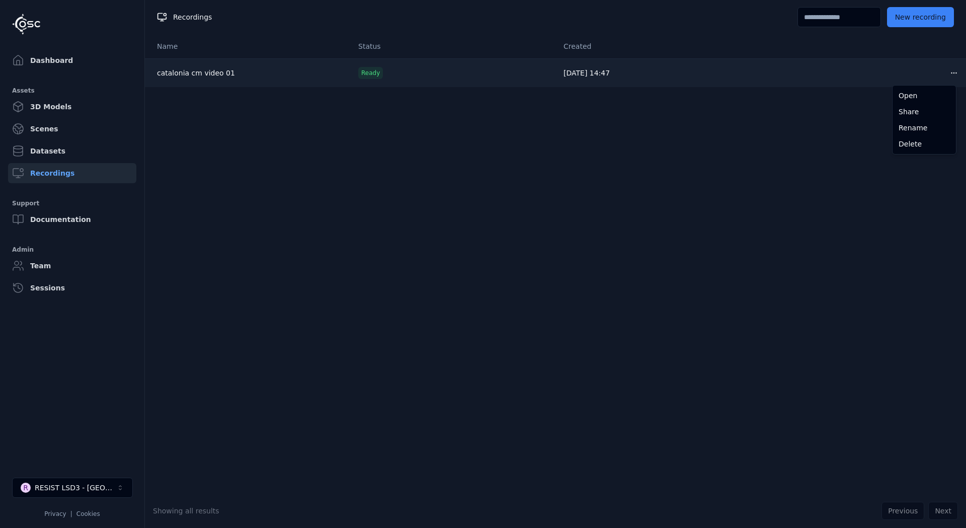
click at [943, 70] on html "Dashboard Assets 3D Models Scenes Datasets Recordings Support Documentation Adm…" at bounding box center [483, 264] width 966 height 528
click at [187, 76] on html "Dashboard Assets 3D Models Scenes Datasets Recordings Support Documentation Adm…" at bounding box center [483, 264] width 966 height 528
click at [188, 73] on link "catalonia cm video 01" at bounding box center [196, 73] width 78 height 8
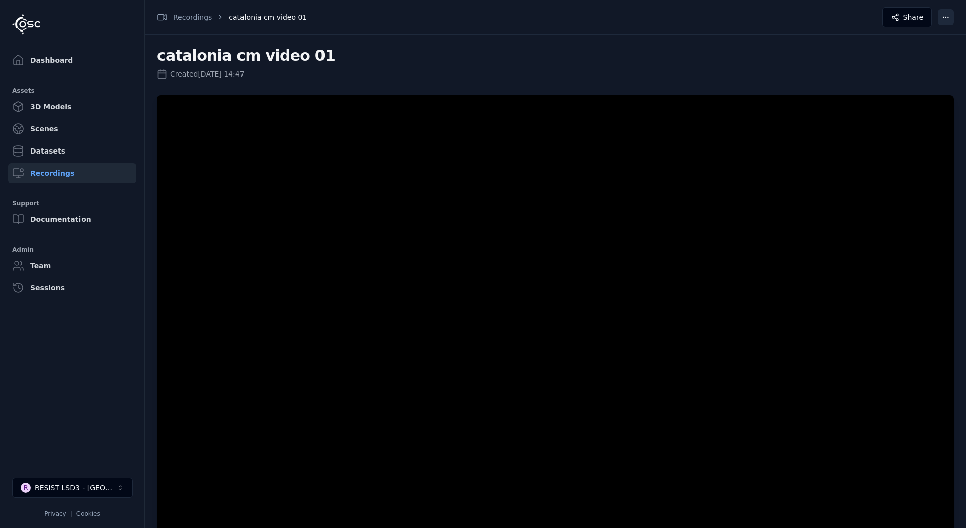
click at [950, 19] on html "Dashboard Assets 3D Models Scenes Datasets Recordings Support Documentation Adm…" at bounding box center [483, 264] width 966 height 528
click at [924, 73] on div "Download" at bounding box center [921, 74] width 59 height 16
click at [49, 62] on link "Dashboard" at bounding box center [72, 60] width 128 height 20
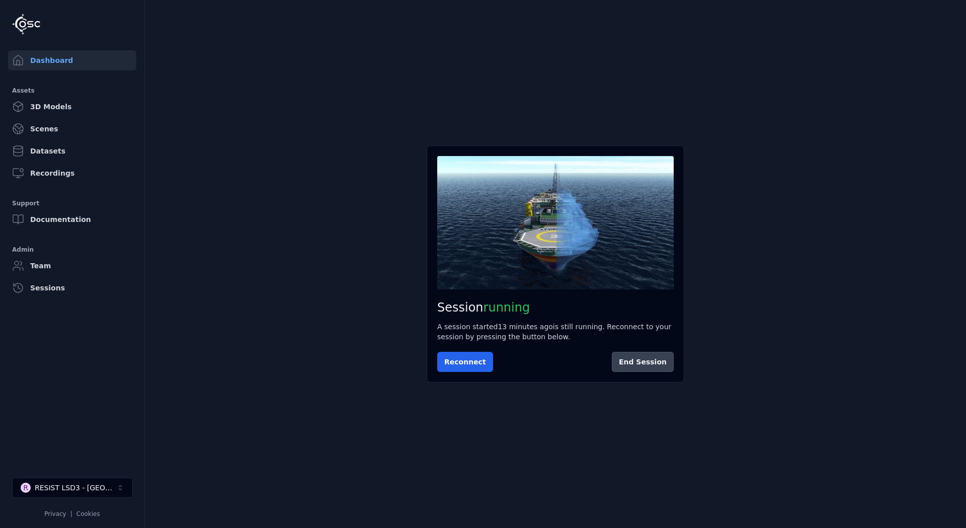
click at [650, 359] on button "End Session" at bounding box center [643, 362] width 62 height 20
click at [97, 487] on div "RESIST LSD3 - [GEOGRAPHIC_DATA]" at bounding box center [76, 487] width 82 height 10
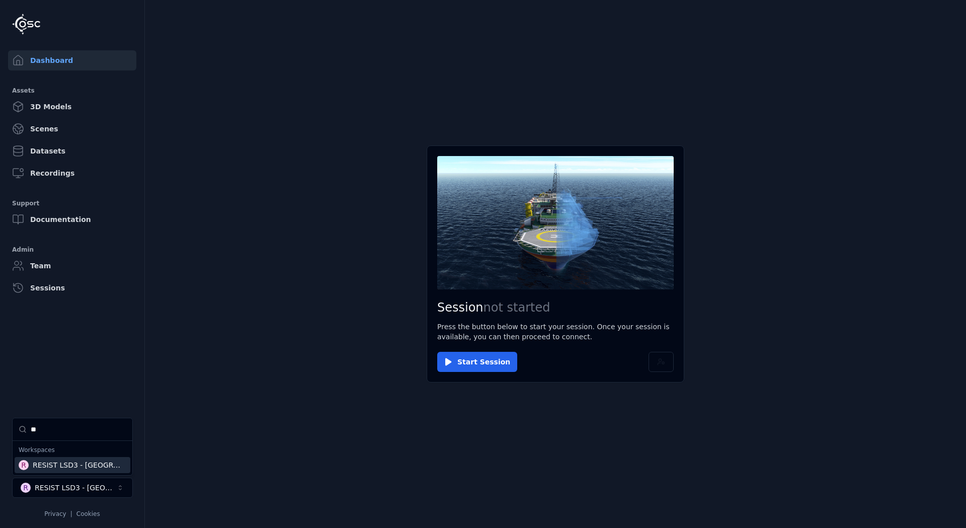
type input "**"
click at [70, 471] on div "R RESIST LSD3 - Baixo Alentejo" at bounding box center [73, 465] width 116 height 16
click at [480, 369] on html "Dashboard Assets 3D Models Scenes Datasets Recordings Support Documentation Adm…" at bounding box center [483, 264] width 966 height 528
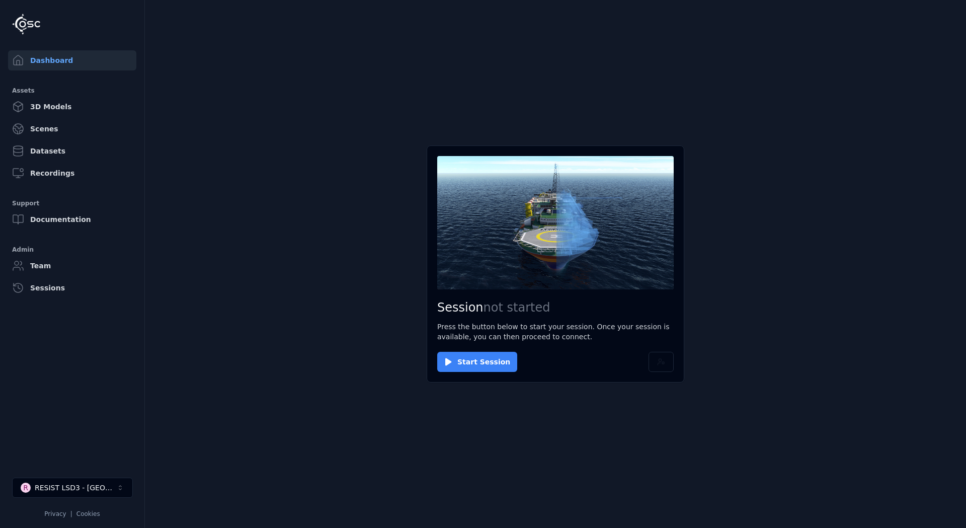
click at [477, 360] on button "Start Session" at bounding box center [477, 362] width 80 height 20
click at [453, 353] on button "Connect" at bounding box center [460, 362] width 46 height 20
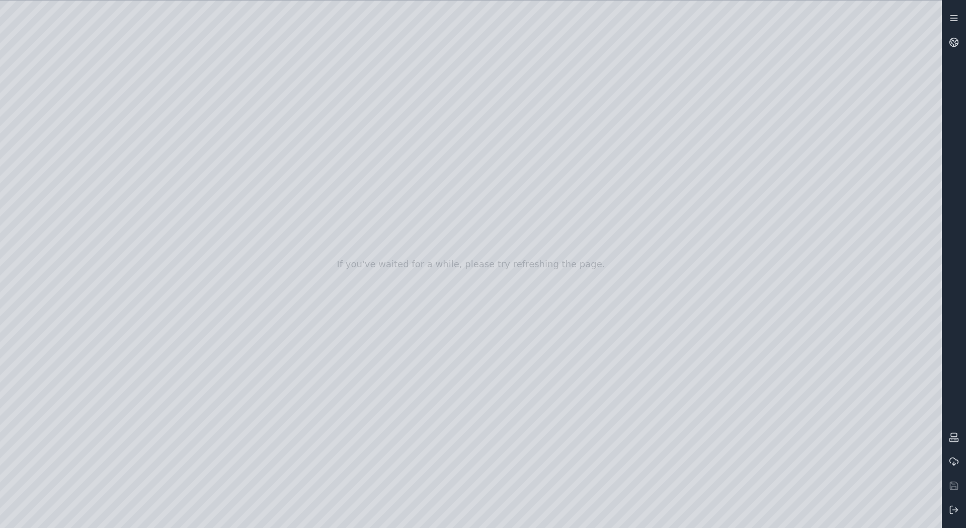
click at [950, 15] on icon at bounding box center [954, 18] width 10 height 10
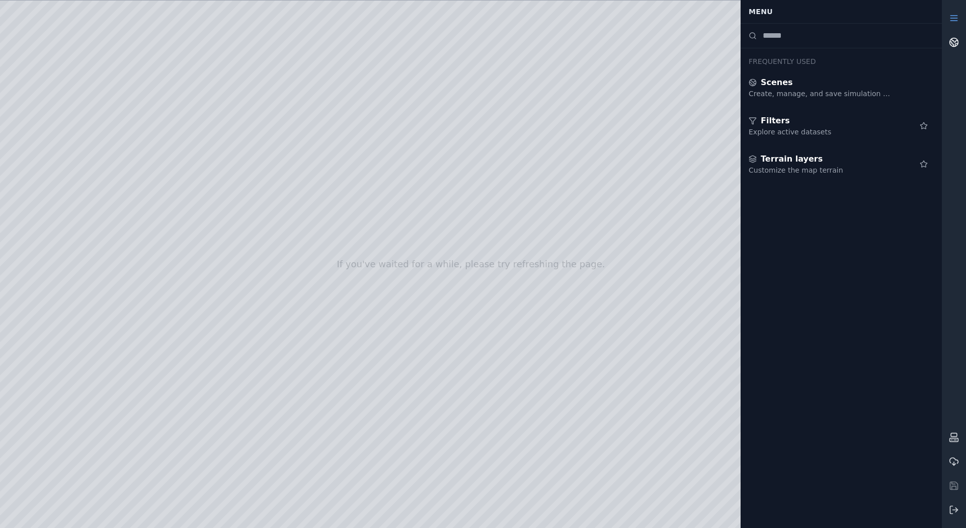
click at [959, 44] on link at bounding box center [954, 42] width 24 height 24
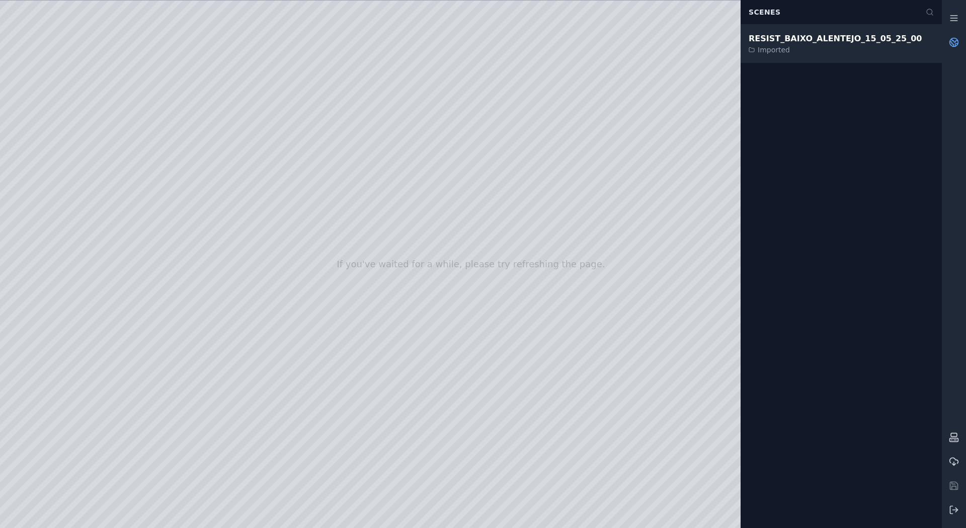
click at [803, 42] on div "RESIST_BAIXO_ALENTEJO_15_05_25_00" at bounding box center [835, 39] width 173 height 12
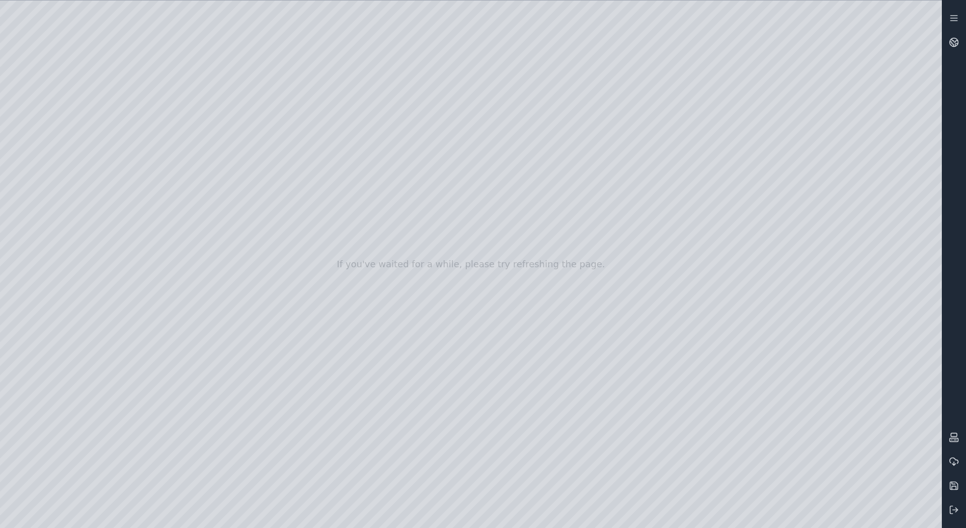
drag, startPoint x: 740, startPoint y: 166, endPoint x: 737, endPoint y: 159, distance: 7.9
click at [740, 166] on div at bounding box center [471, 264] width 942 height 527
drag, startPoint x: 733, startPoint y: 159, endPoint x: 741, endPoint y: 224, distance: 65.8
drag, startPoint x: 695, startPoint y: 195, endPoint x: 911, endPoint y: 195, distance: 215.3
drag, startPoint x: 519, startPoint y: 141, endPoint x: 577, endPoint y: 513, distance: 376.3
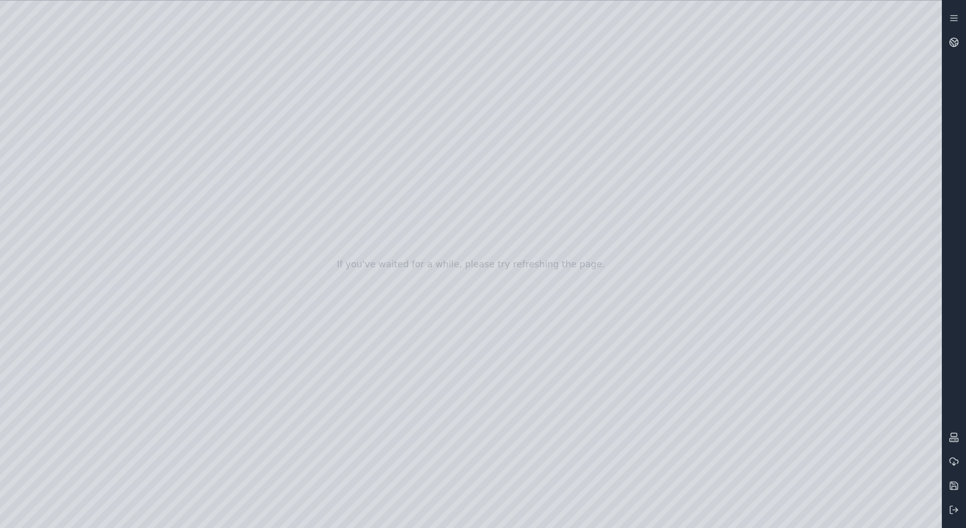
drag, startPoint x: 513, startPoint y: 226, endPoint x: 523, endPoint y: 254, distance: 29.0
drag, startPoint x: 496, startPoint y: 302, endPoint x: 500, endPoint y: 306, distance: 6.1
click at [954, 511] on icon at bounding box center [954, 510] width 10 height 10
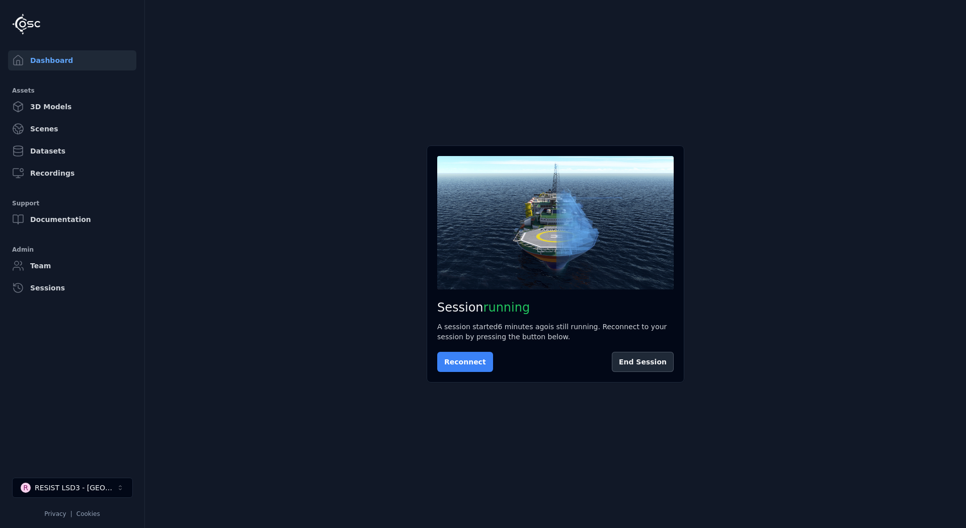
click at [459, 363] on button "Reconnect" at bounding box center [465, 362] width 56 height 20
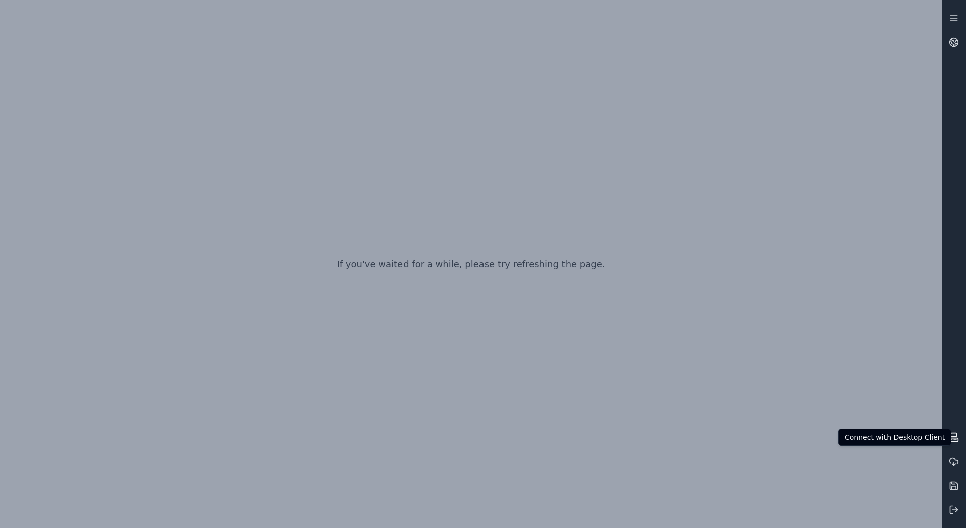
click at [952, 439] on icon at bounding box center [954, 437] width 10 height 10
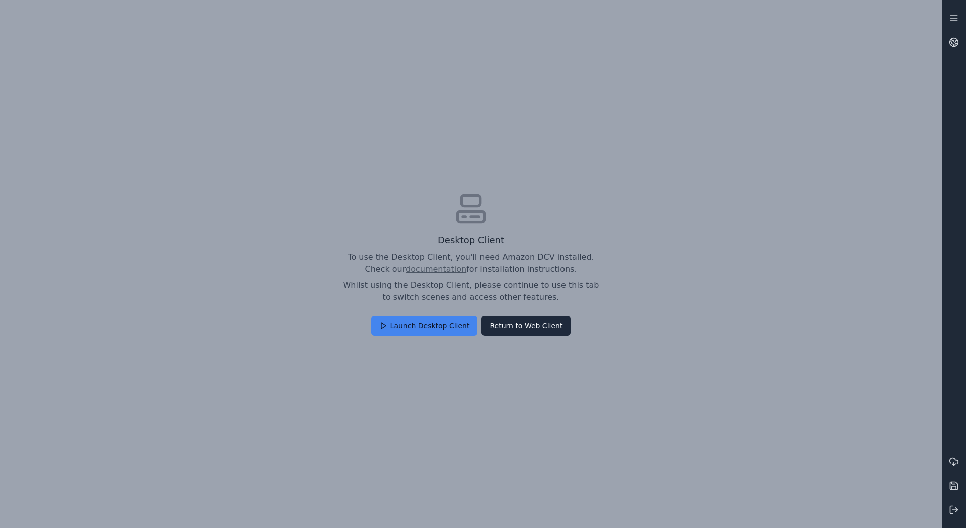
click at [403, 321] on button "Launch Desktop Client" at bounding box center [424, 325] width 107 height 20
click at [513, 324] on button "Return to Web Client" at bounding box center [525, 325] width 89 height 20
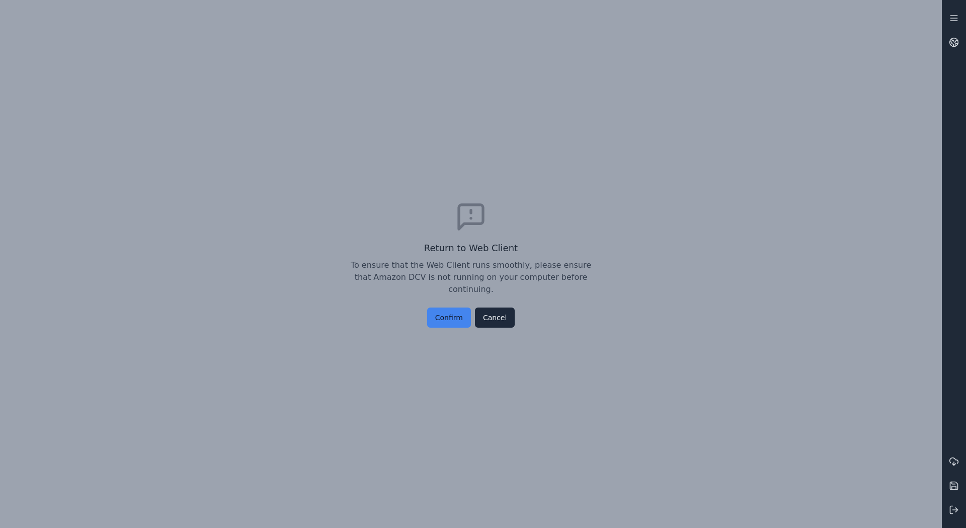
click at [451, 312] on button "Confirm" at bounding box center [449, 317] width 44 height 20
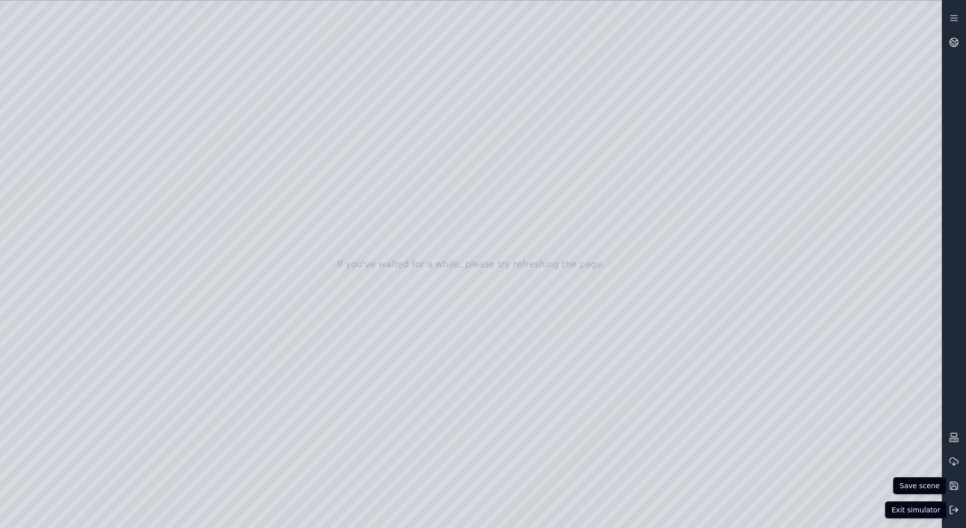
click at [960, 506] on button at bounding box center [954, 510] width 24 height 24
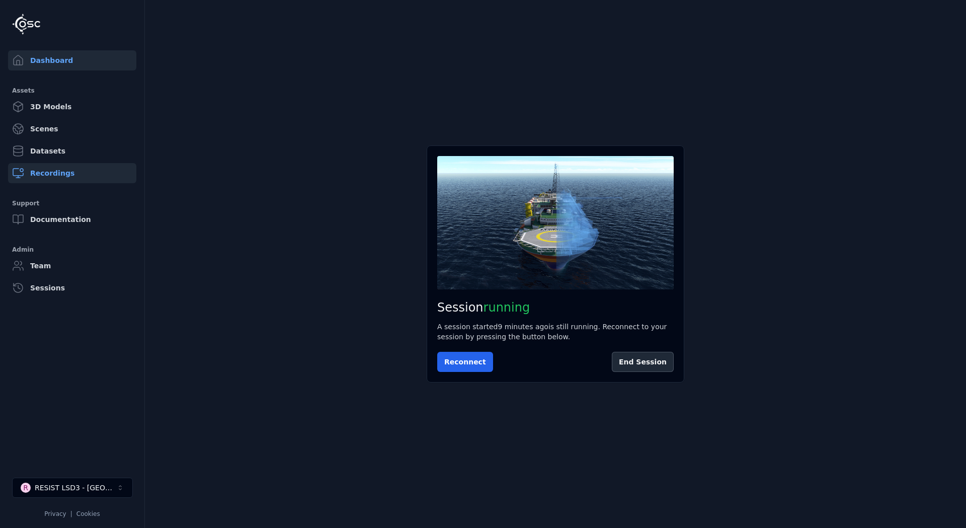
click at [49, 177] on link "Recordings" at bounding box center [72, 173] width 128 height 20
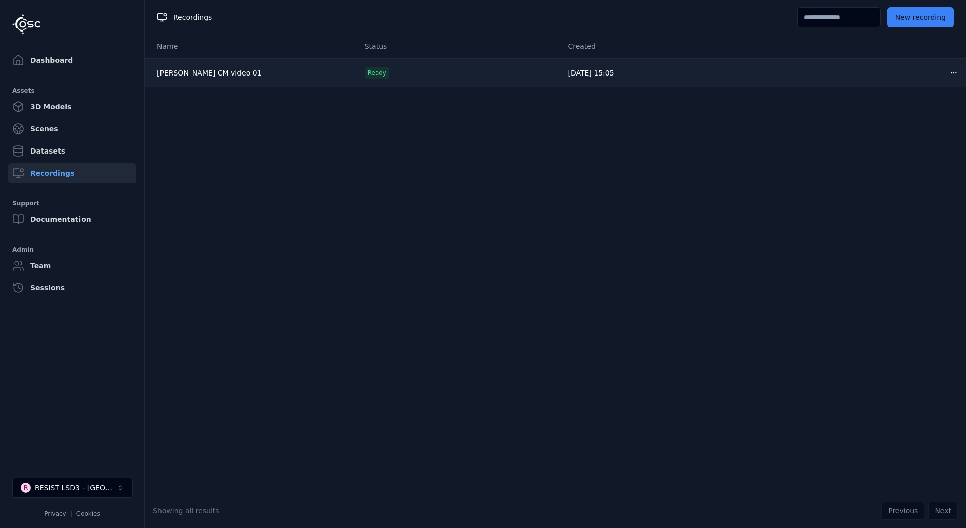
click at [942, 73] on html "Dashboard Assets 3D Models Scenes Datasets Recordings Support Documentation Adm…" at bounding box center [483, 264] width 966 height 528
click at [201, 71] on html "Dashboard Assets 3D Models Scenes Datasets Recordings Support Documentation Adm…" at bounding box center [483, 264] width 966 height 528
click at [192, 73] on link "Basio Alnetjo CM video 01" at bounding box center [209, 73] width 105 height 8
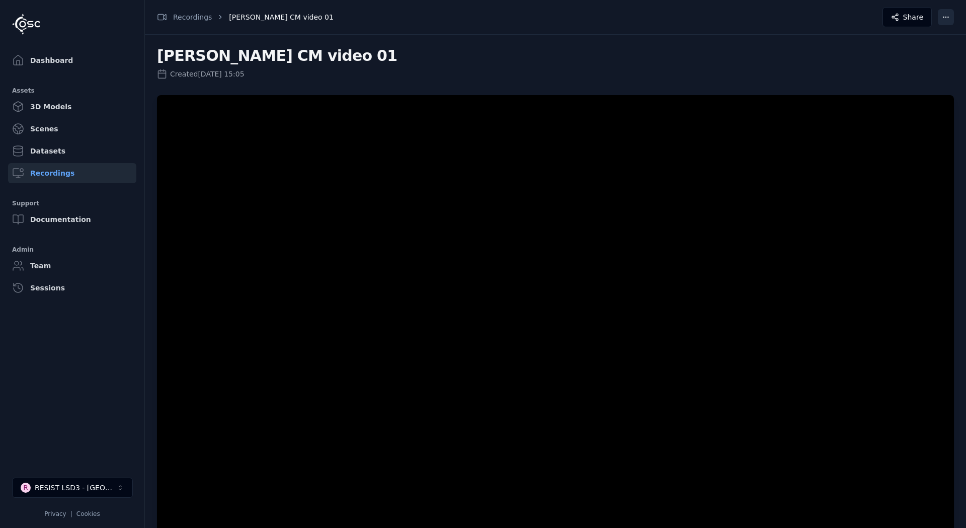
click at [947, 13] on html "Dashboard Assets 3D Models Scenes Datasets Recordings Support Documentation Adm…" at bounding box center [483, 264] width 966 height 528
click at [912, 75] on div "Download" at bounding box center [921, 74] width 59 height 16
click at [195, 19] on div "Recordings" at bounding box center [184, 17] width 55 height 10
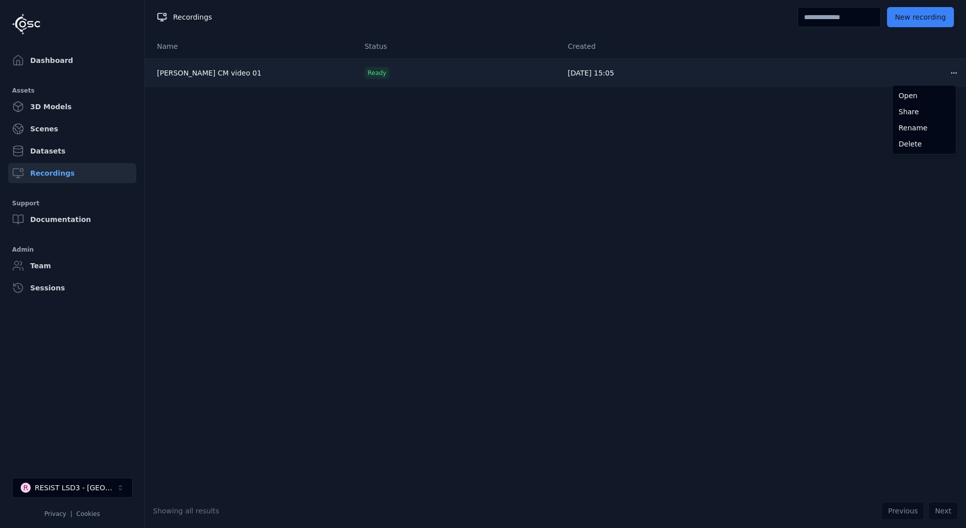
click at [951, 70] on html "Dashboard Assets 3D Models Scenes Datasets Recordings Support Documentation Adm…" at bounding box center [483, 264] width 966 height 528
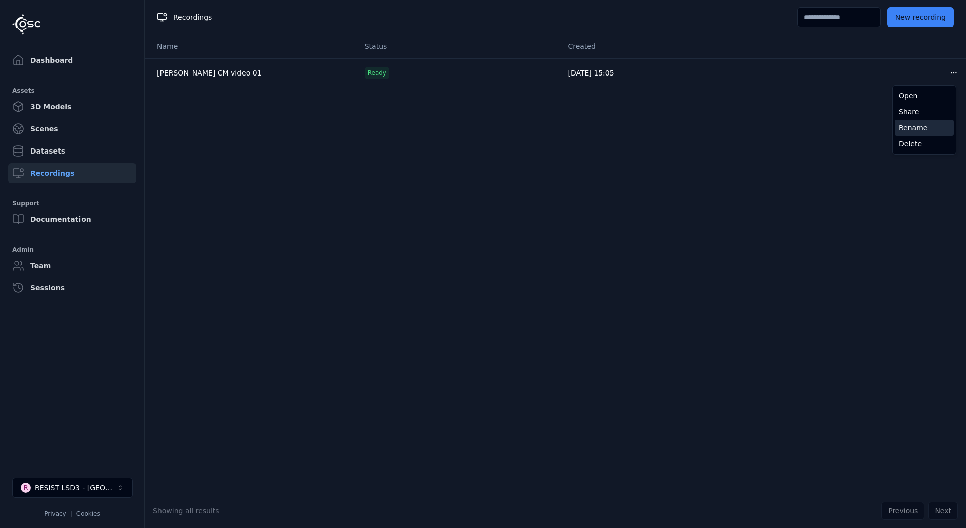
click at [925, 131] on div "Rename" at bounding box center [924, 128] width 59 height 16
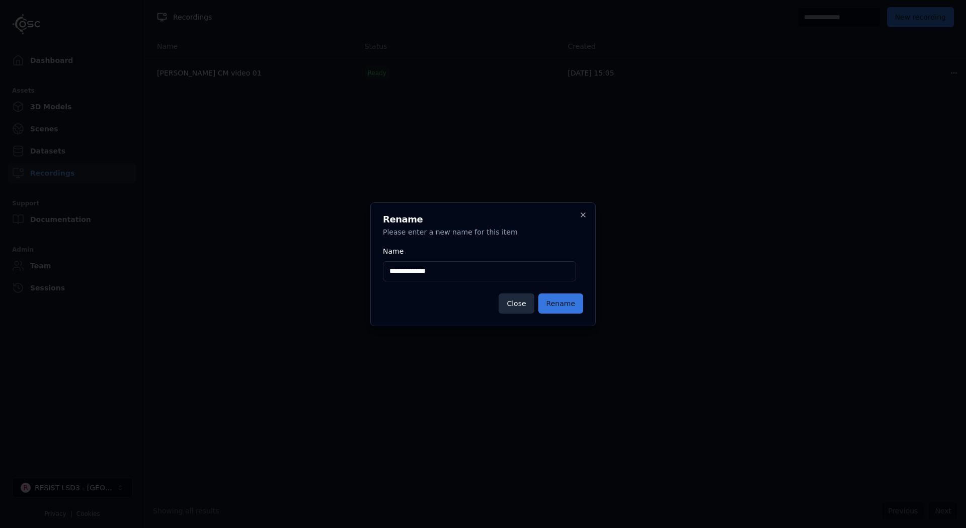
type input "**********"
click at [566, 303] on button "Rename" at bounding box center [560, 303] width 45 height 20
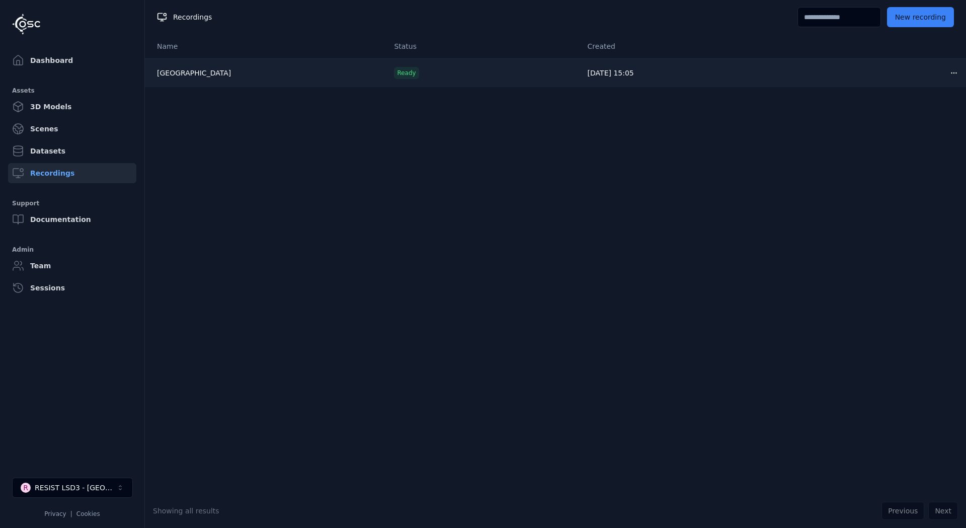
click at [190, 77] on link "Baixo Alentejo" at bounding box center [194, 73] width 74 height 8
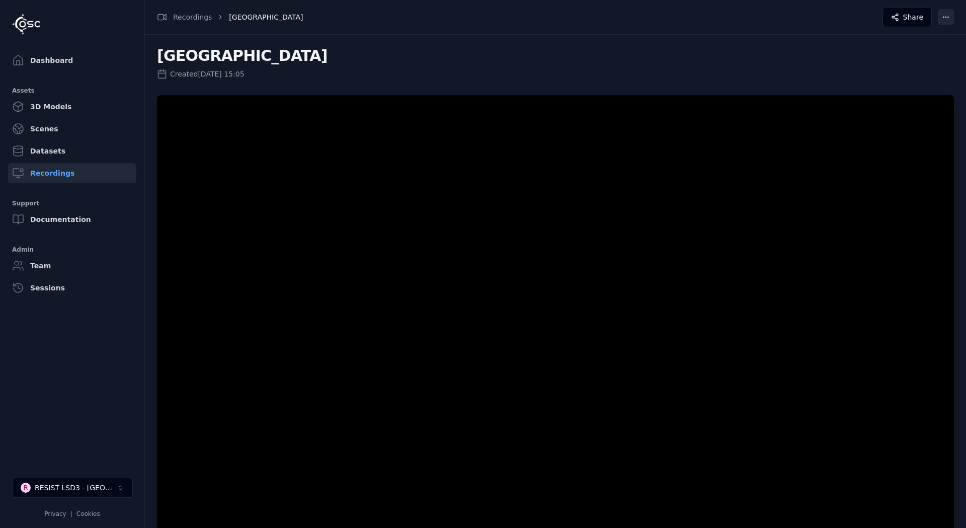
click at [947, 15] on html "Dashboard Assets 3D Models Scenes Datasets Recordings Support Documentation Adm…" at bounding box center [483, 264] width 966 height 528
click at [924, 72] on div "Download" at bounding box center [921, 74] width 59 height 16
click at [581, 84] on div "Baixo Alentejo Created 09/10/2025, 15:05" at bounding box center [555, 281] width 821 height 493
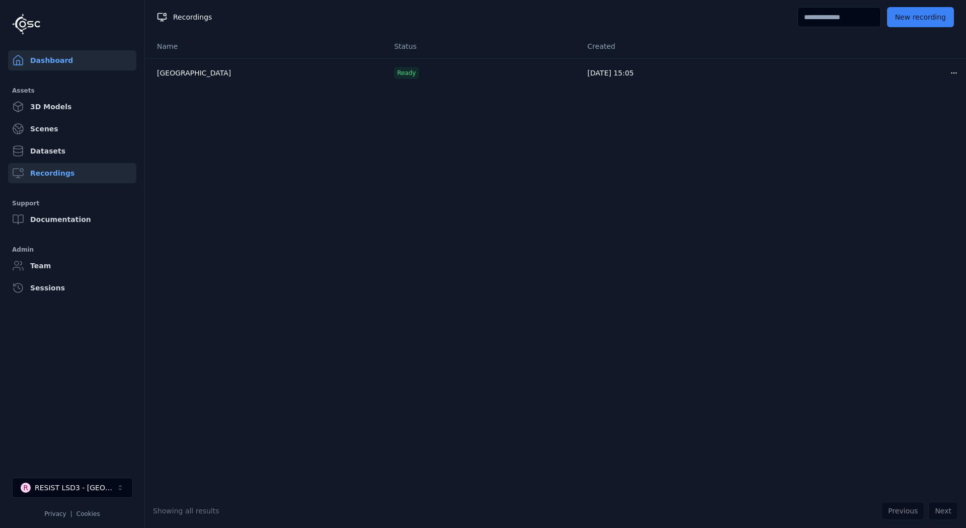
click at [34, 50] on link "Dashboard" at bounding box center [72, 60] width 128 height 20
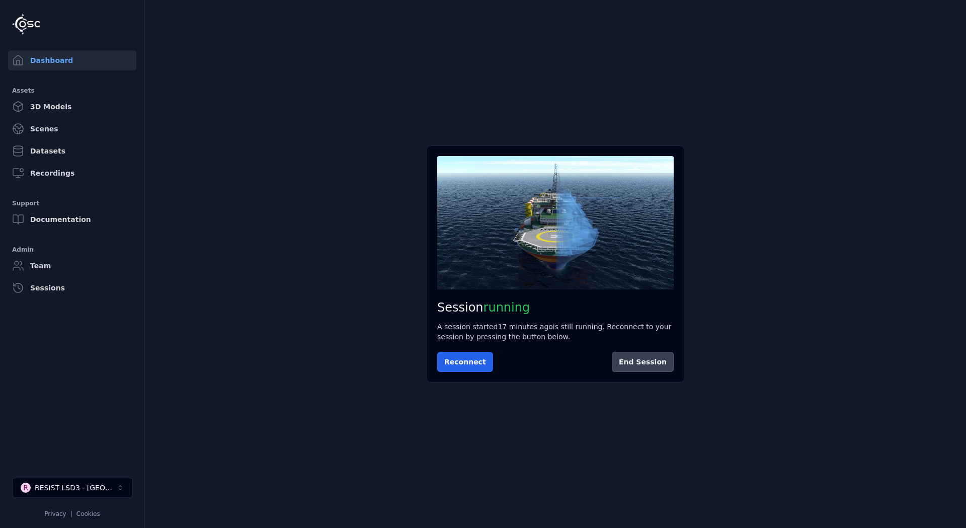
click at [653, 366] on button "End Session" at bounding box center [643, 362] width 62 height 20
click at [115, 487] on div "RESIST LSD3 - [GEOGRAPHIC_DATA]" at bounding box center [76, 487] width 82 height 10
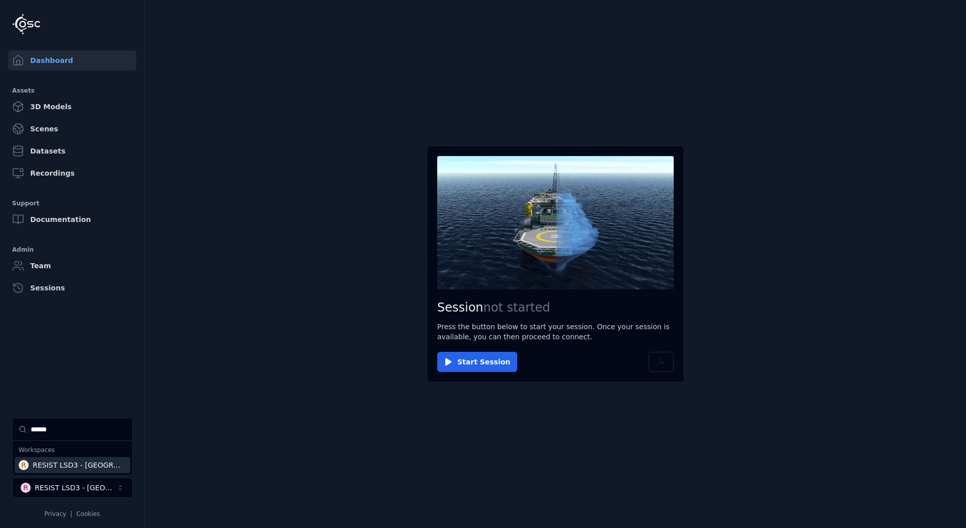
type input "******"
click at [109, 470] on div "R RESIST LSD3 - Puglia" at bounding box center [73, 465] width 116 height 16
click at [452, 443] on html "Dashboard Assets 3D Models Scenes Datasets Recordings Support Documentation Adm…" at bounding box center [483, 264] width 966 height 528
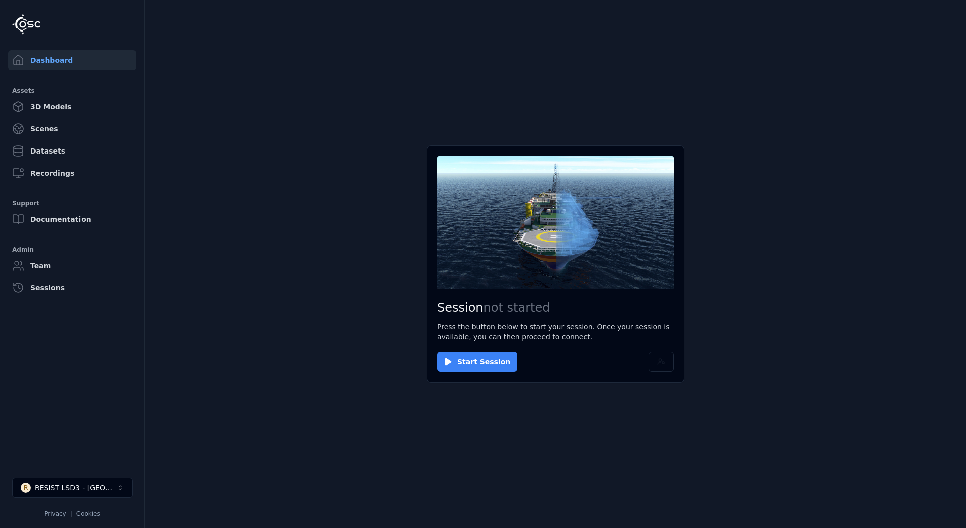
click at [479, 362] on button "Start Session" at bounding box center [477, 362] width 80 height 20
click at [458, 355] on button "Connect" at bounding box center [460, 362] width 46 height 20
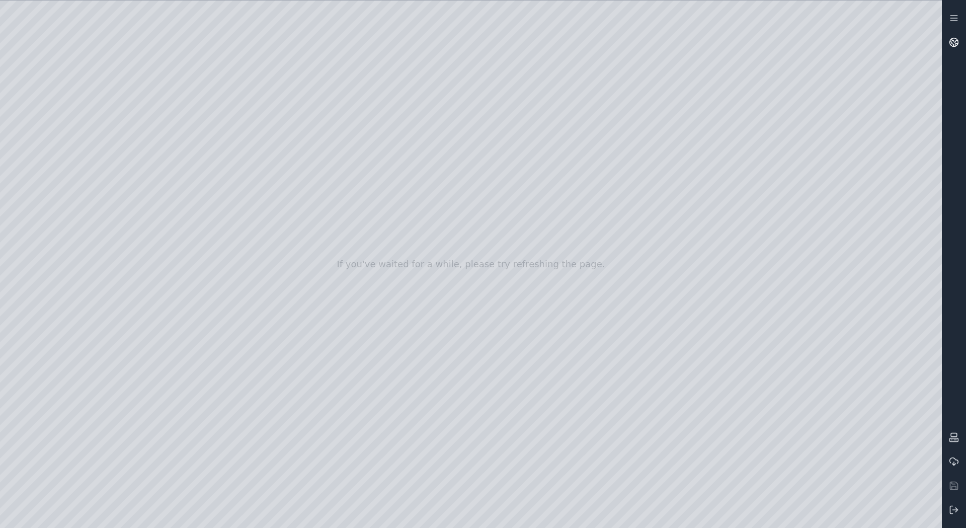
click at [952, 40] on icon at bounding box center [955, 41] width 6 height 4
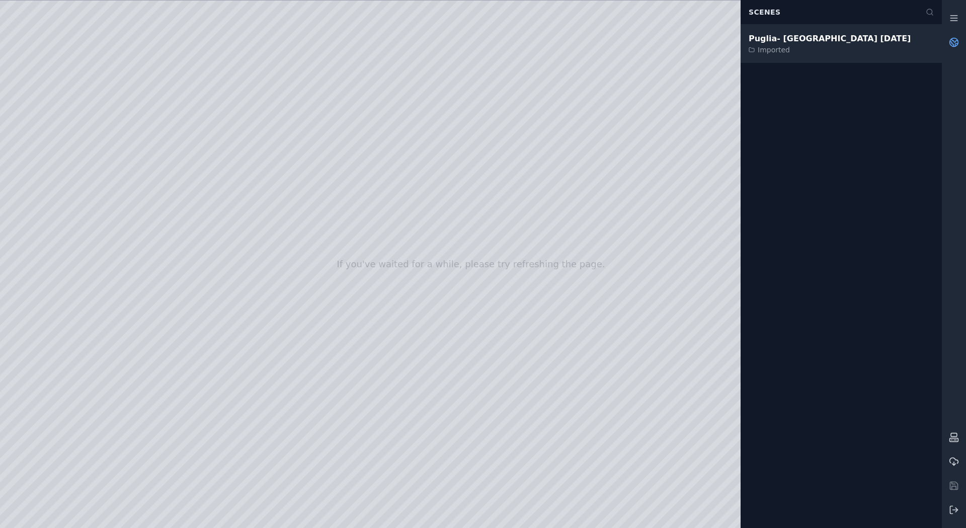
click at [766, 45] on div "Imported" at bounding box center [830, 50] width 162 height 10
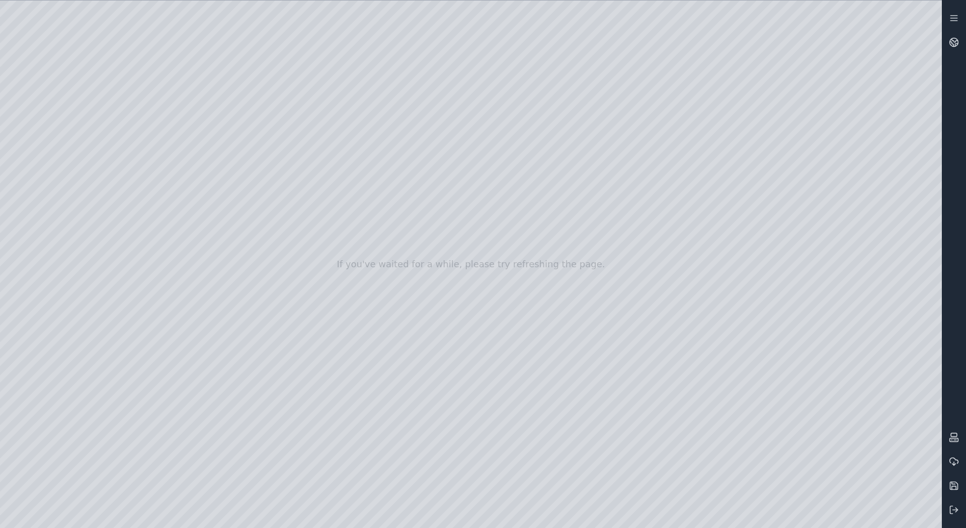
drag, startPoint x: 600, startPoint y: 211, endPoint x: 613, endPoint y: 253, distance: 44.4
drag, startPoint x: 556, startPoint y: 237, endPoint x: 573, endPoint y: 275, distance: 41.7
drag, startPoint x: 553, startPoint y: 272, endPoint x: 525, endPoint y: 281, distance: 29.6
click at [60, 136] on div at bounding box center [471, 264] width 942 height 527
click at [53, 110] on div at bounding box center [471, 264] width 942 height 527
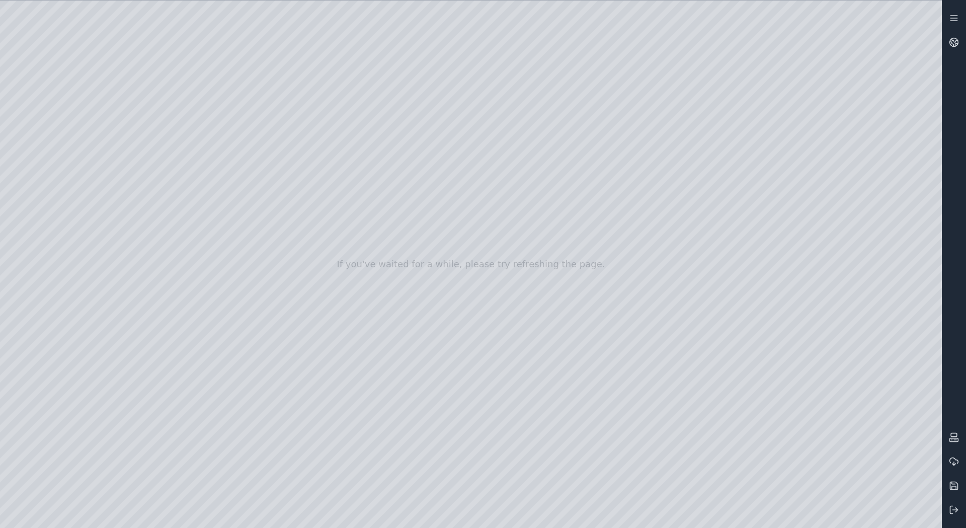
click at [63, 148] on div at bounding box center [471, 264] width 942 height 527
click at [237, 383] on div at bounding box center [471, 264] width 942 height 527
click at [244, 384] on div at bounding box center [471, 264] width 942 height 527
click at [242, 384] on div at bounding box center [471, 264] width 942 height 527
click at [243, 464] on div at bounding box center [471, 264] width 942 height 527
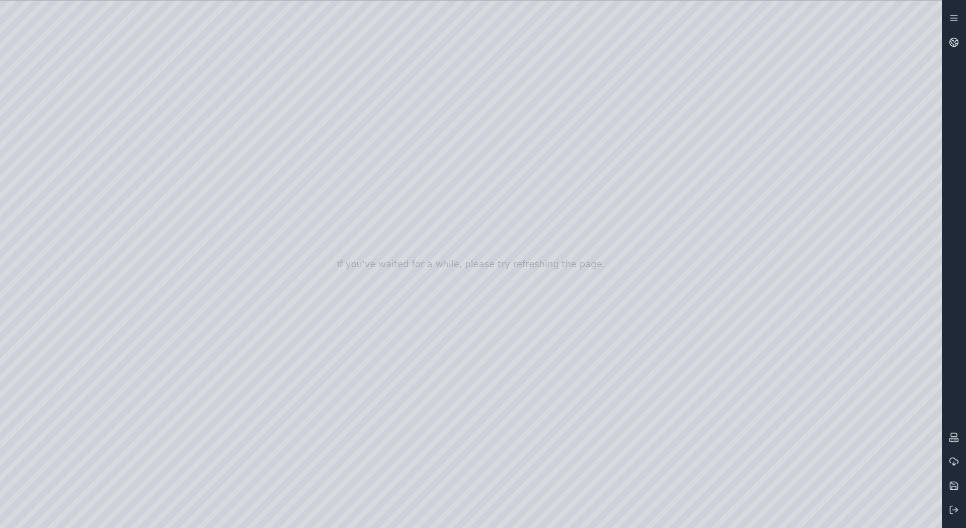
click at [237, 458] on div at bounding box center [471, 264] width 942 height 527
click at [236, 345] on div at bounding box center [471, 264] width 942 height 527
drag, startPoint x: 580, startPoint y: 351, endPoint x: 537, endPoint y: 346, distance: 43.1
click at [243, 344] on div at bounding box center [471, 264] width 942 height 527
click at [235, 385] on div at bounding box center [471, 264] width 942 height 527
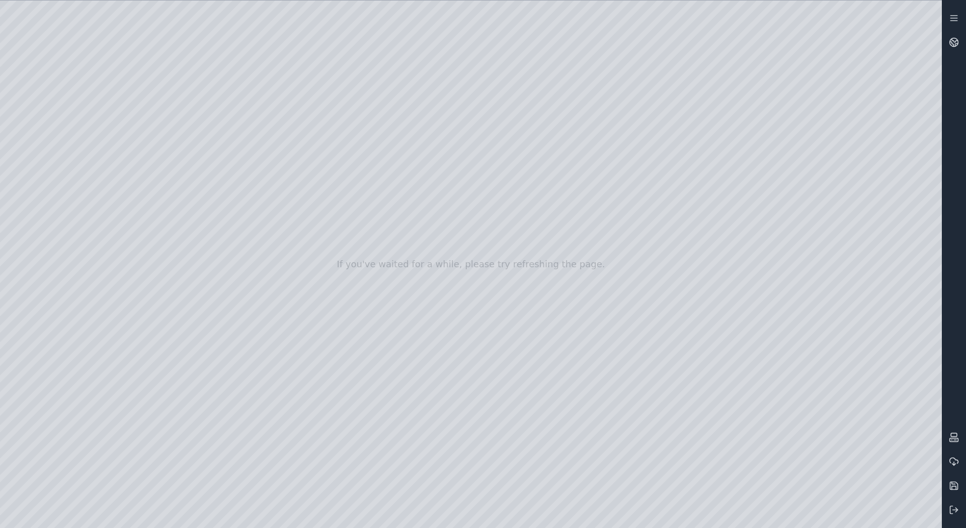
click at [234, 383] on div at bounding box center [471, 264] width 942 height 527
click at [234, 403] on div at bounding box center [471, 264] width 942 height 527
click at [242, 406] on div at bounding box center [471, 264] width 942 height 527
click at [240, 405] on div at bounding box center [471, 264] width 942 height 527
click at [242, 407] on div at bounding box center [471, 264] width 942 height 527
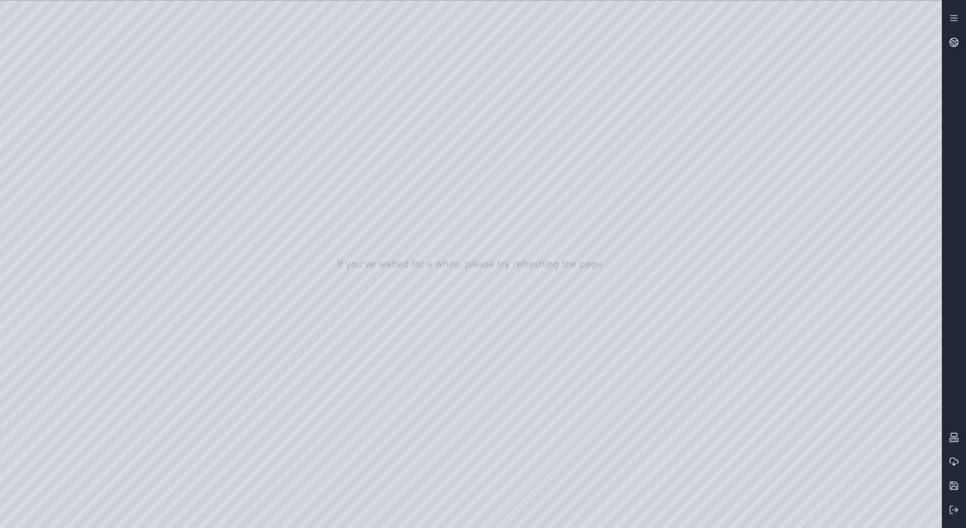
click at [231, 403] on div at bounding box center [471, 264] width 942 height 527
click at [103, 34] on div at bounding box center [471, 264] width 942 height 527
click at [6, 97] on div at bounding box center [471, 264] width 942 height 527
drag, startPoint x: 546, startPoint y: 355, endPoint x: 633, endPoint y: 347, distance: 87.4
drag, startPoint x: 357, startPoint y: 166, endPoint x: 362, endPoint y: 210, distance: 45.1
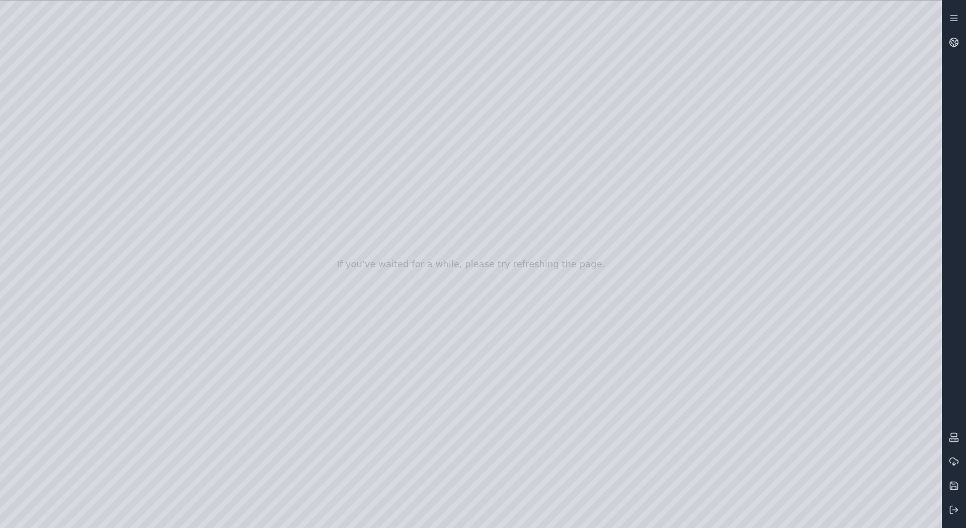
drag, startPoint x: 364, startPoint y: 179, endPoint x: 418, endPoint y: 352, distance: 181.4
drag, startPoint x: 423, startPoint y: 355, endPoint x: 386, endPoint y: 361, distance: 37.2
click at [952, 438] on rect at bounding box center [954, 440] width 9 height 4
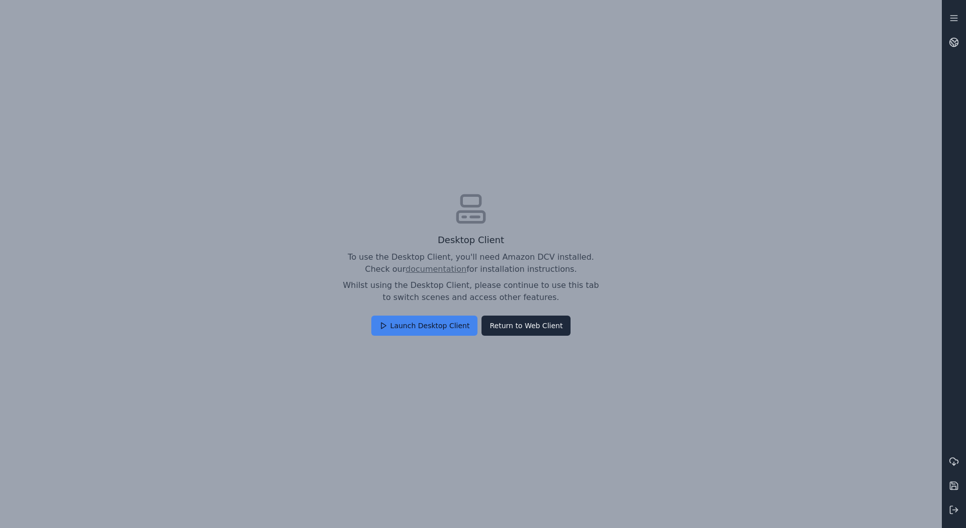
click at [420, 325] on button "Launch Desktop Client" at bounding box center [424, 325] width 107 height 20
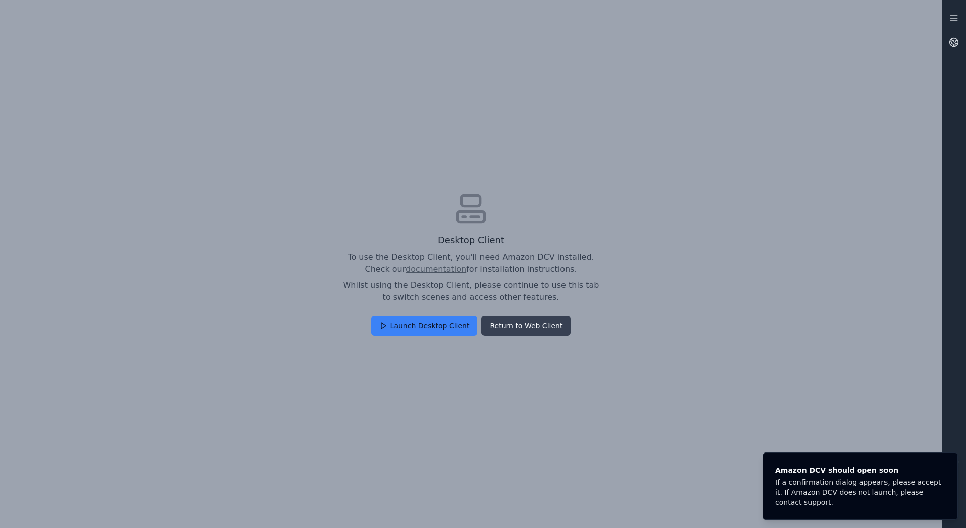
click at [527, 317] on button "Return to Web Client" at bounding box center [525, 325] width 89 height 20
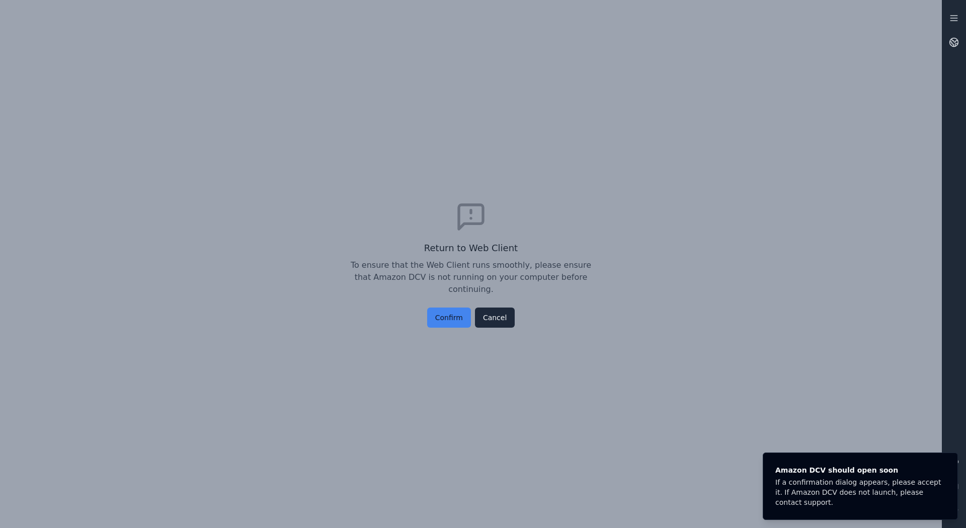
click at [440, 310] on button "Confirm" at bounding box center [449, 317] width 44 height 20
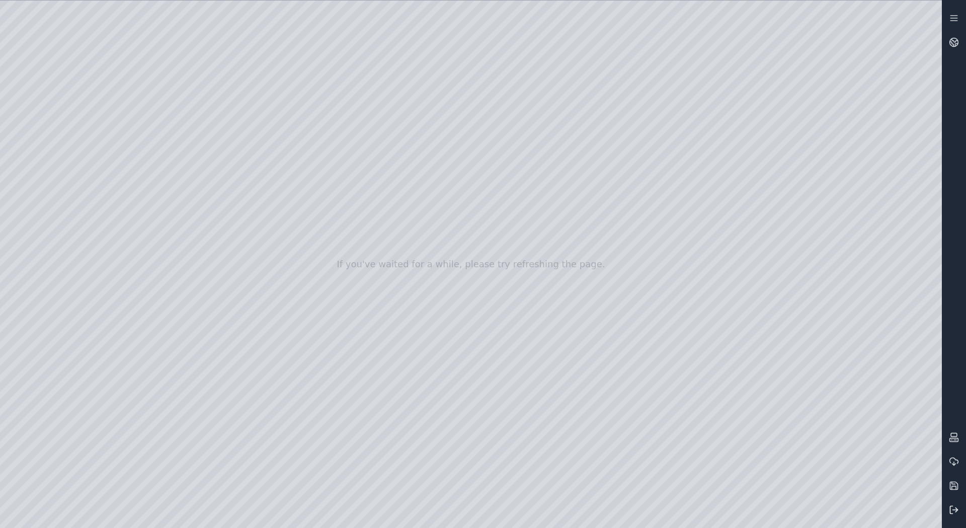
click at [953, 510] on line at bounding box center [955, 510] width 5 height 0
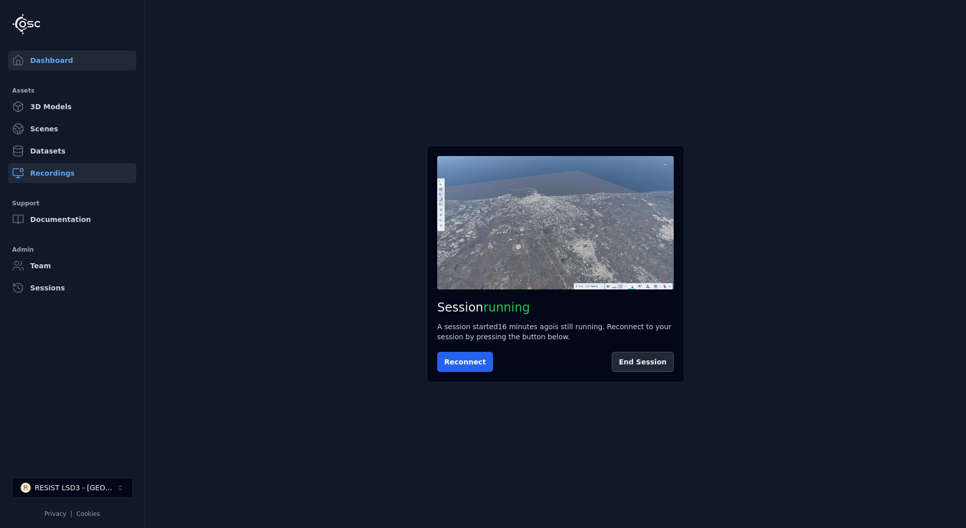
click at [52, 176] on link "Recordings" at bounding box center [72, 173] width 128 height 20
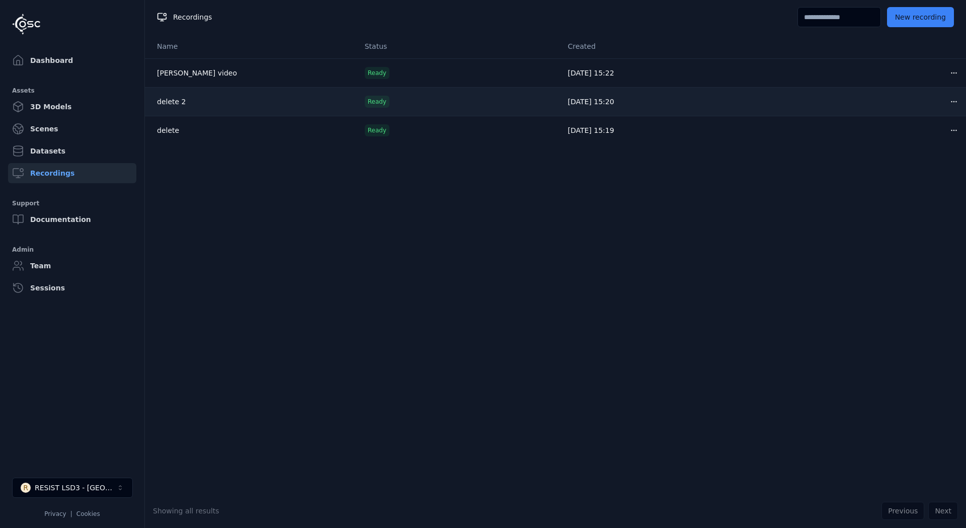
click at [948, 102] on html "Dashboard Assets 3D Models Scenes Datasets Recordings Support Documentation Adm…" at bounding box center [483, 264] width 966 height 528
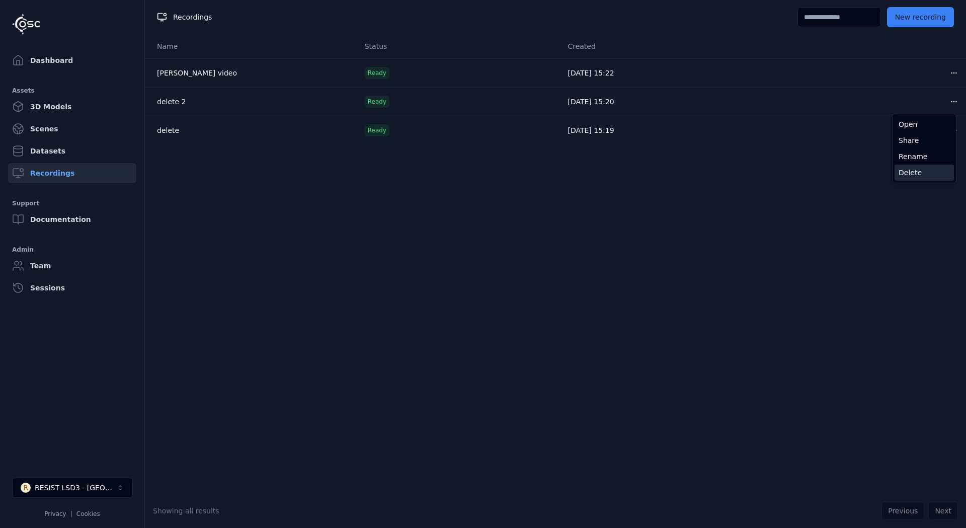
click at [913, 172] on div "Delete" at bounding box center [924, 173] width 59 height 16
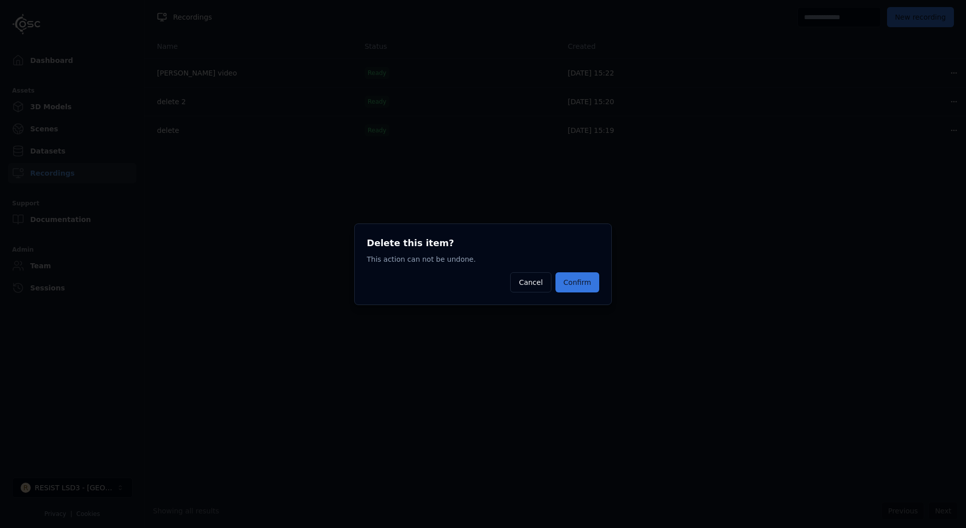
click at [565, 281] on button "Confirm" at bounding box center [577, 282] width 44 height 20
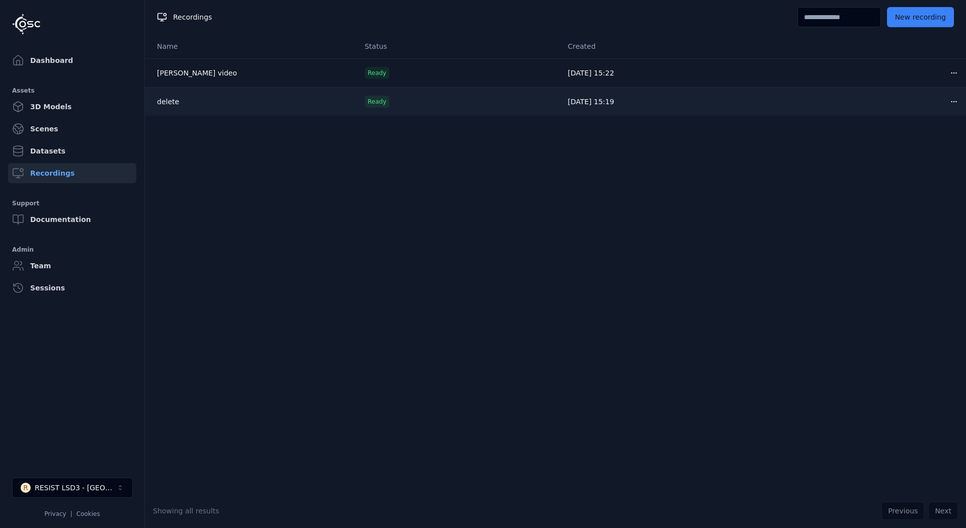
click at [944, 102] on html "Dashboard Assets 3D Models Scenes Datasets Recordings Support Documentation Adm…" at bounding box center [483, 264] width 966 height 528
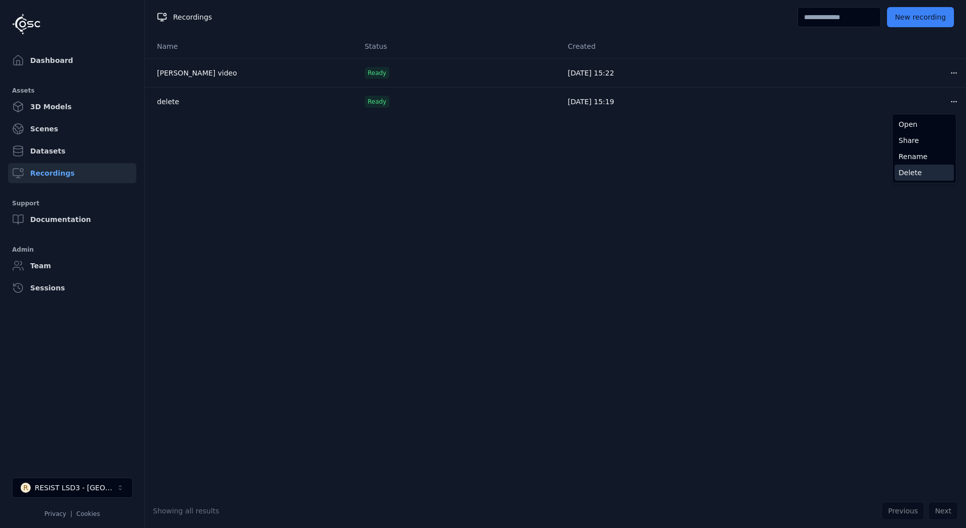
click at [905, 176] on div "Delete" at bounding box center [924, 173] width 59 height 16
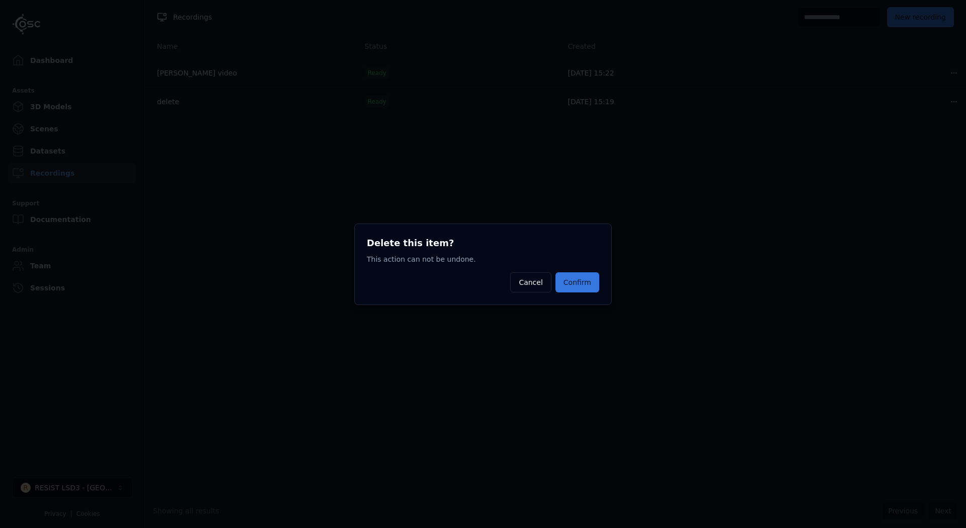
click at [578, 281] on button "Confirm" at bounding box center [577, 282] width 44 height 20
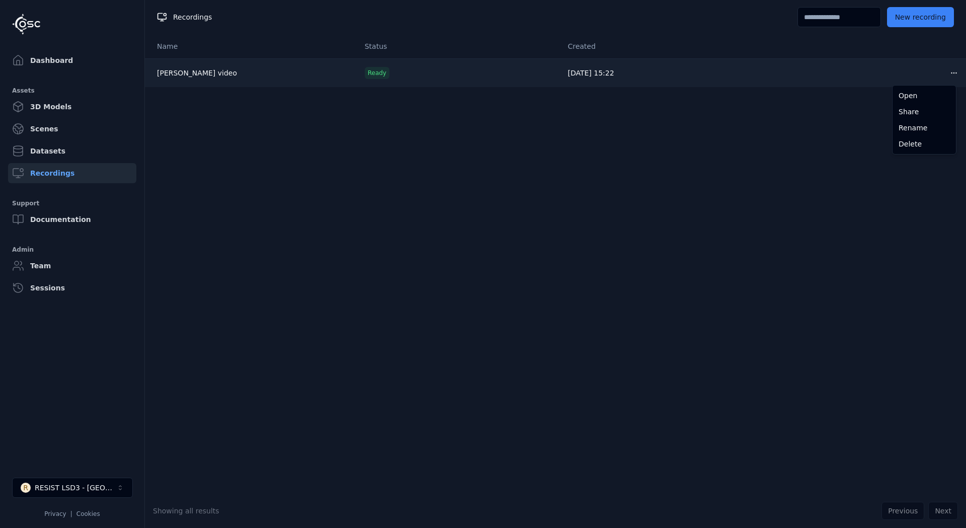
click at [946, 69] on html "Dashboard Assets 3D Models Scenes Datasets Recordings Support Documentation Adm…" at bounding box center [483, 264] width 966 height 528
click at [196, 73] on link "puglia cm video" at bounding box center [197, 73] width 80 height 8
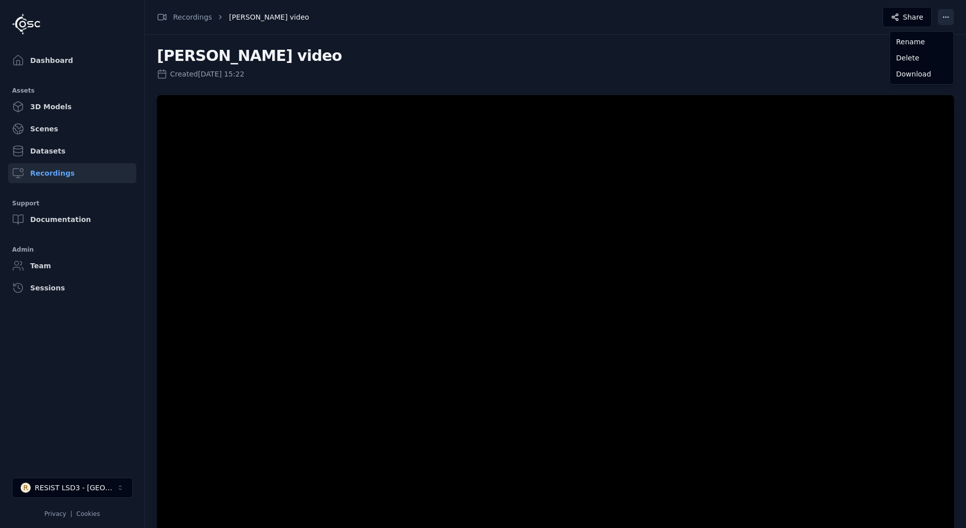
click at [944, 16] on html "Dashboard Assets 3D Models Scenes Datasets Recordings Support Documentation Adm…" at bounding box center [483, 264] width 966 height 528
click at [931, 73] on div "Download" at bounding box center [921, 74] width 59 height 16
click at [948, 17] on html "Dashboard Assets 3D Models Scenes Datasets Recordings Support Documentation Adm…" at bounding box center [483, 264] width 966 height 528
click at [31, 57] on html "Dashboard Assets 3D Models Scenes Datasets Recordings Support Documentation Adm…" at bounding box center [483, 264] width 966 height 528
click at [31, 57] on link "Dashboard" at bounding box center [72, 60] width 128 height 20
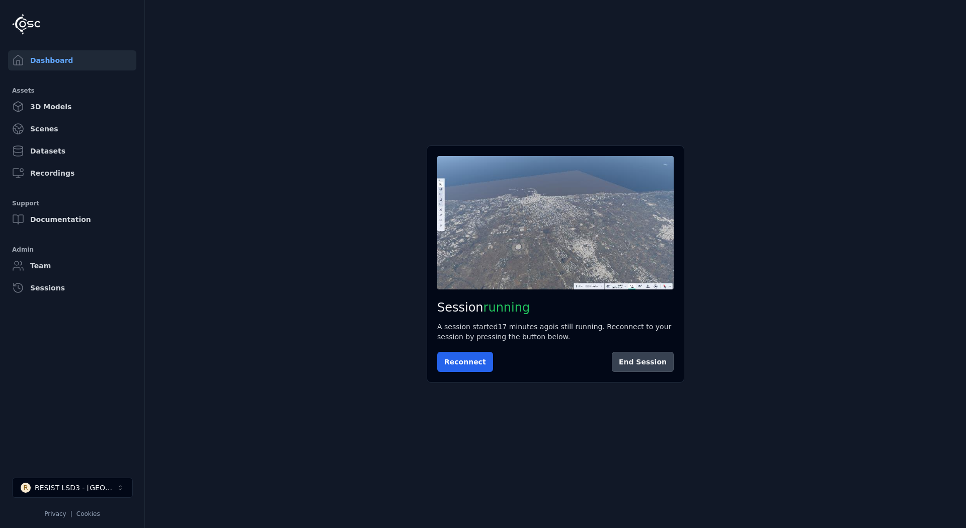
click at [651, 361] on button "End Session" at bounding box center [643, 362] width 62 height 20
